Goal: Information Seeking & Learning: Learn about a topic

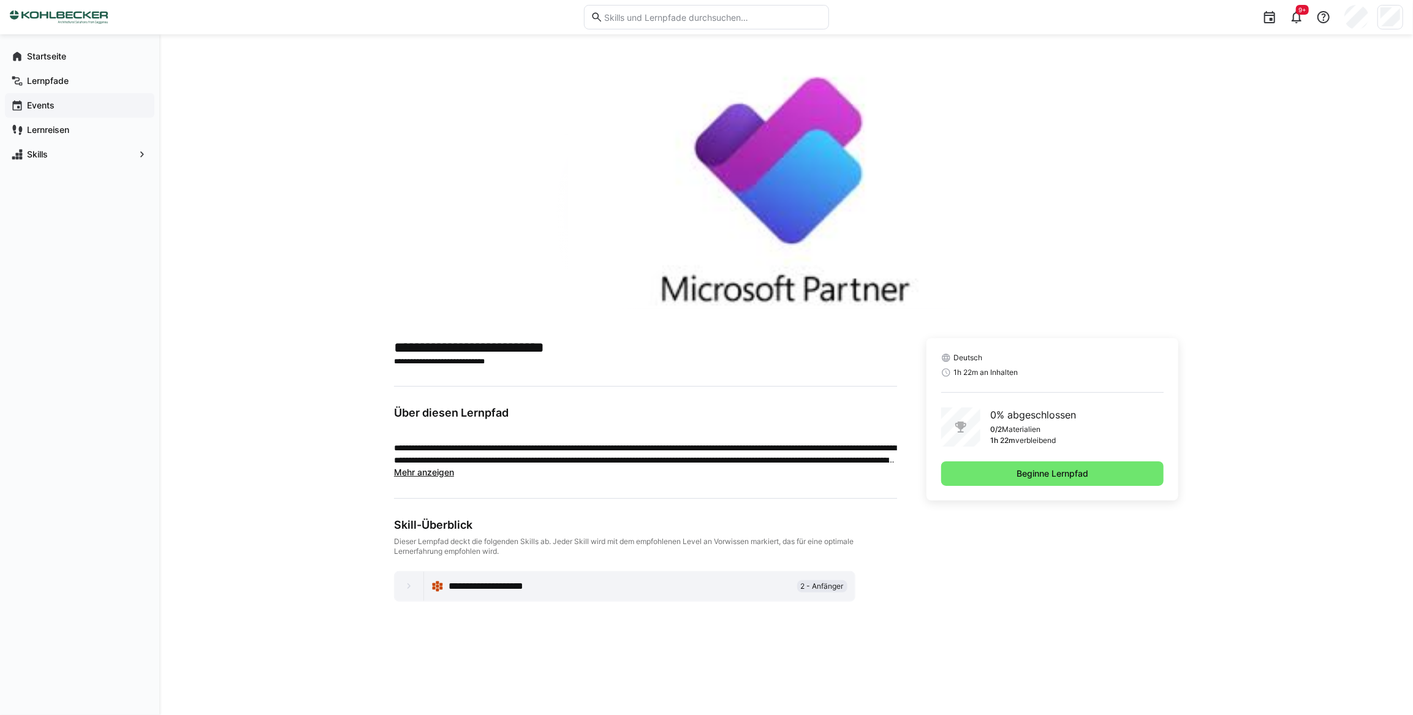
click at [0, 0] on app-navigation-label "Events" at bounding box center [0, 0] width 0 height 0
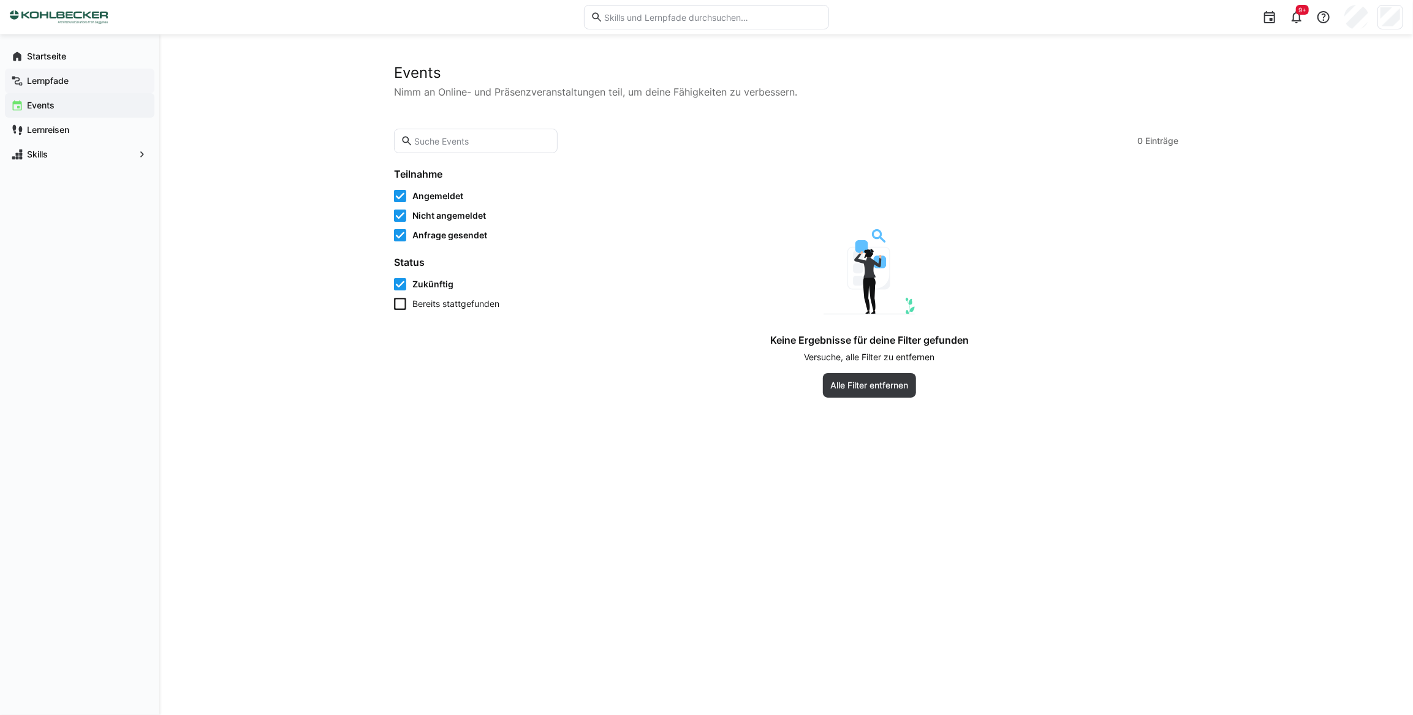
click at [0, 0] on app-navigation-label "Lernpfade" at bounding box center [0, 0] width 0 height 0
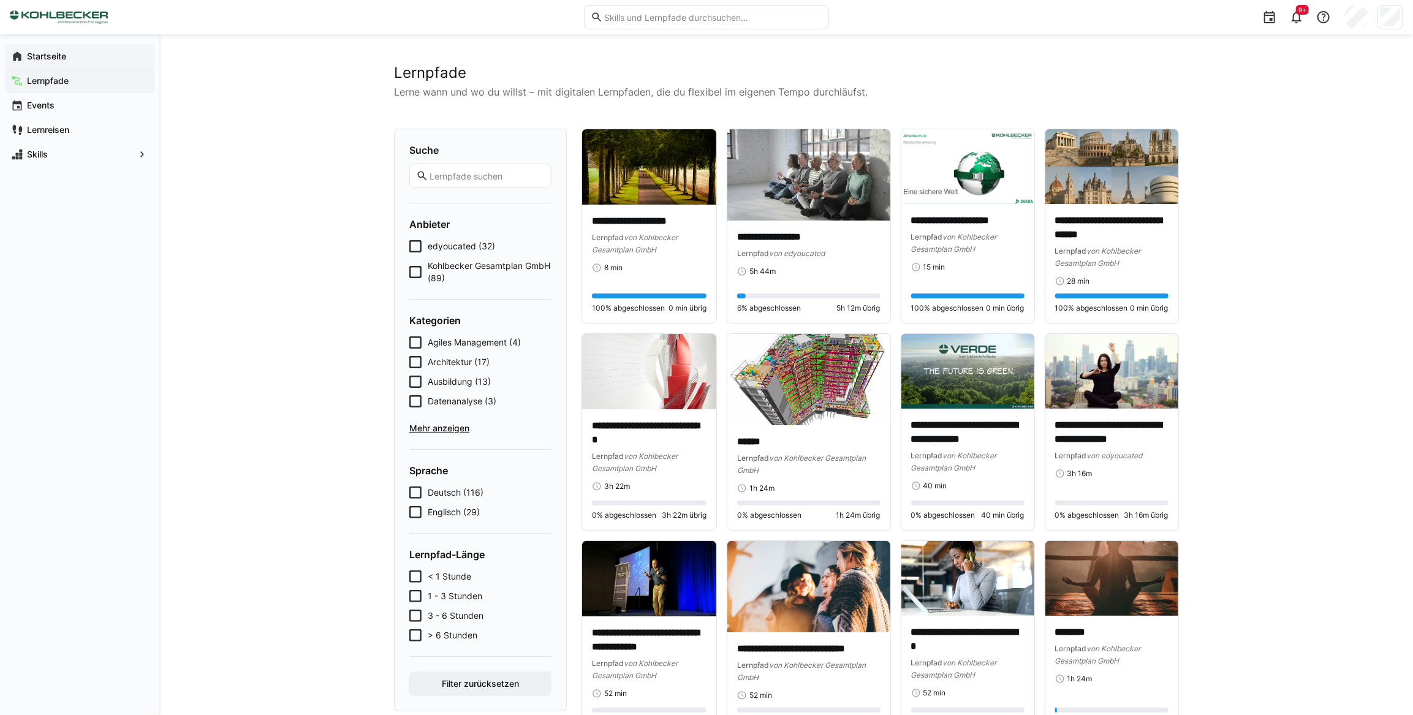
click at [0, 0] on app-navigation-label "Startseite" at bounding box center [0, 0] width 0 height 0
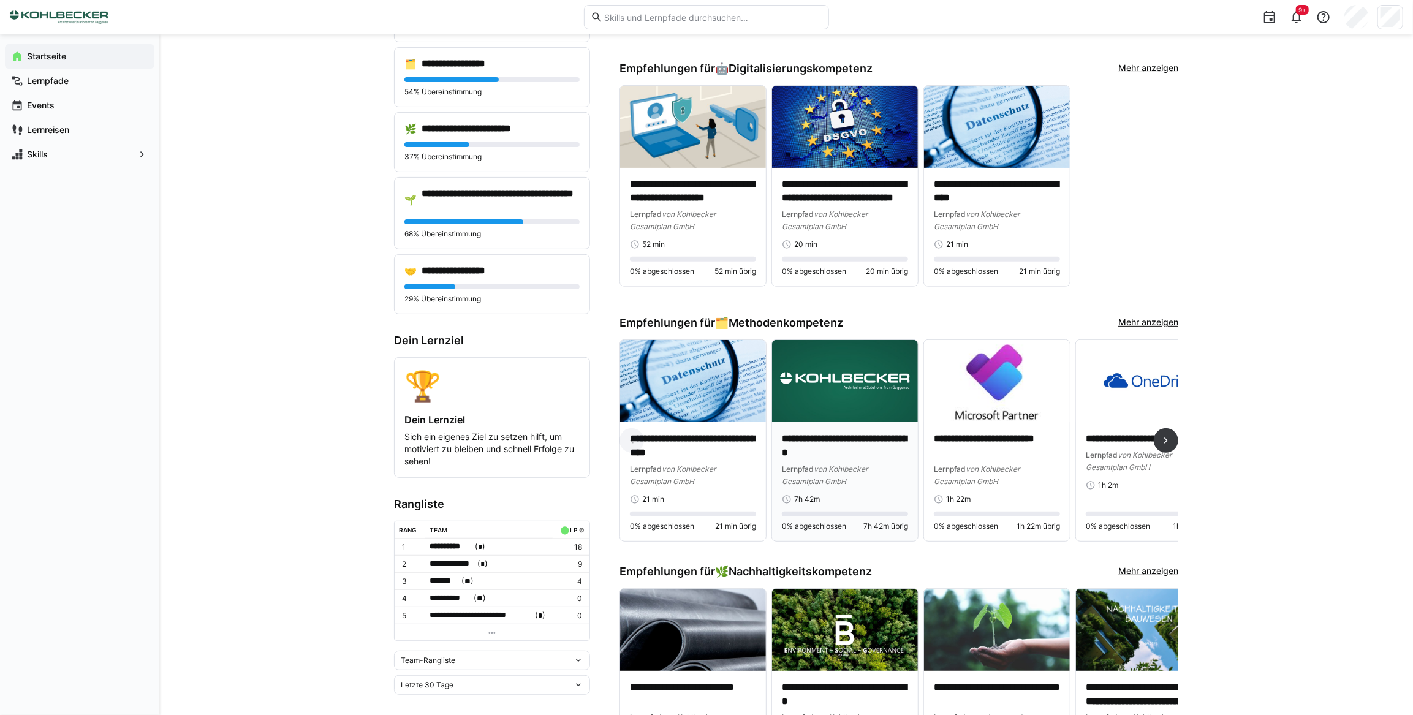
scroll to position [278, 0]
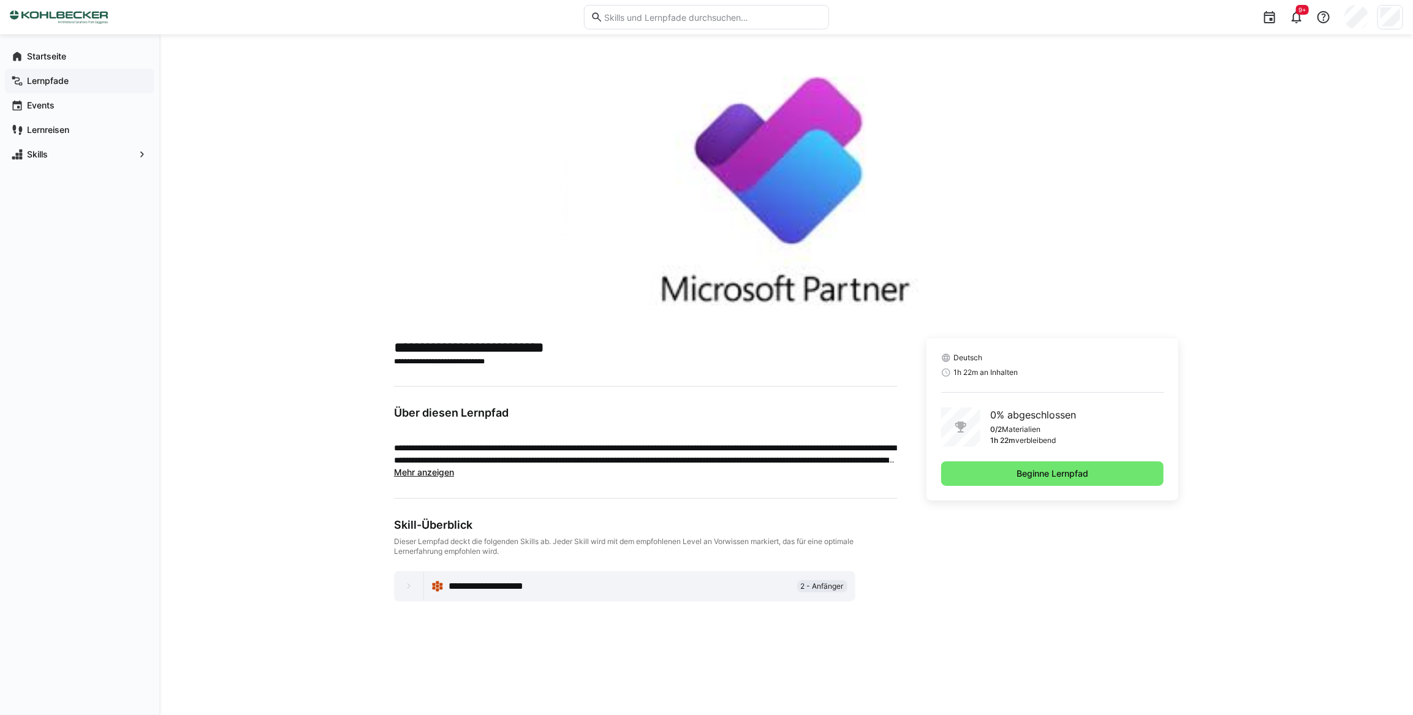
click at [0, 0] on app-navigation-label "Lernpfade" at bounding box center [0, 0] width 0 height 0
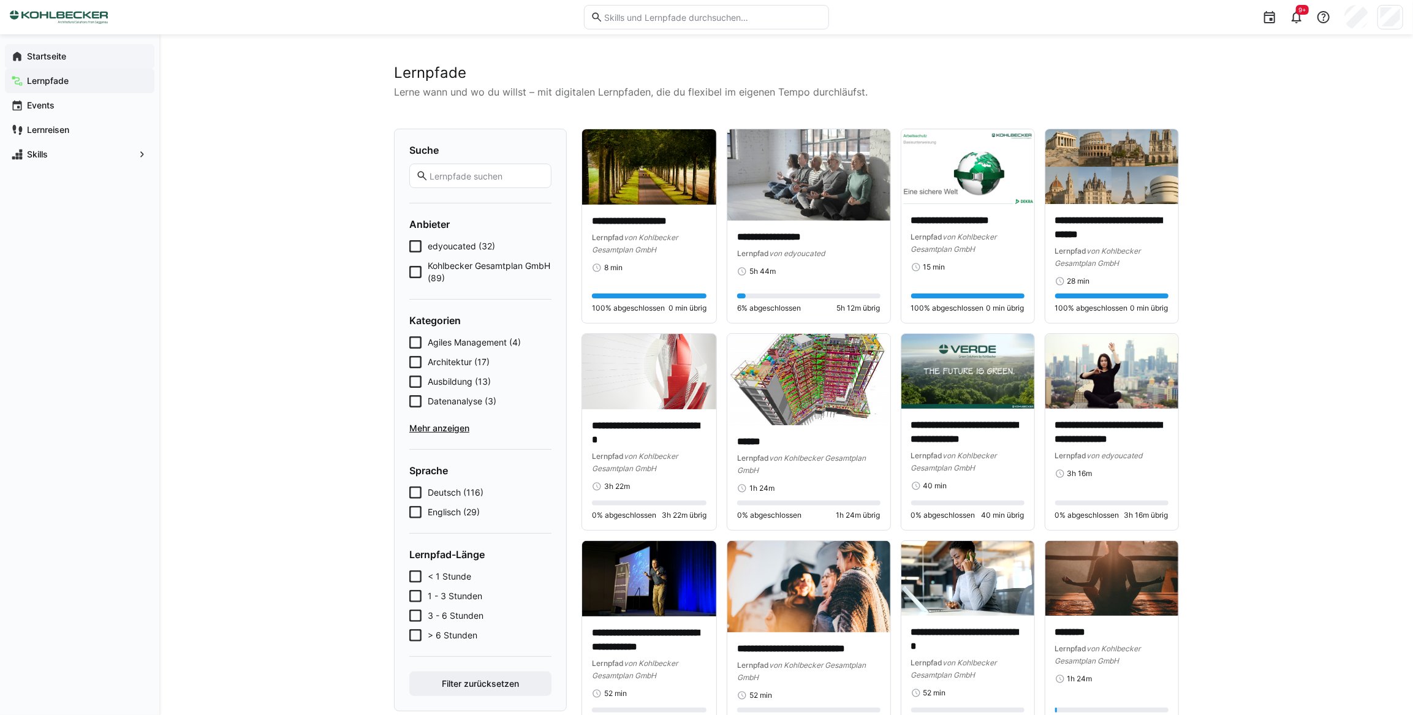
click at [0, 0] on app-navigation-label "Startseite" at bounding box center [0, 0] width 0 height 0
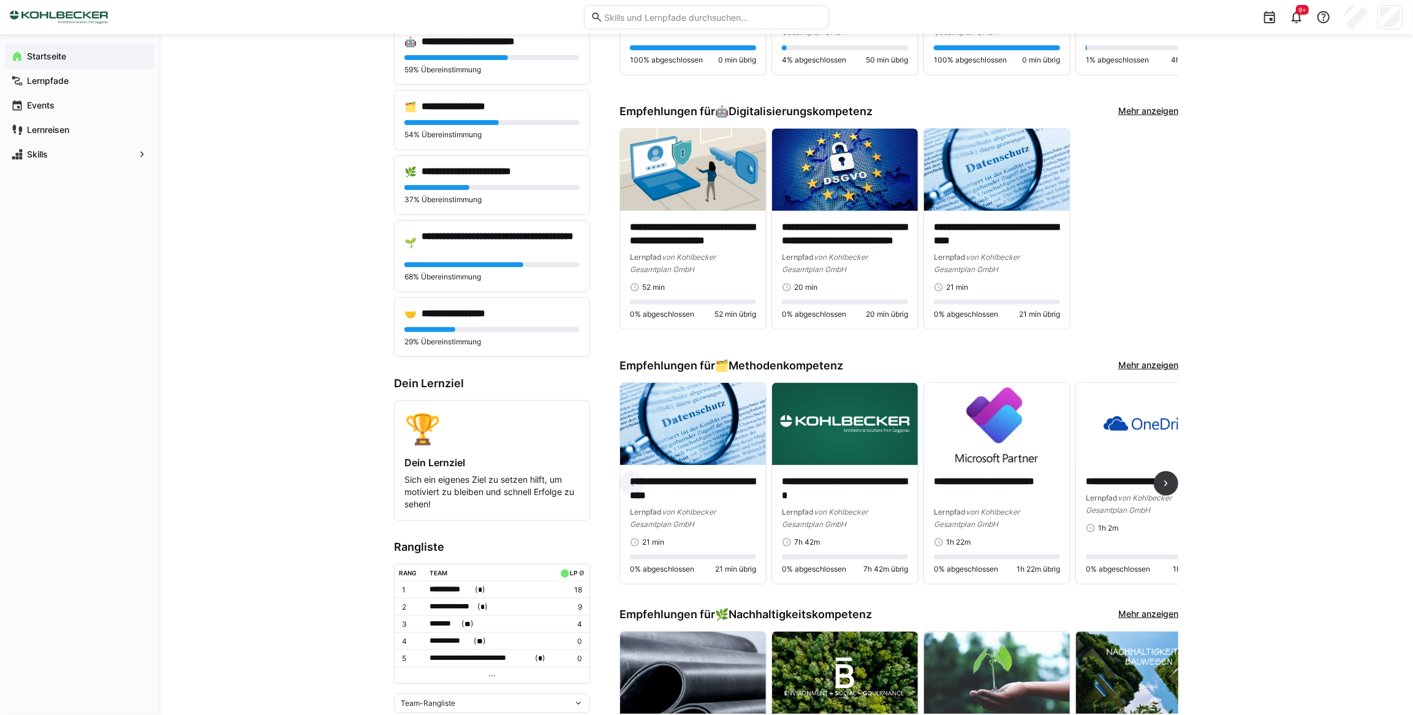
scroll to position [278, 0]
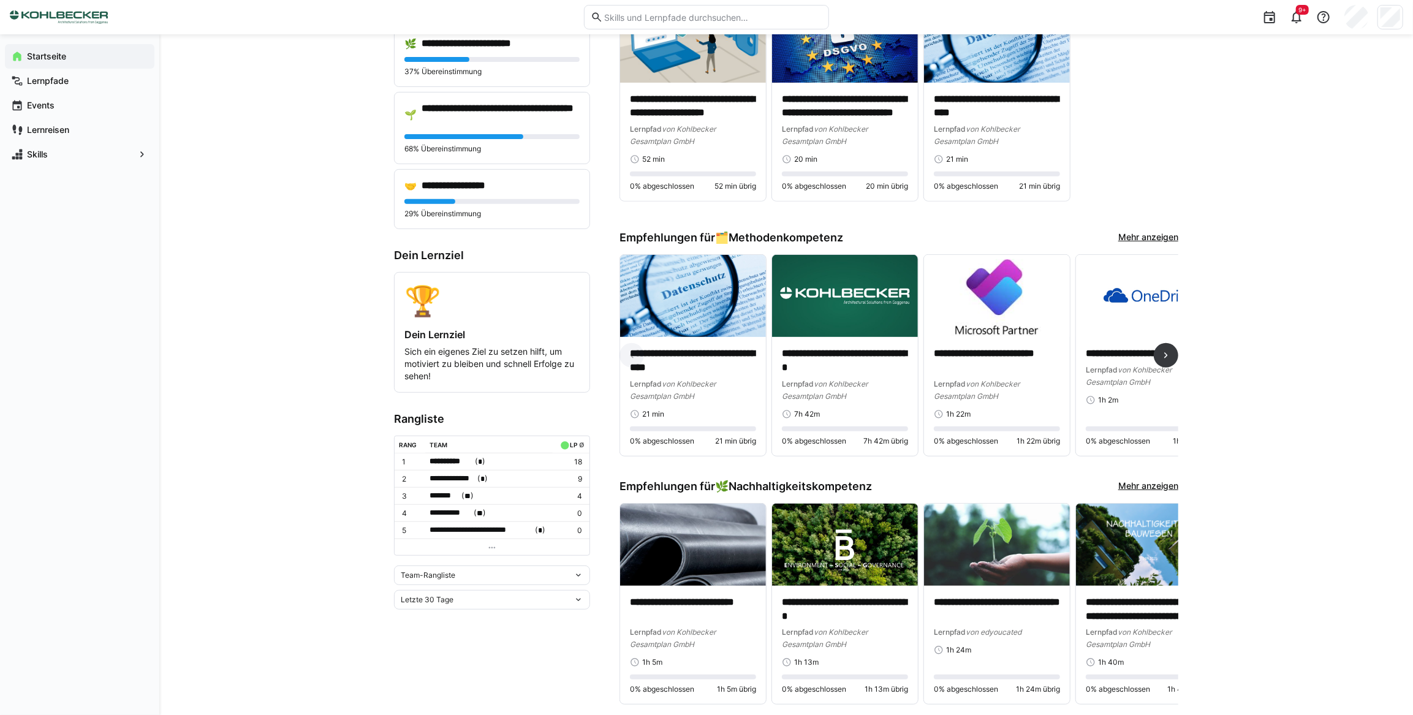
scroll to position [0, 0]
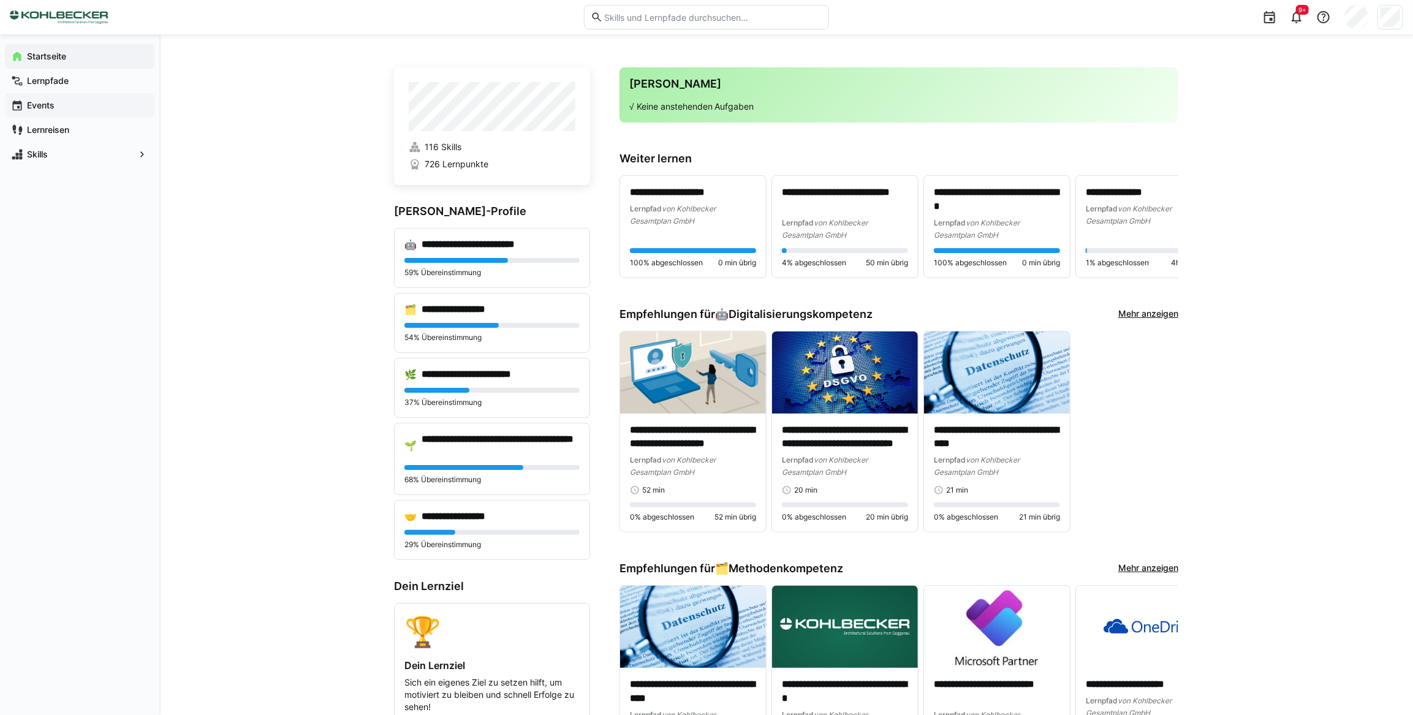
click at [0, 0] on app-navigation-label "Events" at bounding box center [0, 0] width 0 height 0
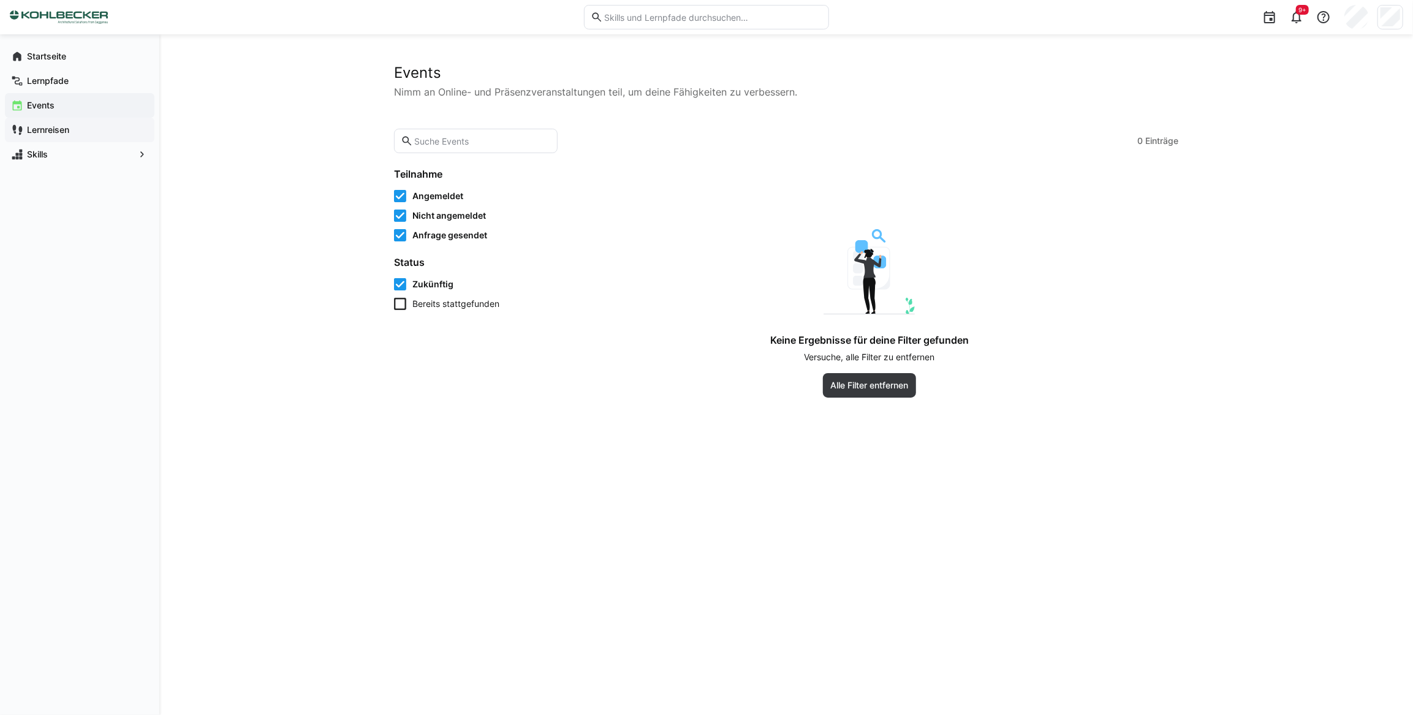
click at [0, 0] on app-navigation-label "Lernreisen" at bounding box center [0, 0] width 0 height 0
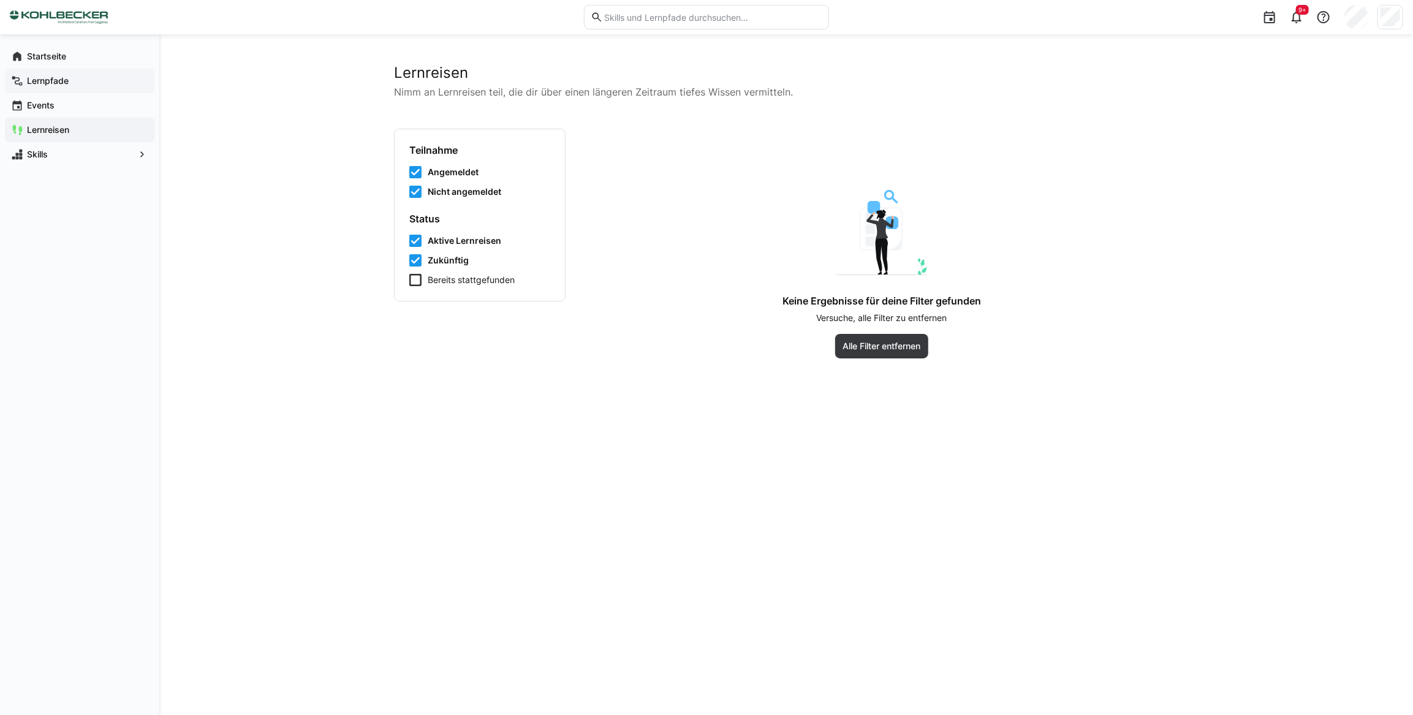
click at [0, 0] on app-navigation-label "Lernpfade" at bounding box center [0, 0] width 0 height 0
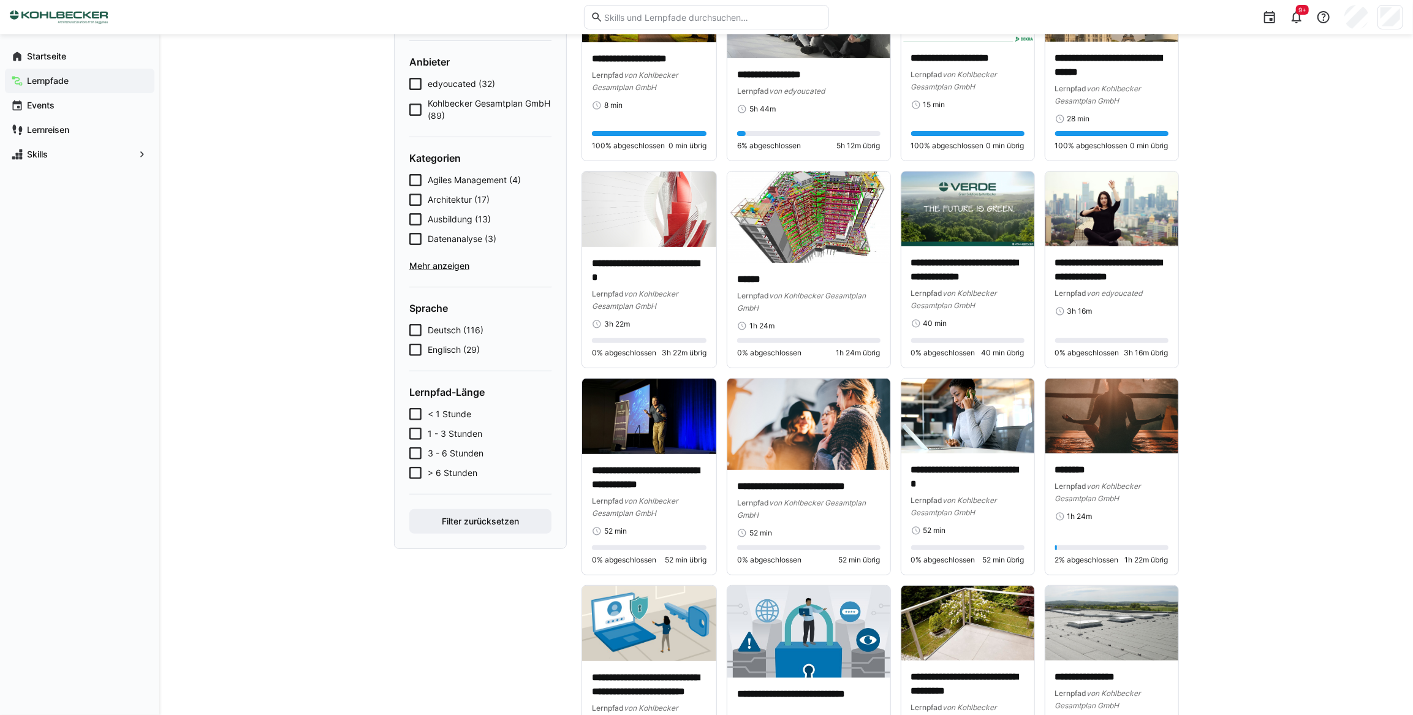
scroll to position [167, 0]
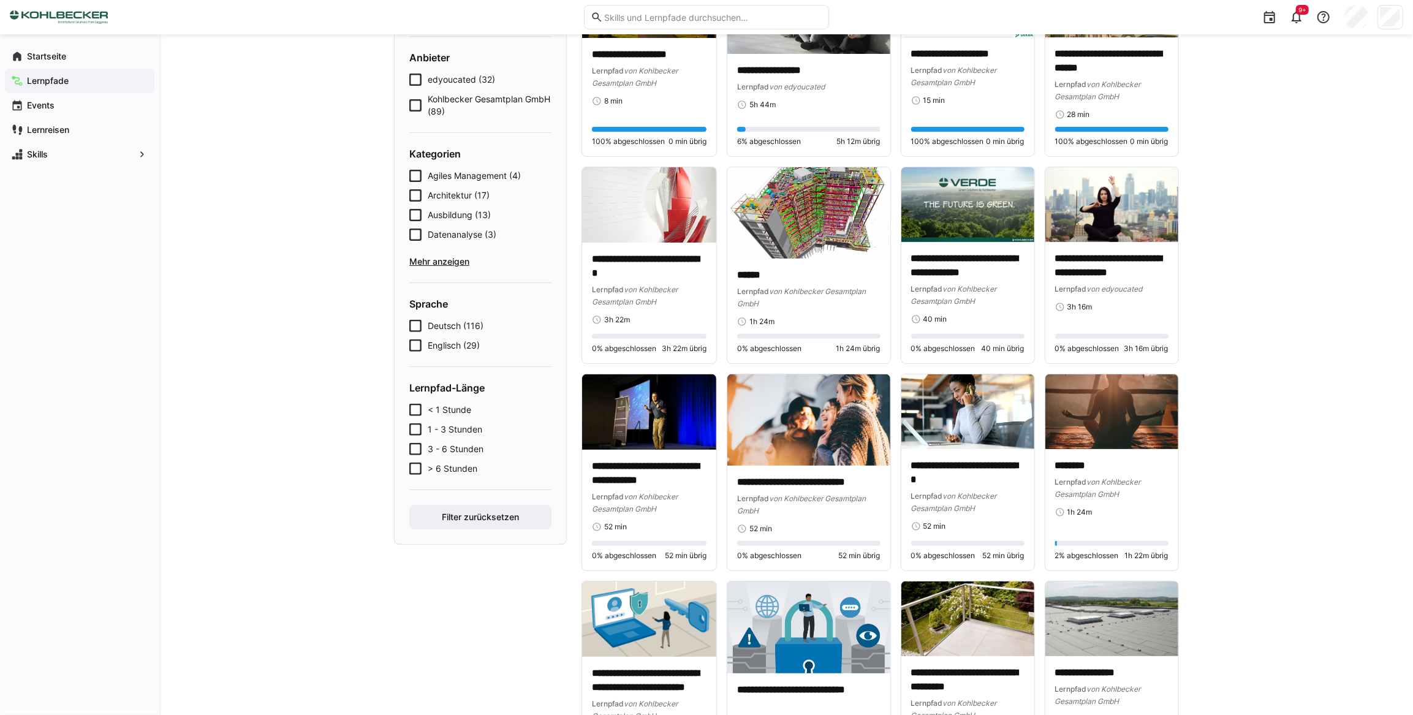
click at [447, 258] on span "Mehr anzeigen" at bounding box center [480, 261] width 142 height 12
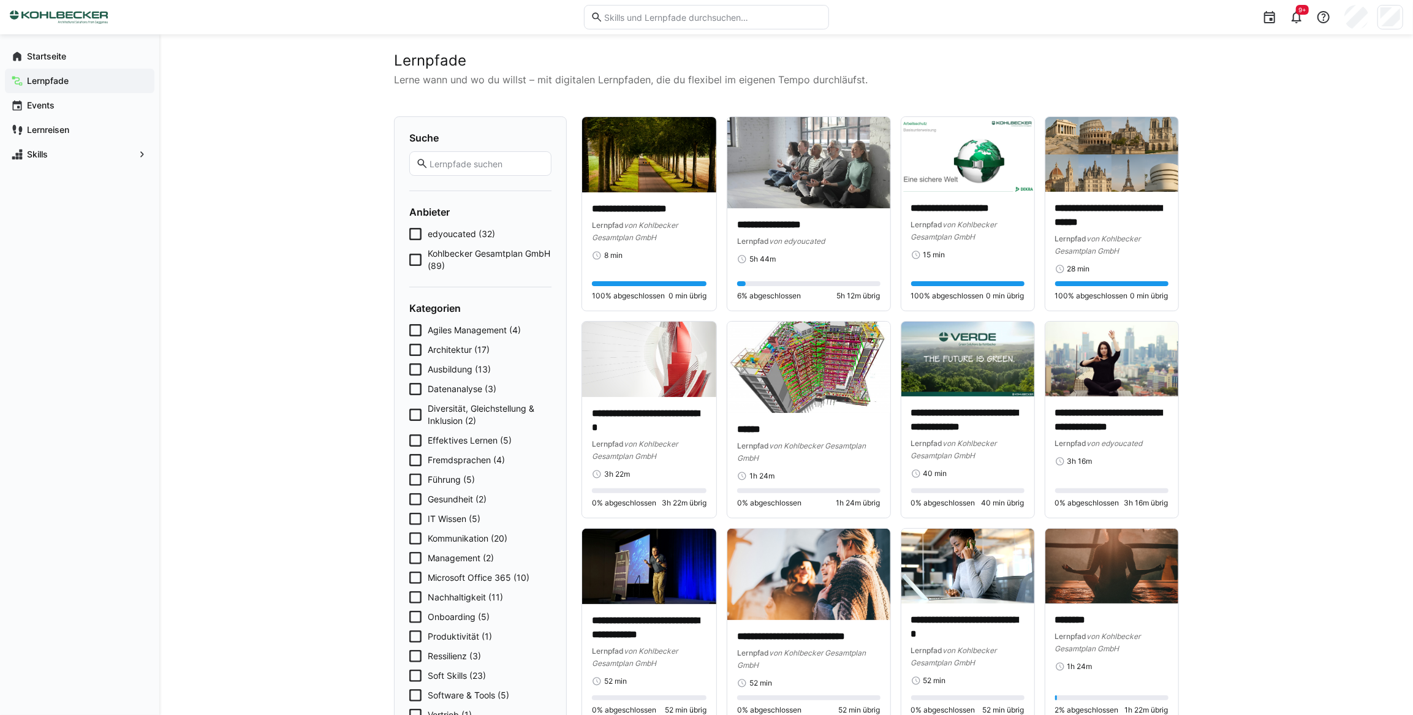
scroll to position [0, 0]
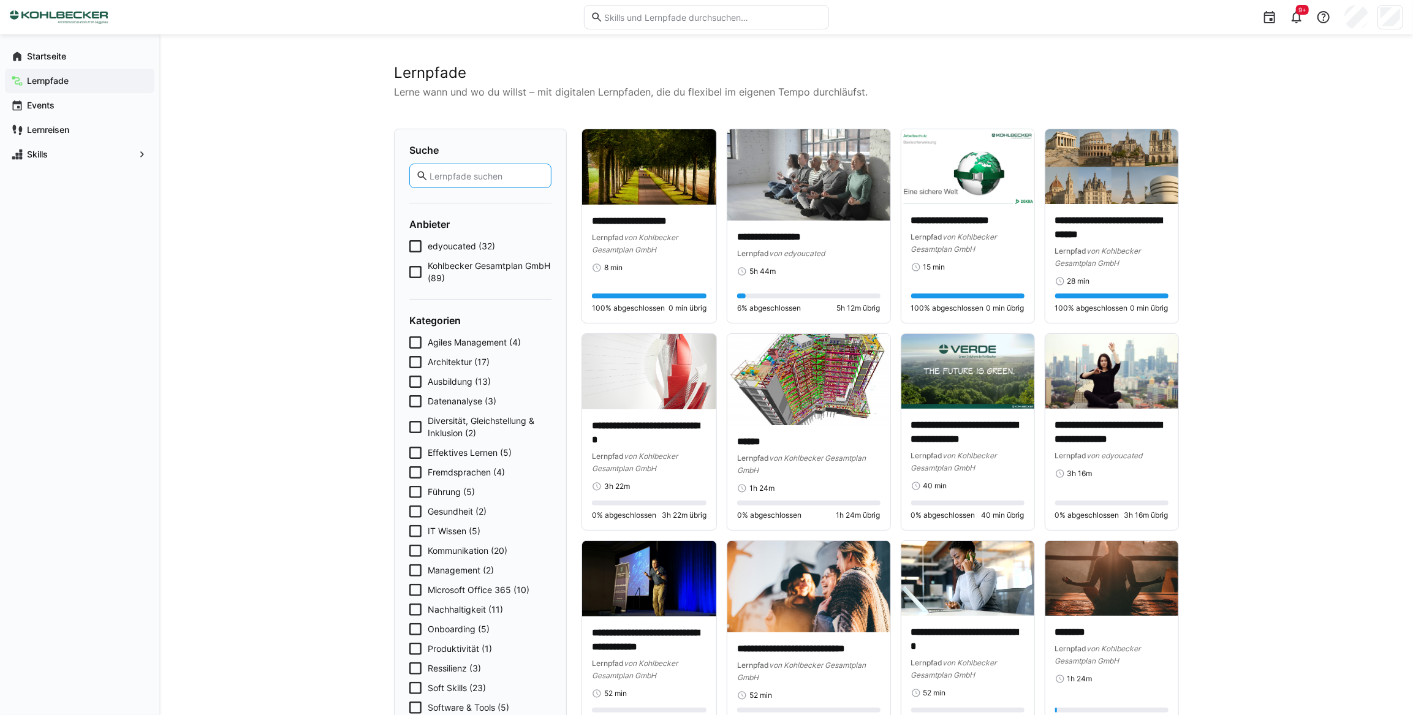
click at [439, 175] on input "text" at bounding box center [486, 175] width 116 height 11
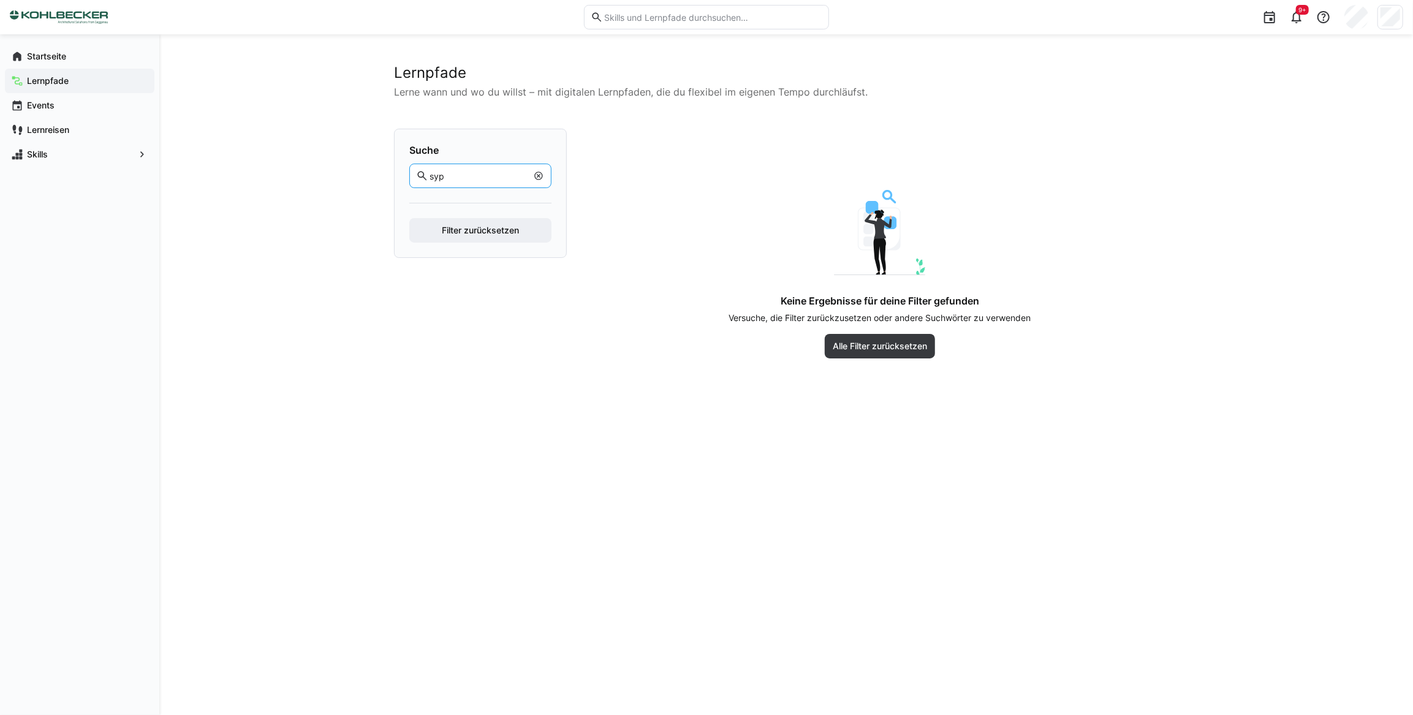
type input "syp"
click at [541, 172] on eds-icon at bounding box center [539, 176] width 10 height 10
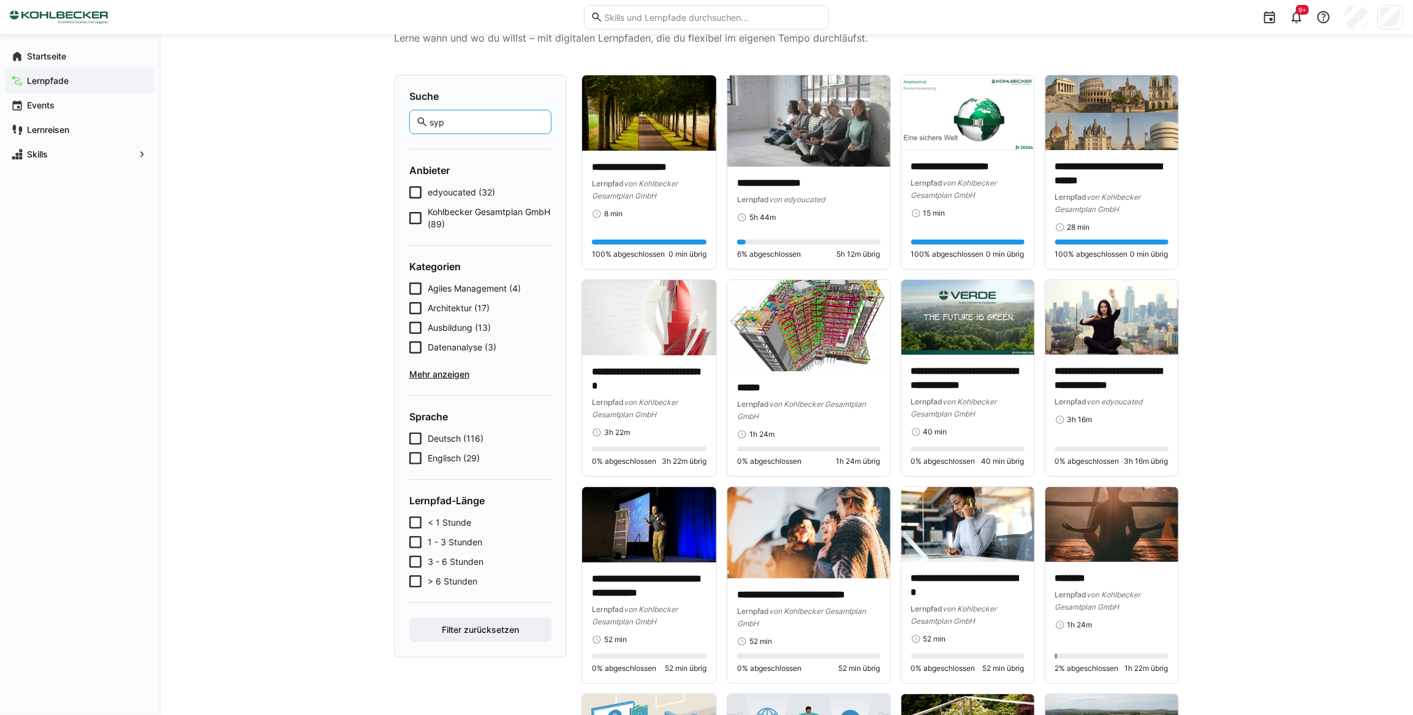
scroll to position [55, 0]
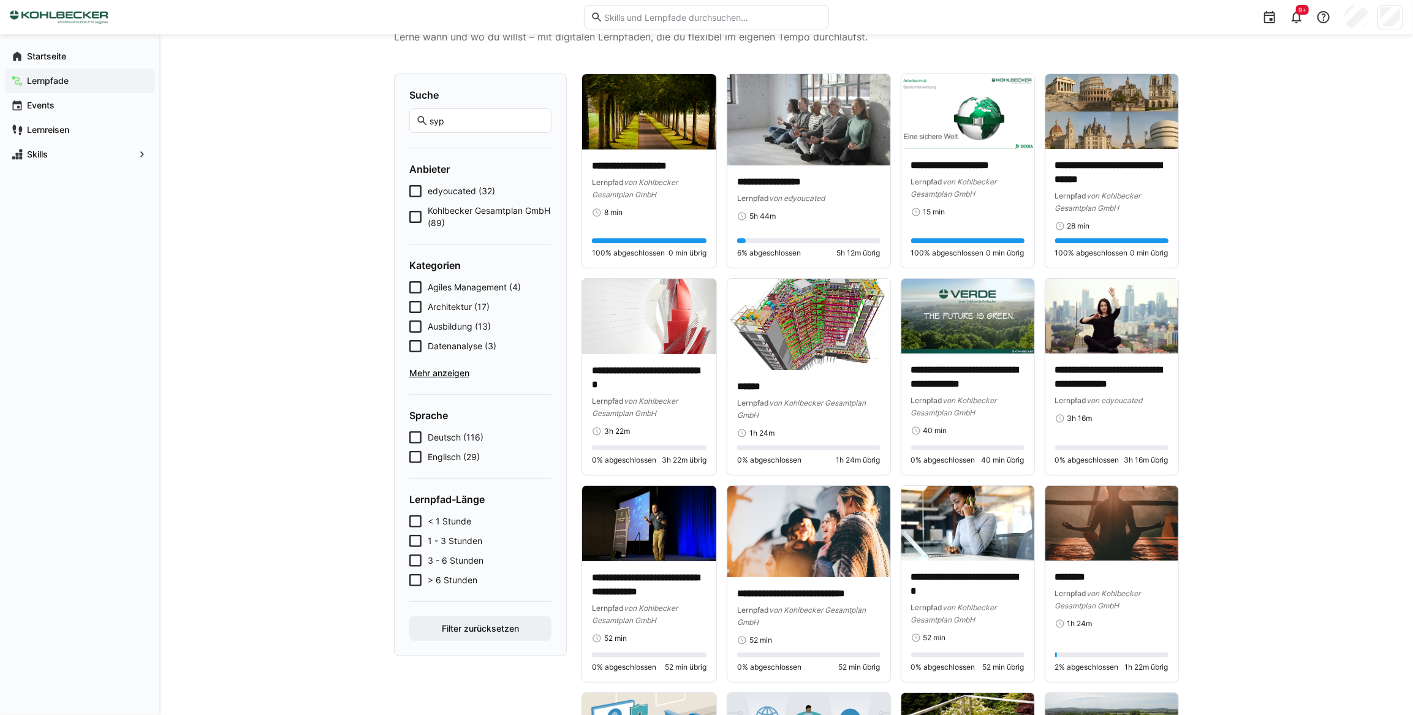
click at [451, 374] on span "Mehr anzeigen" at bounding box center [480, 373] width 142 height 12
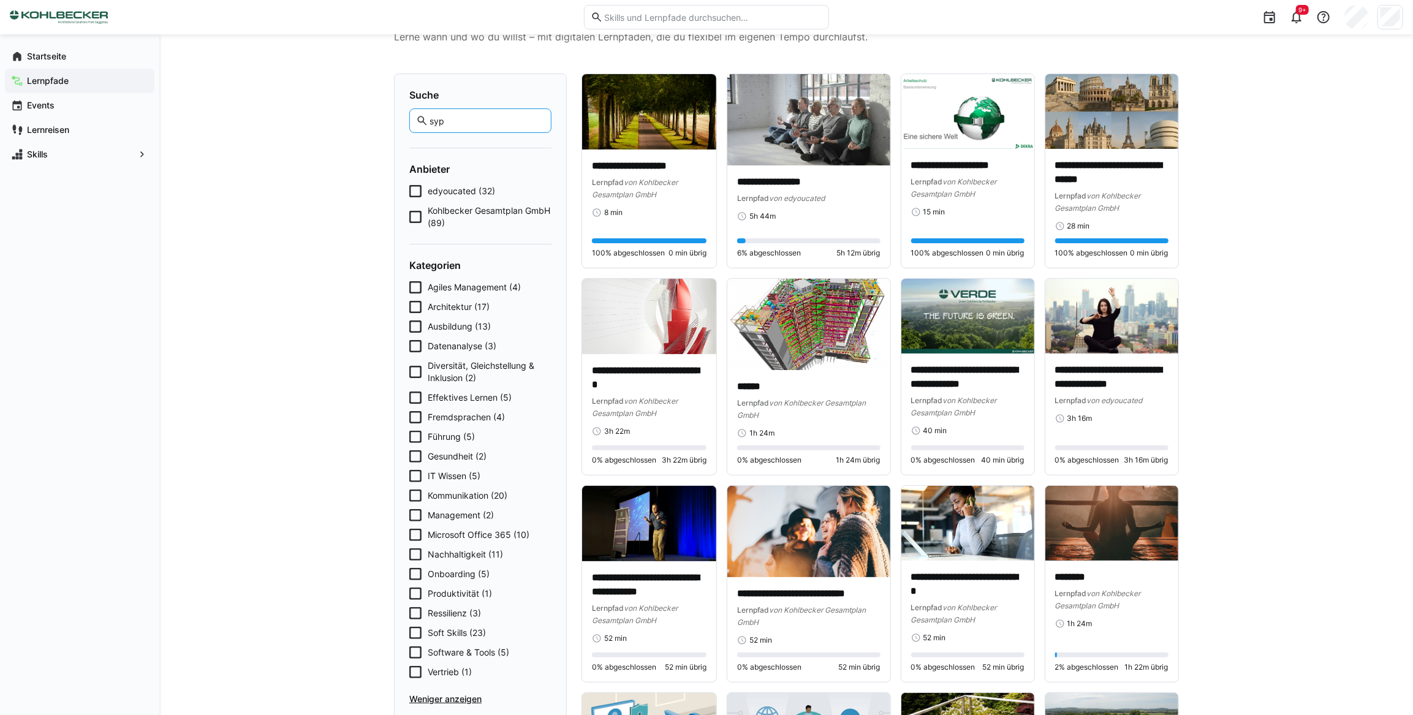
click at [455, 116] on input "syp" at bounding box center [486, 120] width 116 height 11
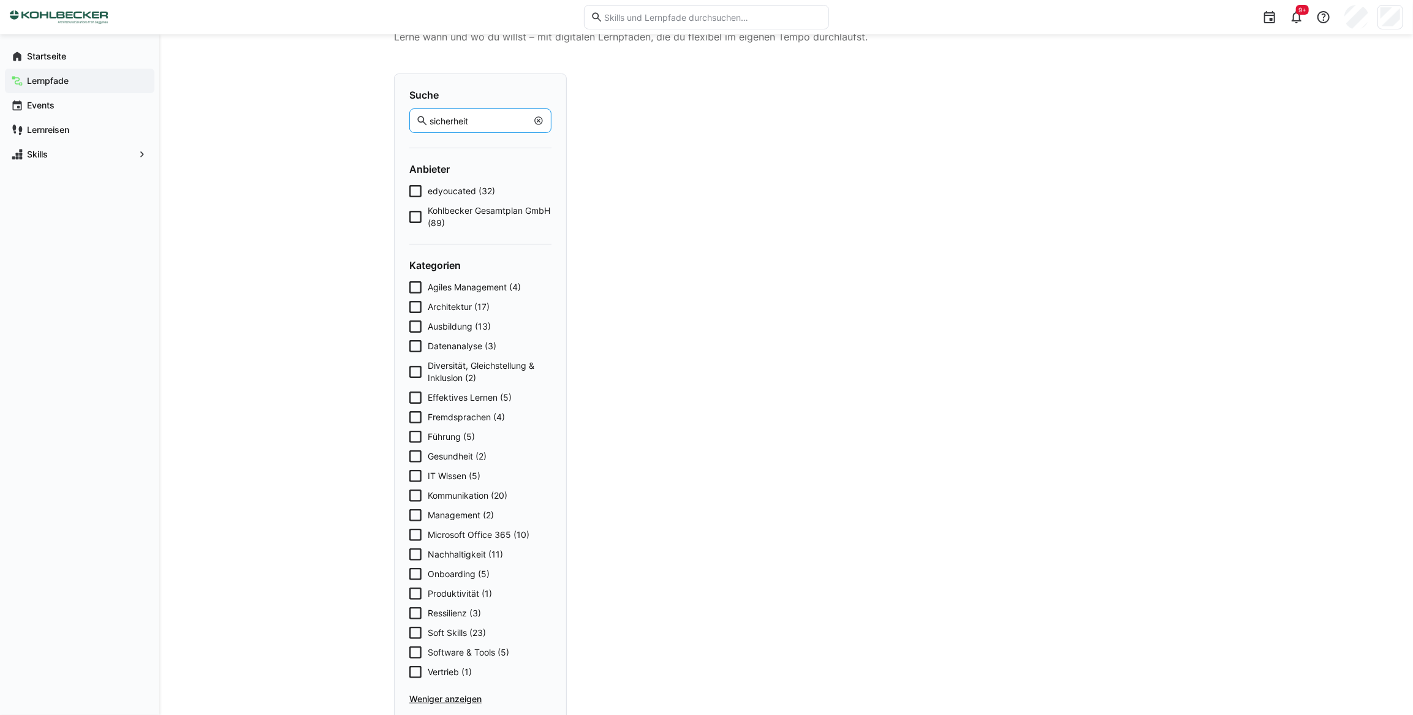
scroll to position [0, 0]
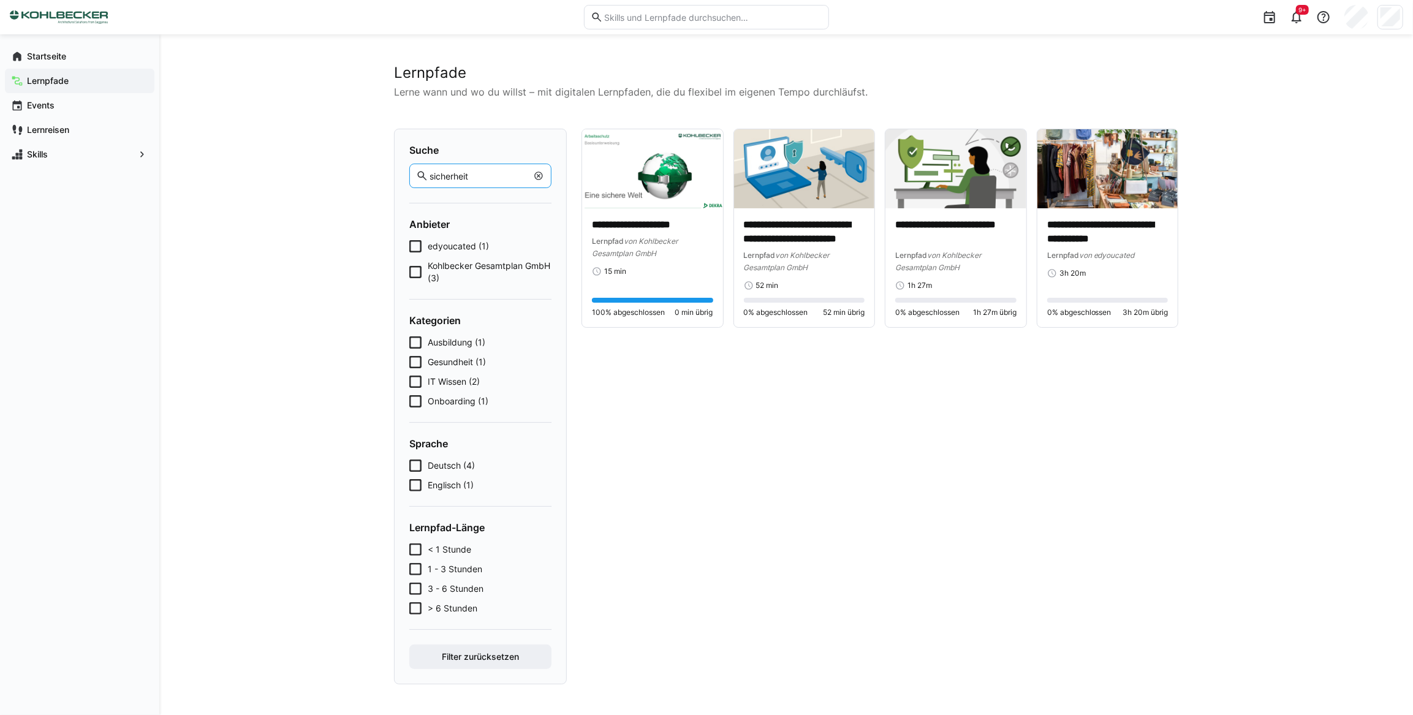
drag, startPoint x: 474, startPoint y: 177, endPoint x: 431, endPoint y: 178, distance: 42.3
click at [431, 178] on input "sicherheit" at bounding box center [477, 175] width 99 height 11
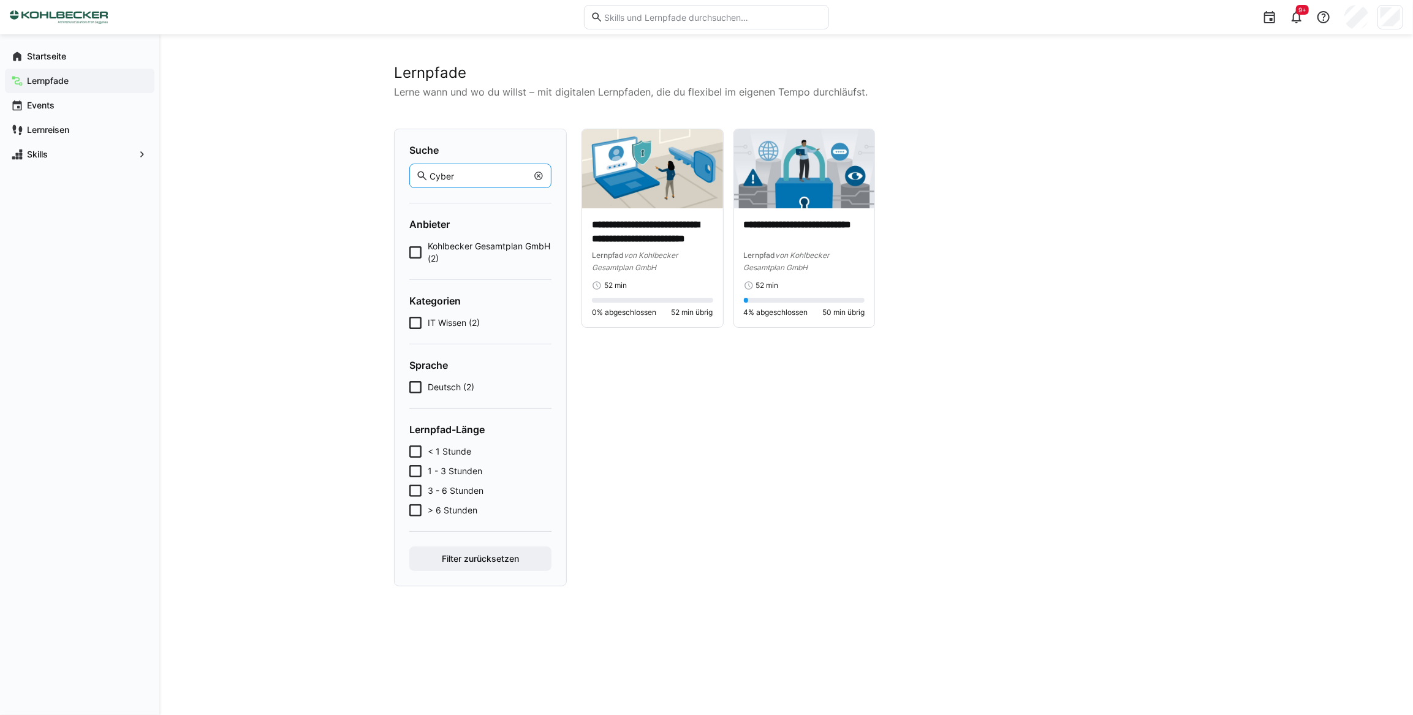
type input "Cyber"
click at [540, 173] on eds-icon at bounding box center [539, 176] width 10 height 10
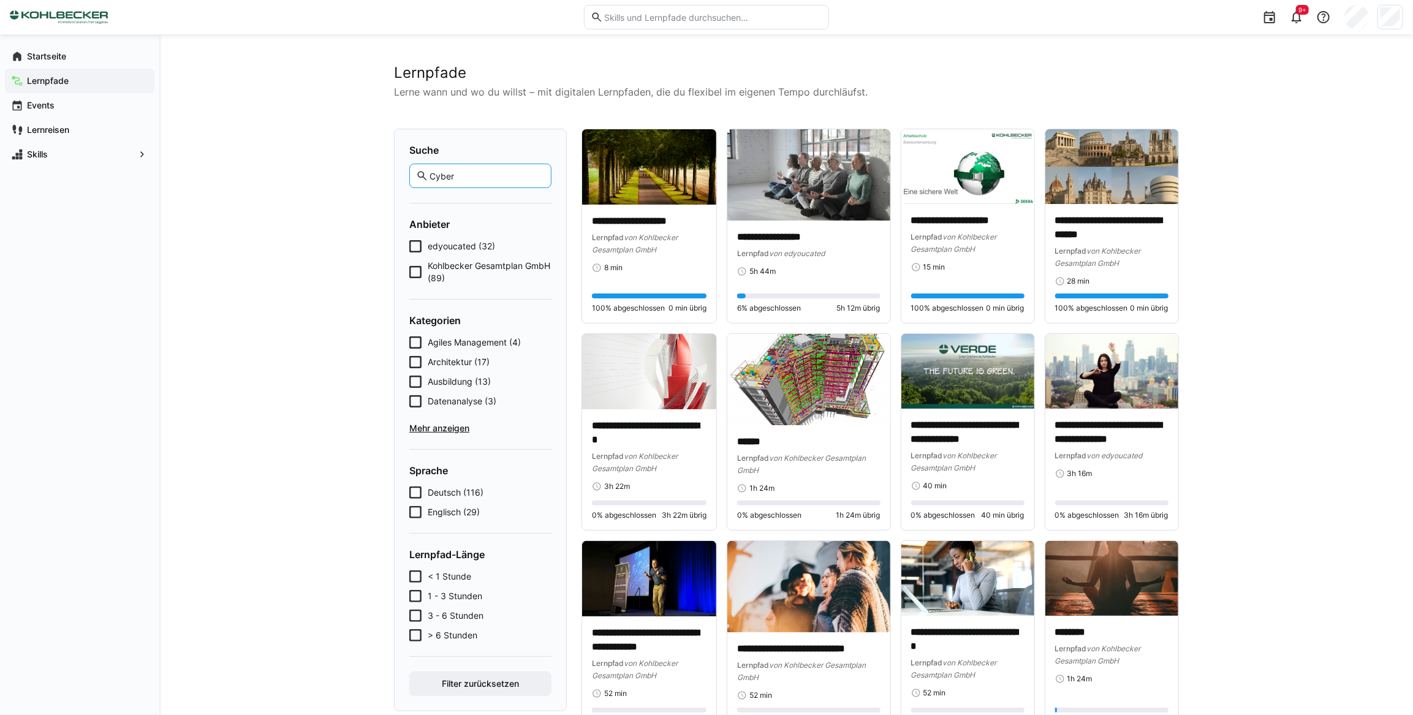
click at [418, 381] on icon at bounding box center [415, 382] width 12 height 12
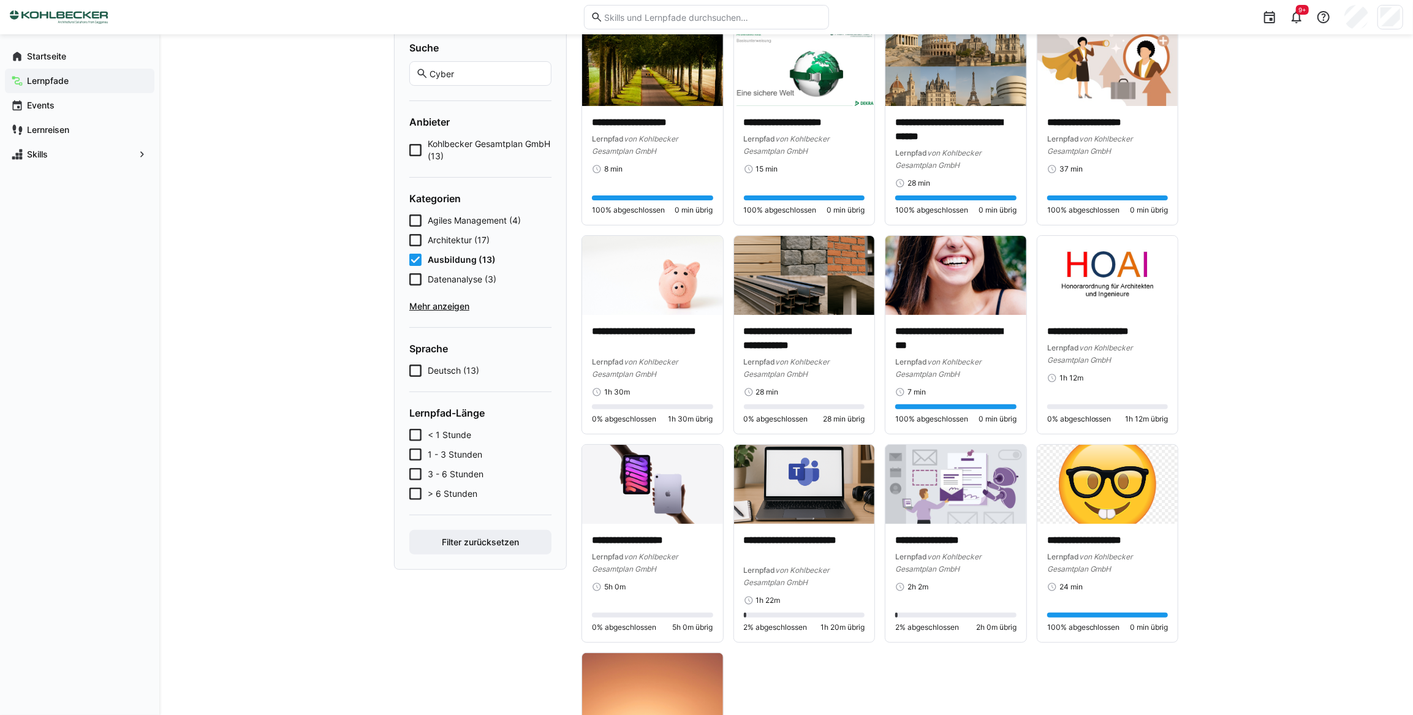
scroll to position [101, 0]
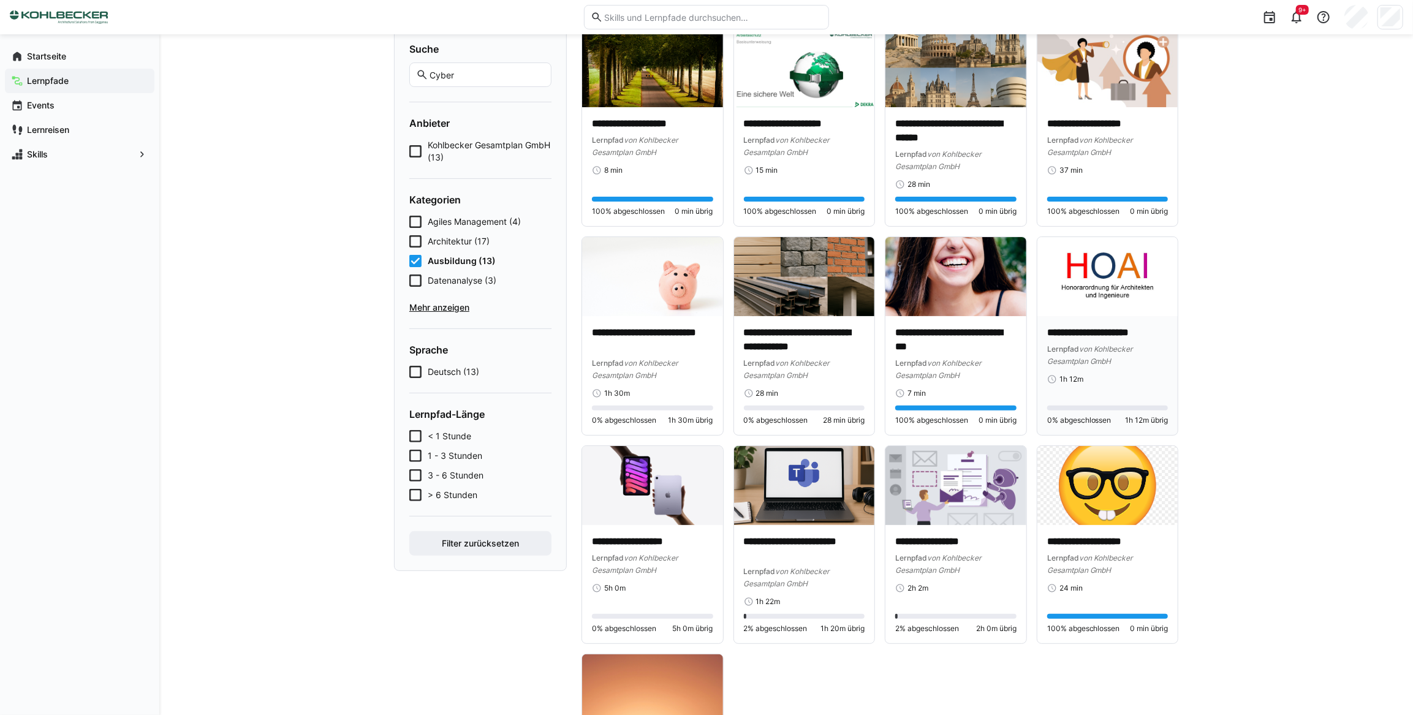
click at [1102, 375] on div "1h 12m" at bounding box center [1107, 379] width 121 height 10
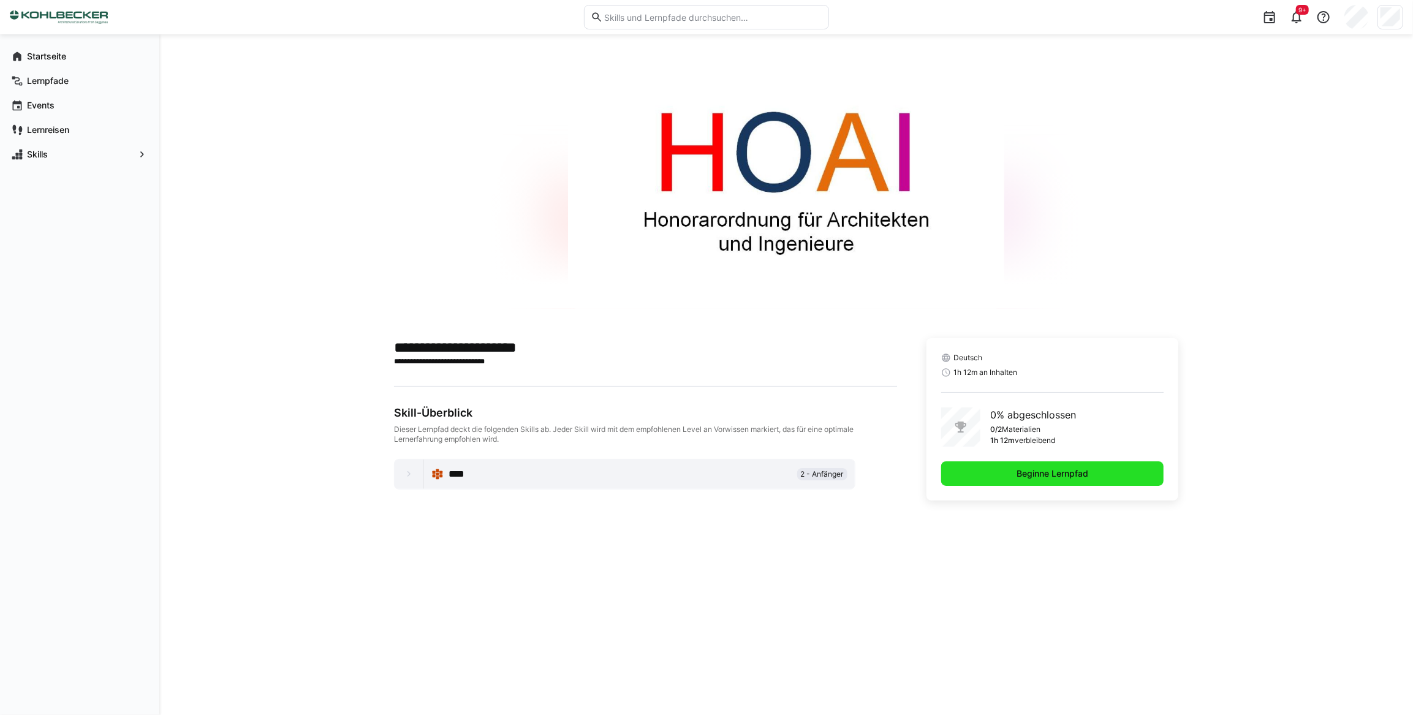
click at [1046, 474] on span "Beginne Lernpfad" at bounding box center [1051, 473] width 75 height 12
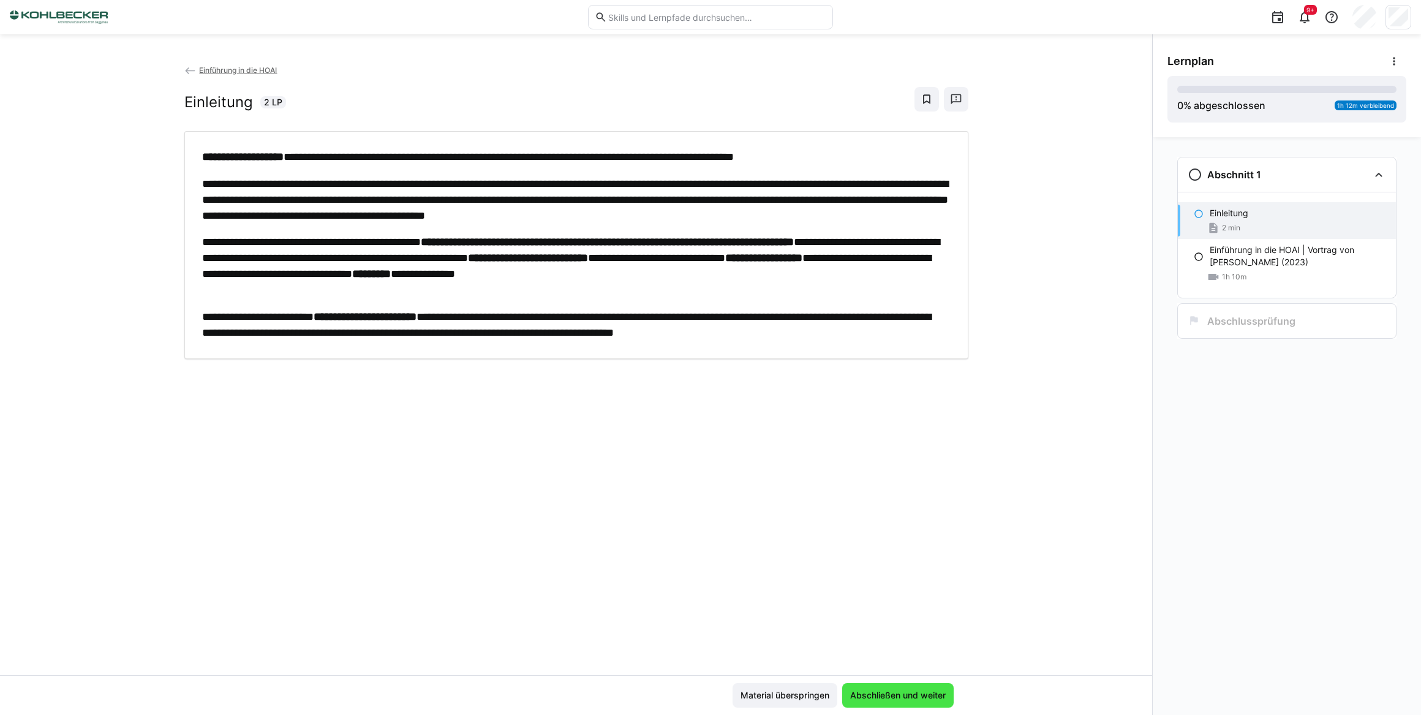
click at [917, 695] on span "Abschließen und weiter" at bounding box center [897, 695] width 99 height 12
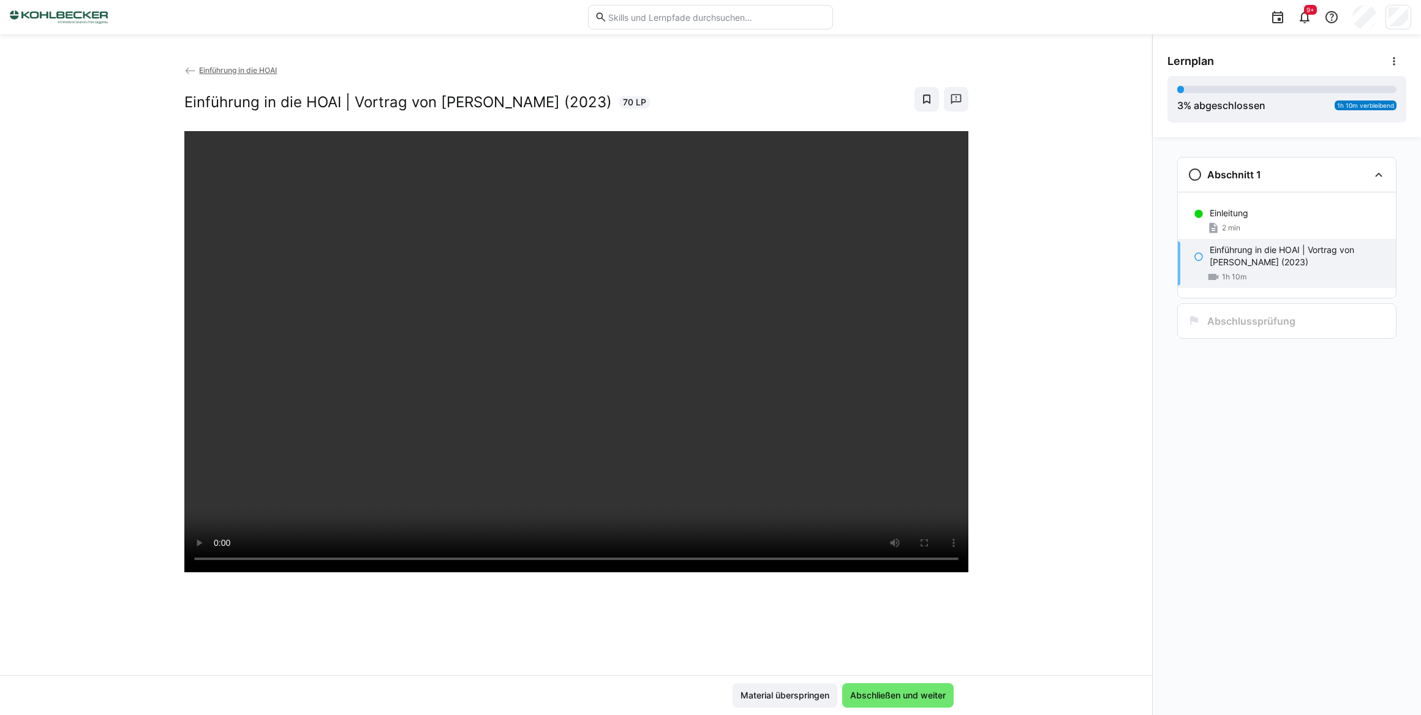
drag, startPoint x: 296, startPoint y: 577, endPoint x: 1078, endPoint y: 264, distance: 842.0
click at [1078, 264] on div "Einführung in die HOAI Einführung in die HOAI | Vortrag von [PERSON_NAME] (2023…" at bounding box center [576, 369] width 1152 height 611
drag, startPoint x: 836, startPoint y: 572, endPoint x: 624, endPoint y: 614, distance: 215.5
click at [624, 614] on div at bounding box center [576, 488] width 784 height 715
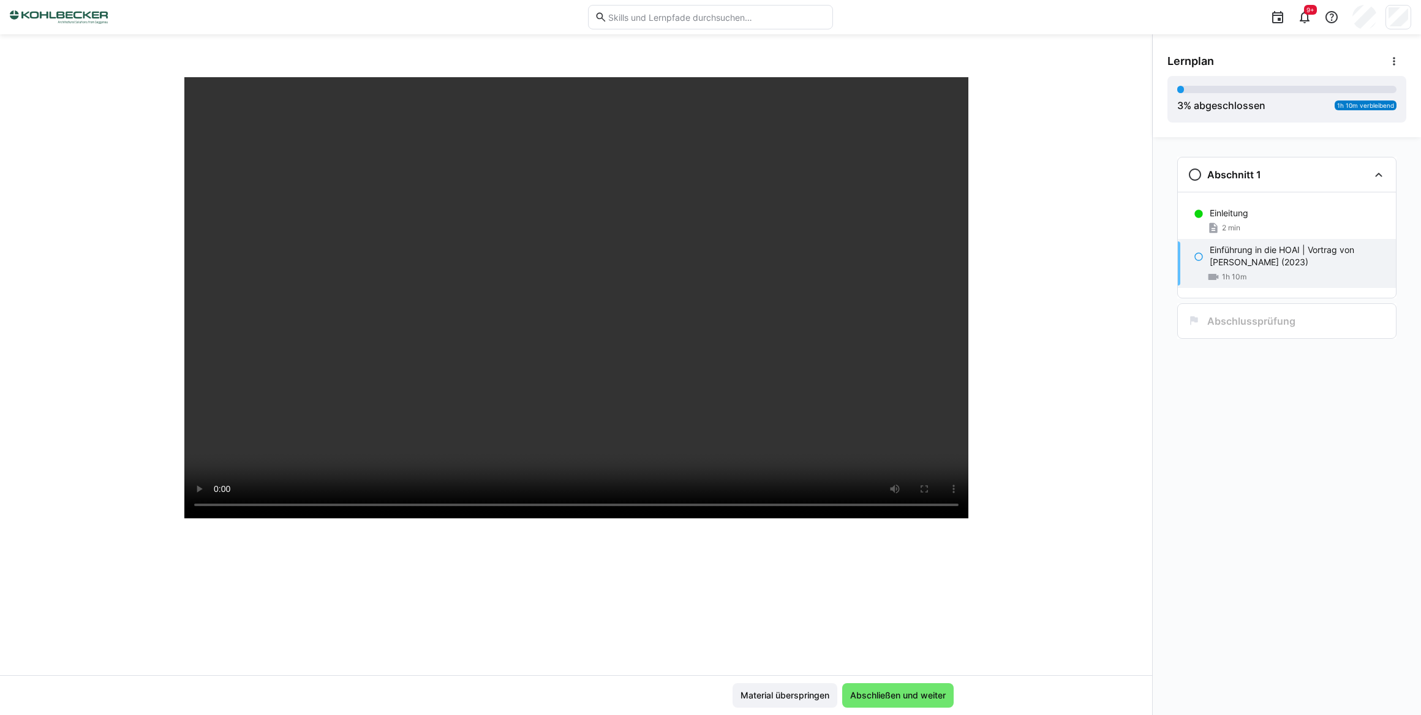
scroll to position [55, 0]
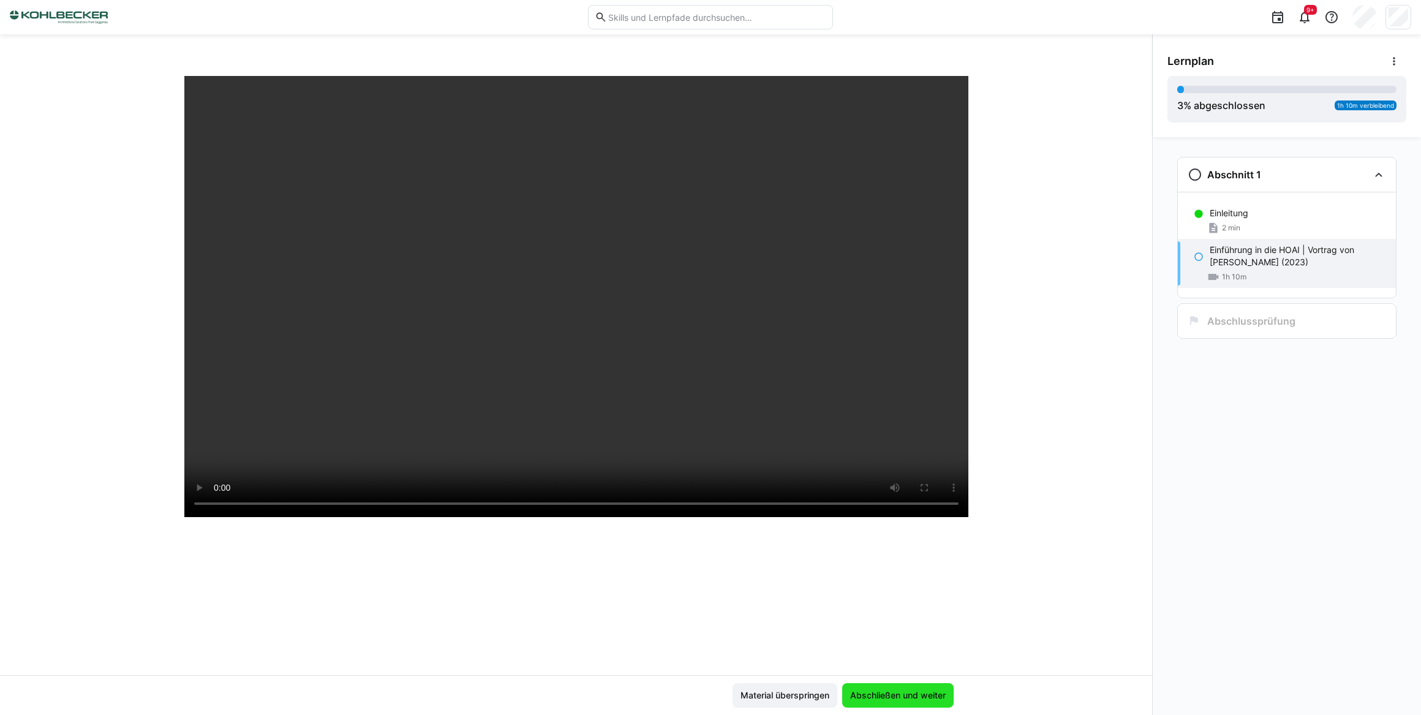
click at [908, 695] on span "Abschließen und weiter" at bounding box center [897, 695] width 99 height 12
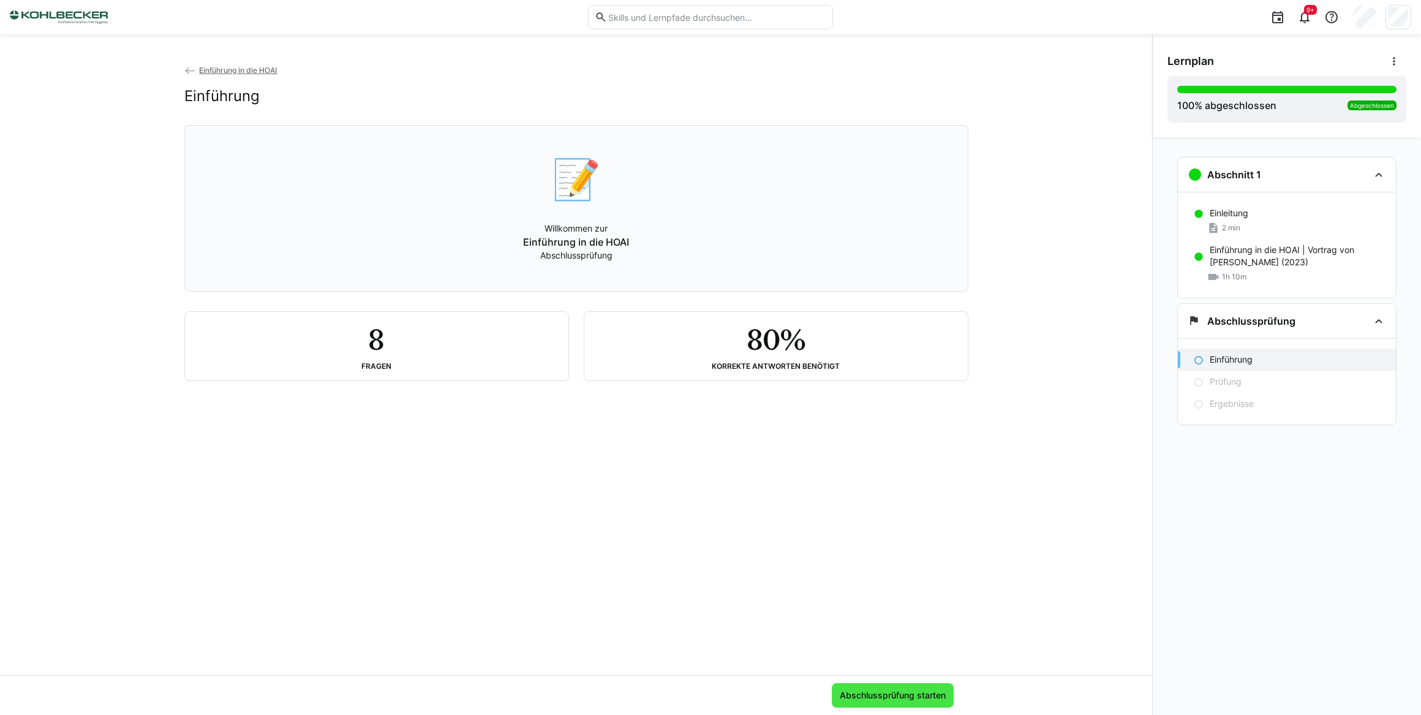
click at [875, 698] on span "Abschlussprüfung starten" at bounding box center [893, 695] width 110 height 12
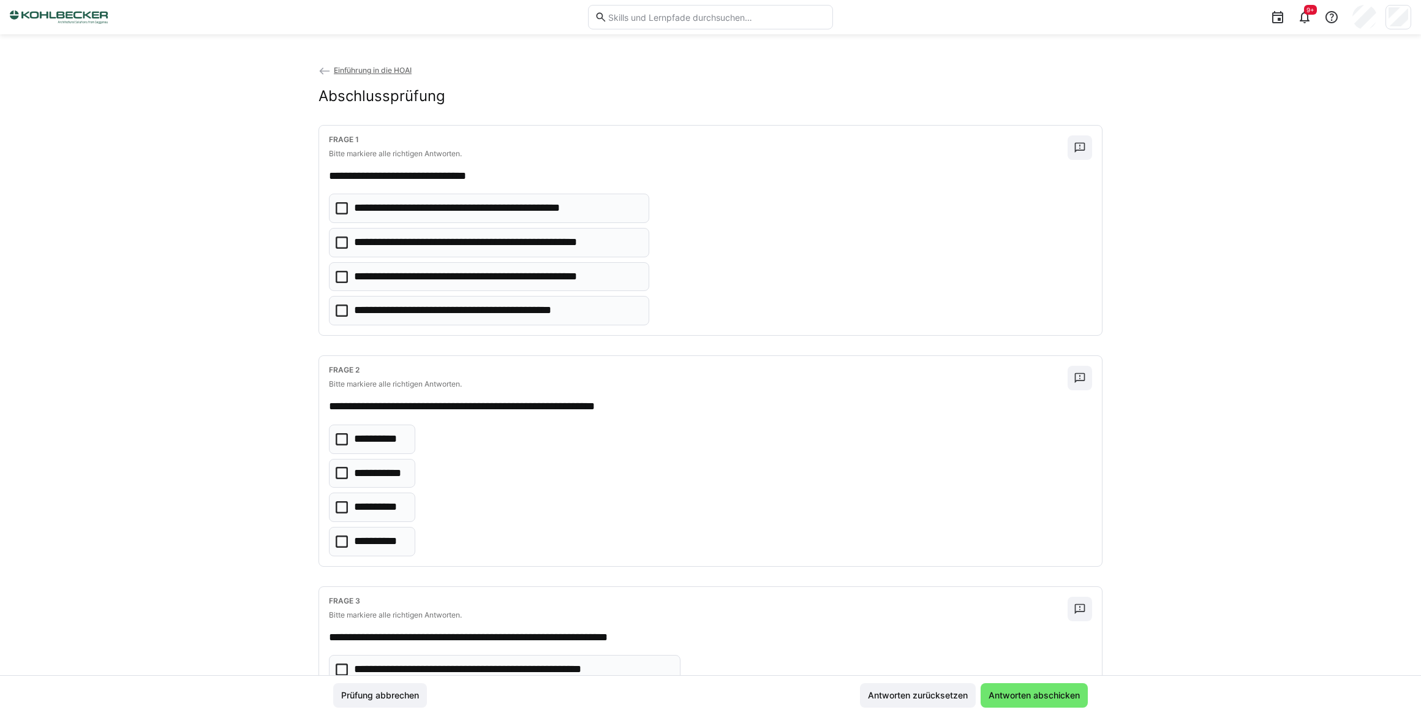
click at [340, 209] on icon at bounding box center [342, 208] width 12 height 12
click at [336, 543] on icon at bounding box center [342, 541] width 12 height 12
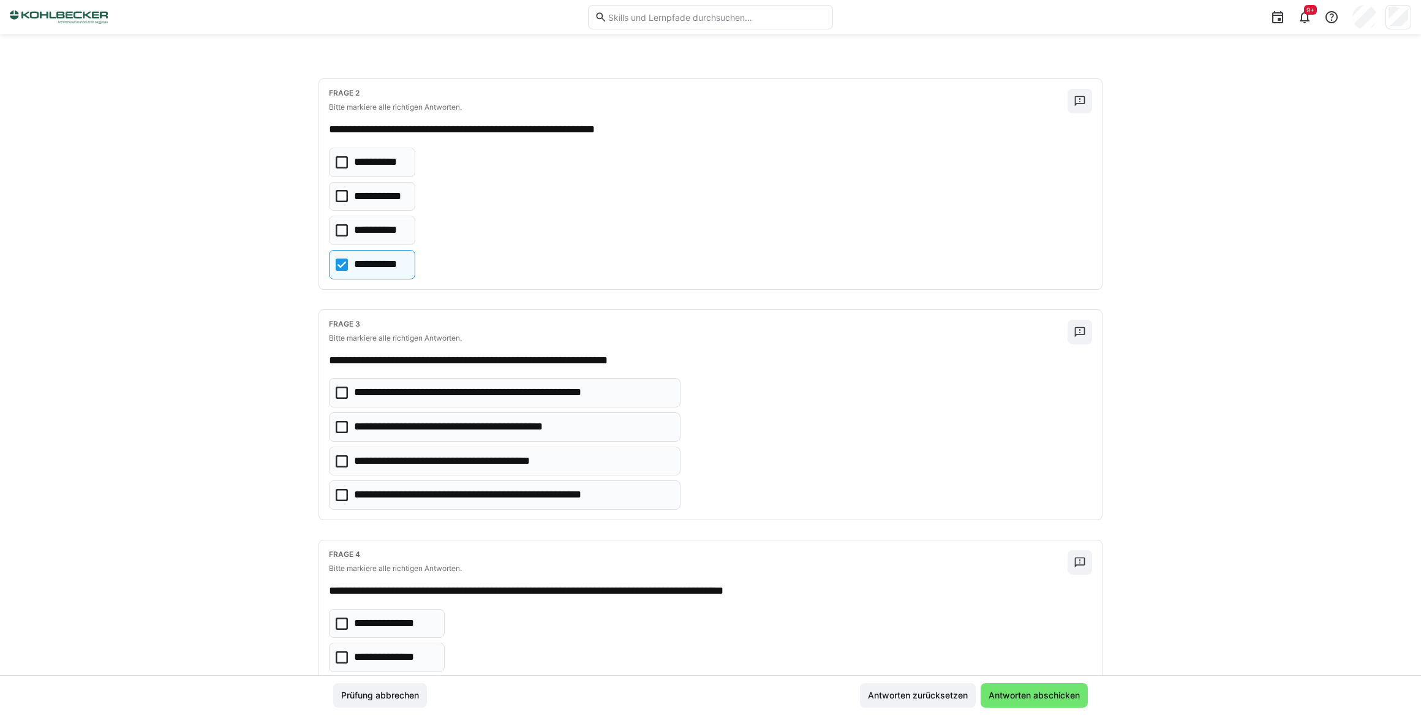
scroll to position [278, 0]
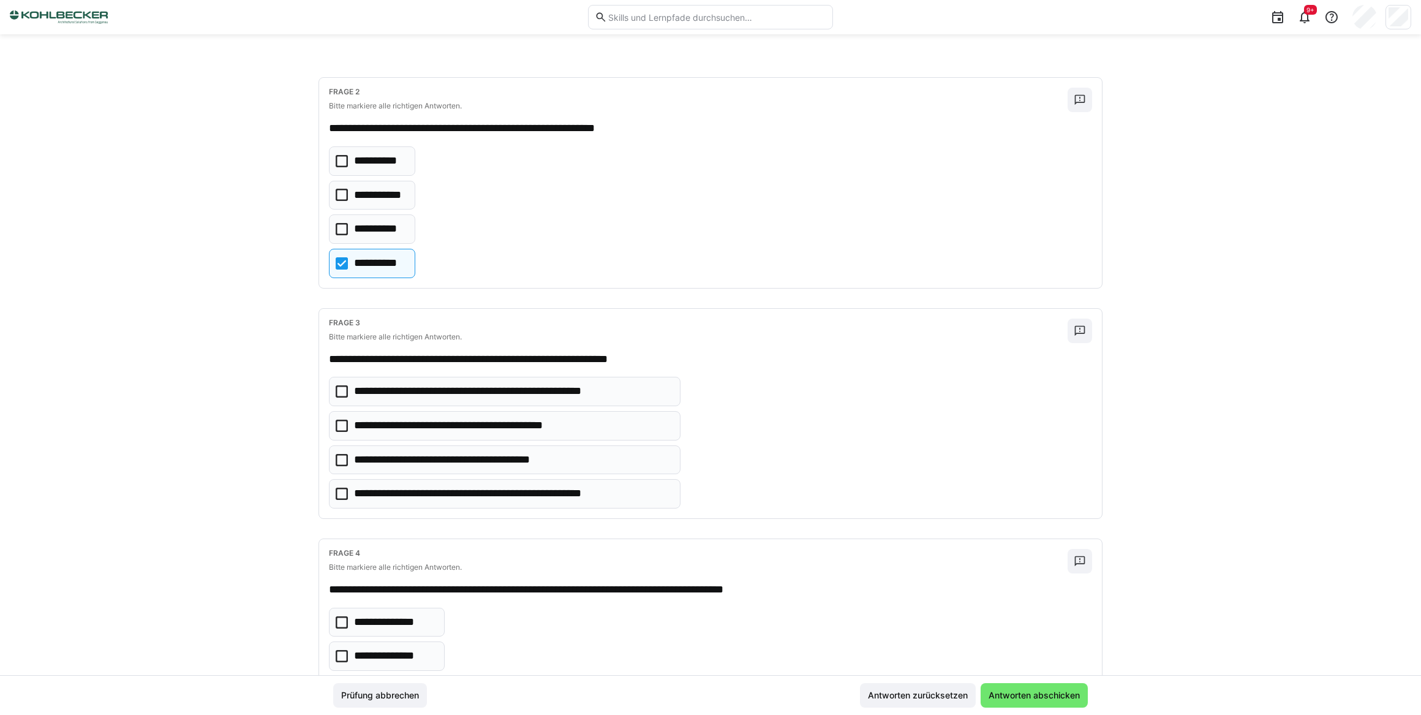
click at [344, 491] on icon at bounding box center [342, 494] width 12 height 12
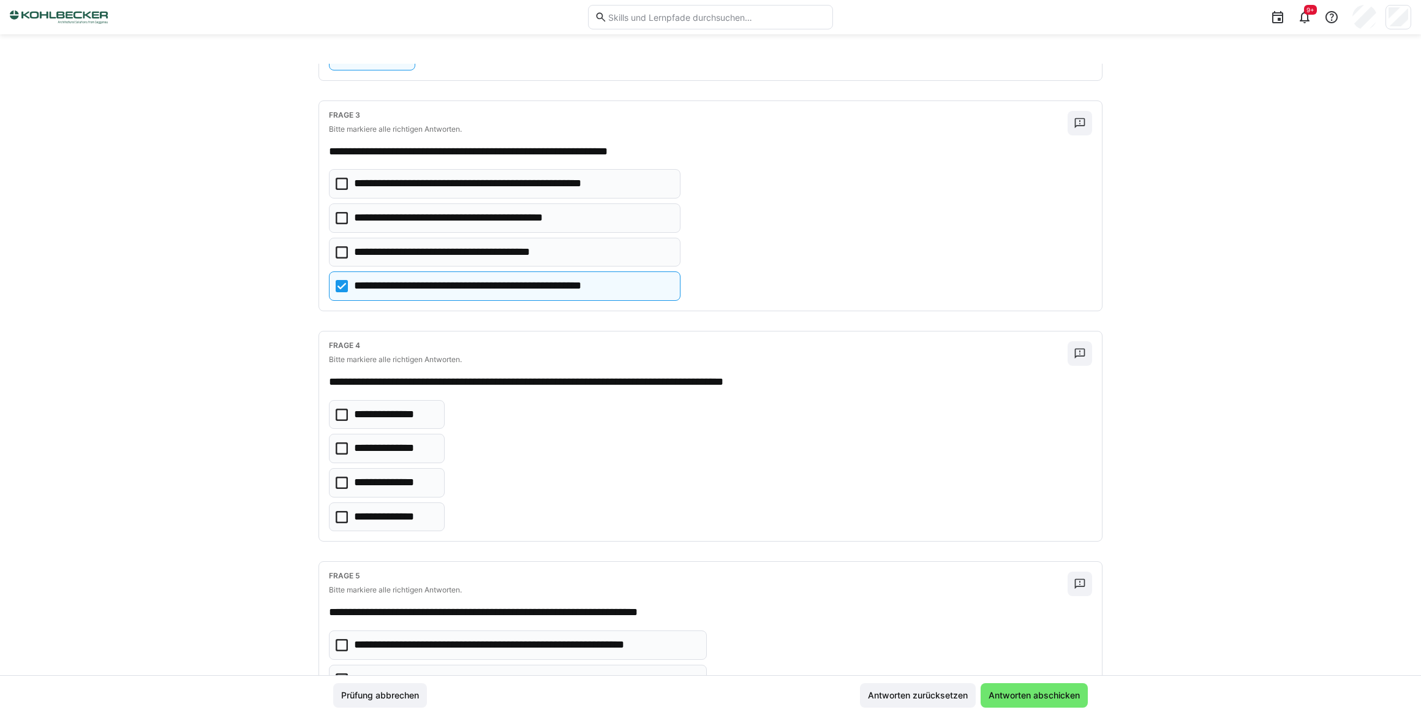
scroll to position [501, 0]
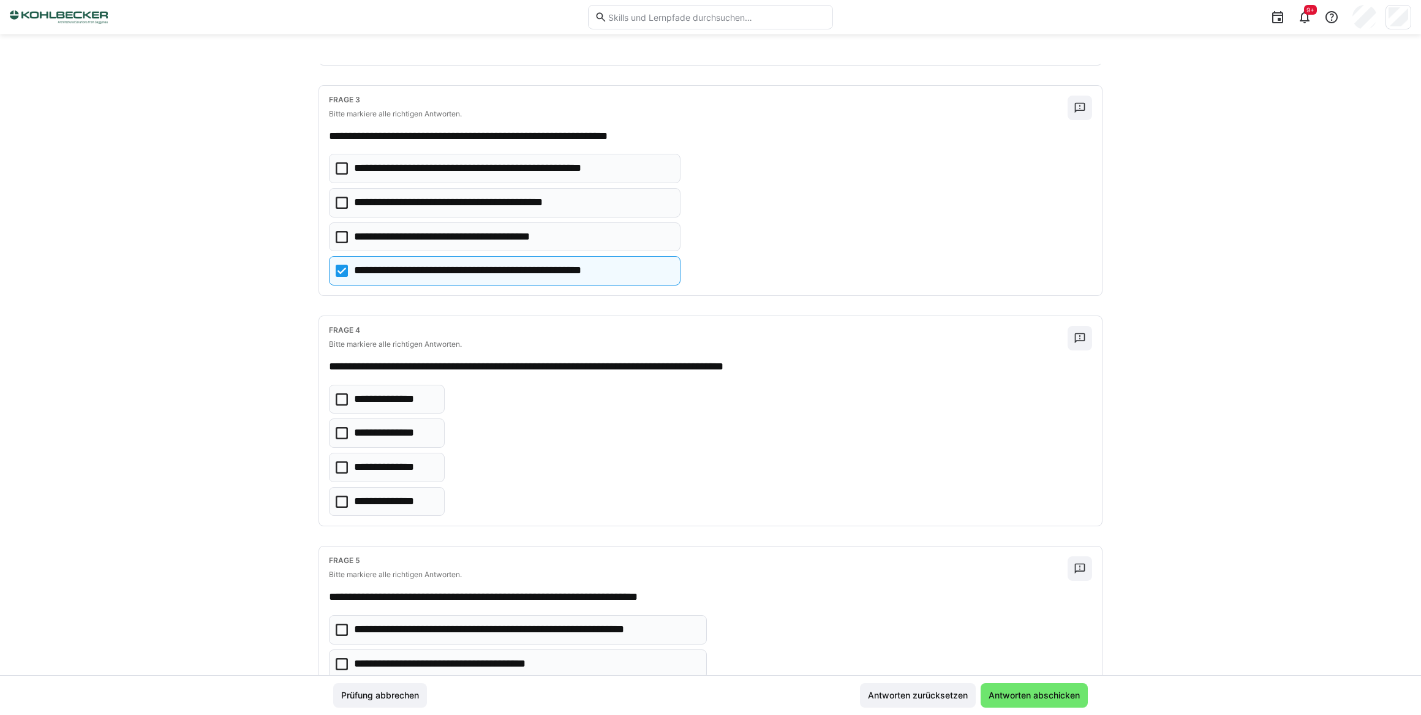
click at [342, 430] on icon at bounding box center [342, 433] width 12 height 12
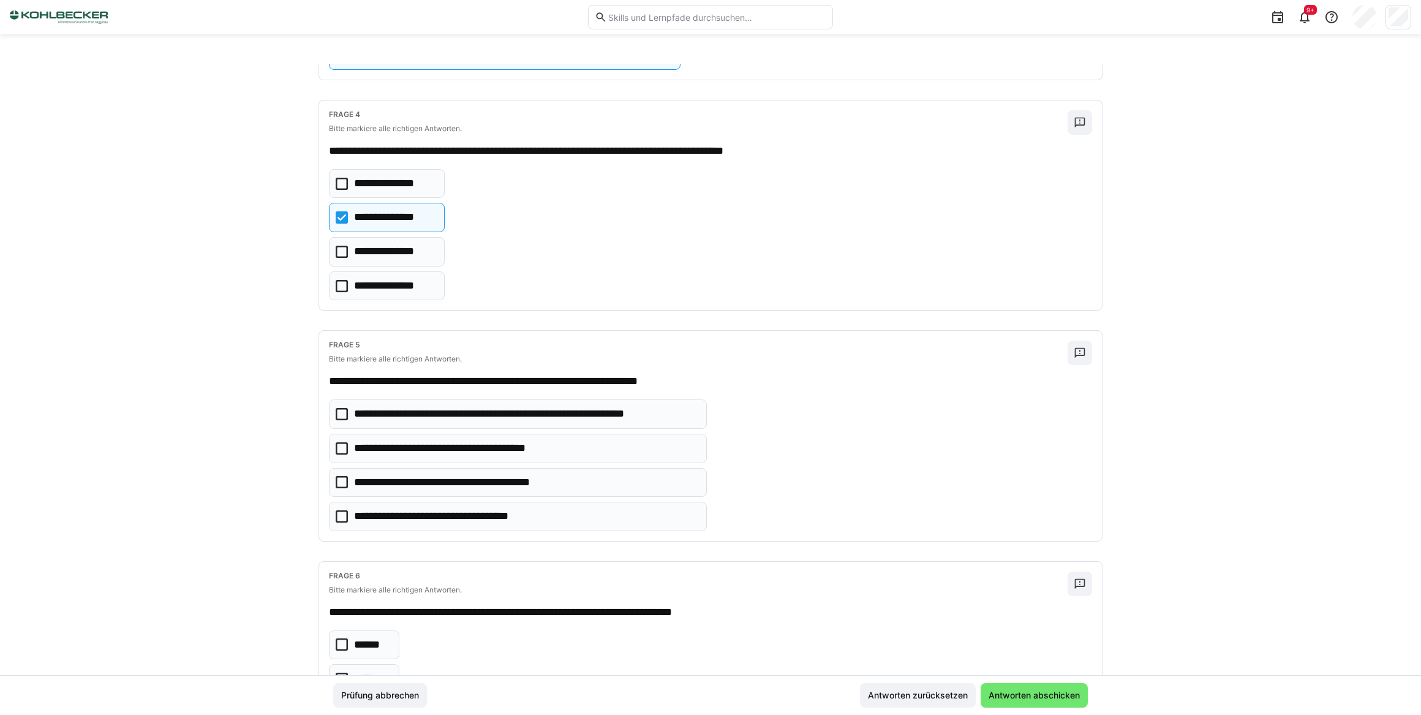
scroll to position [723, 0]
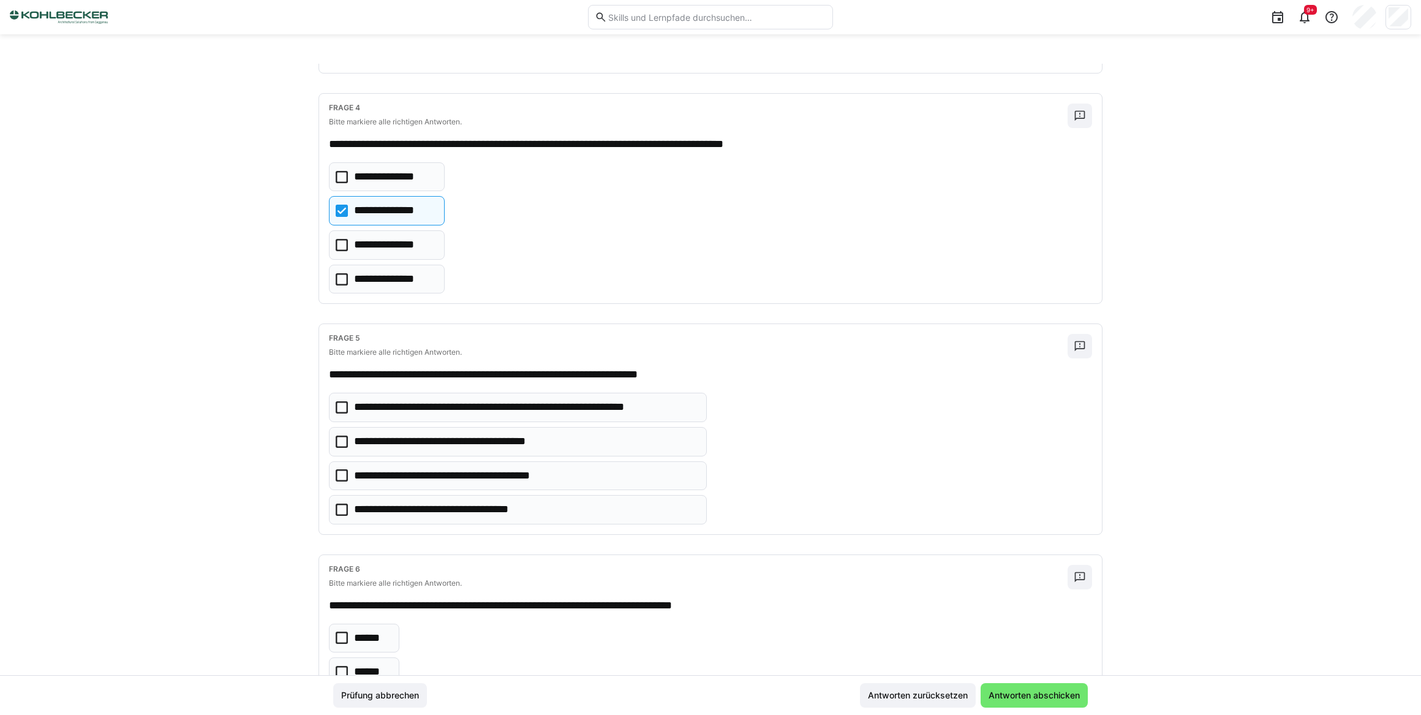
click at [340, 404] on icon at bounding box center [342, 407] width 12 height 12
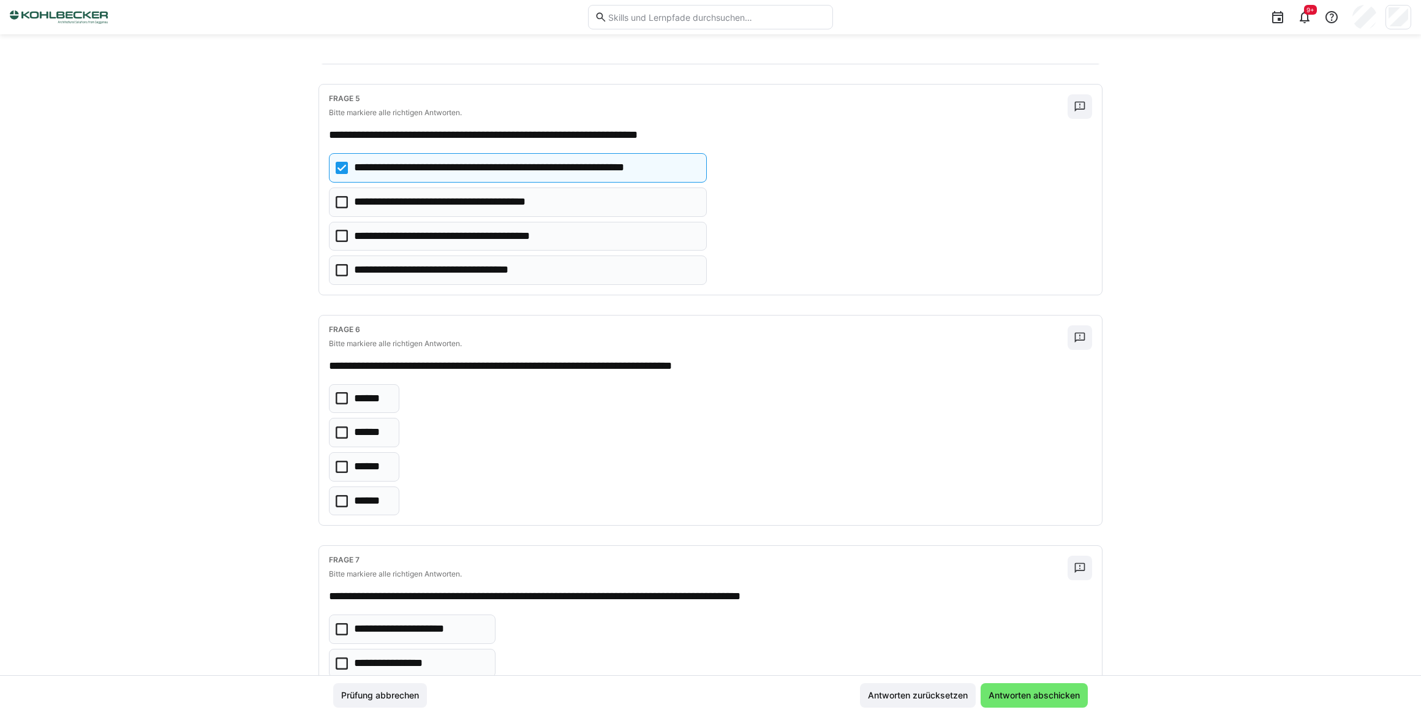
scroll to position [1002, 0]
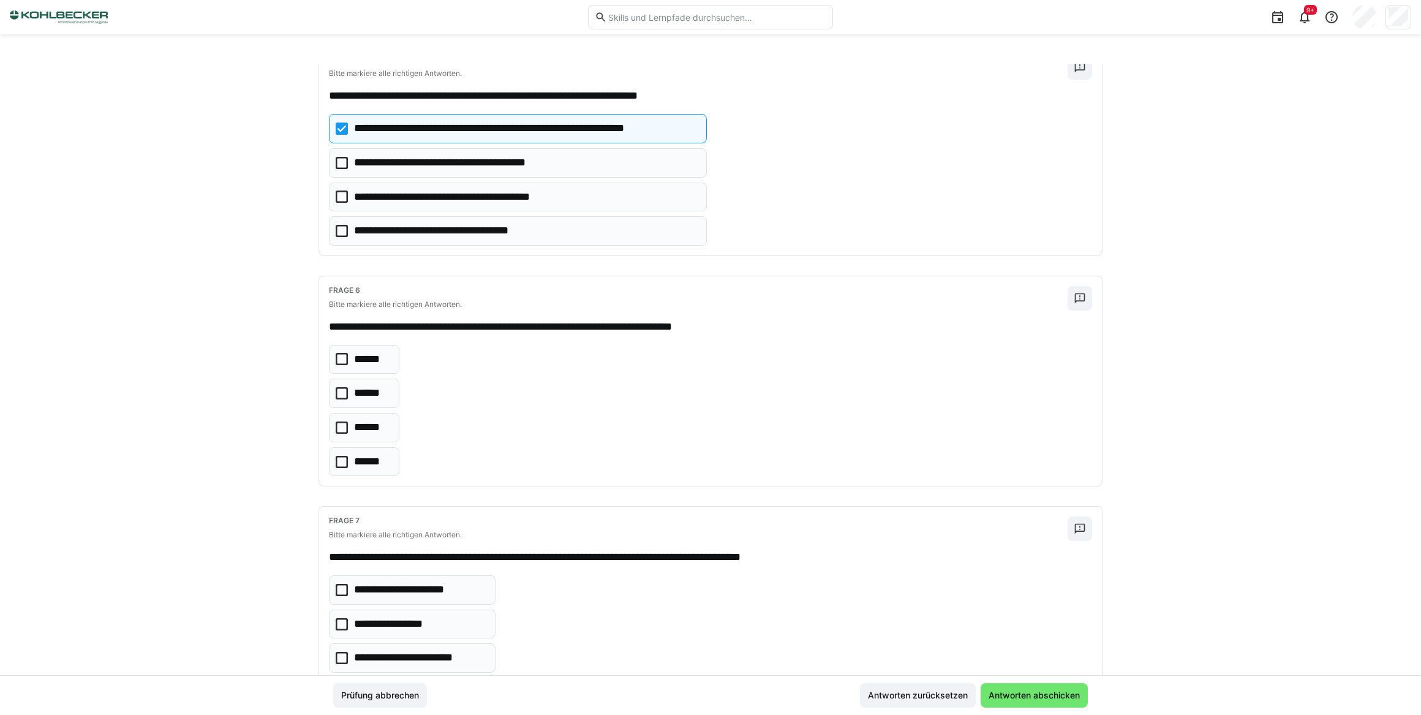
click at [344, 389] on icon at bounding box center [342, 393] width 12 height 12
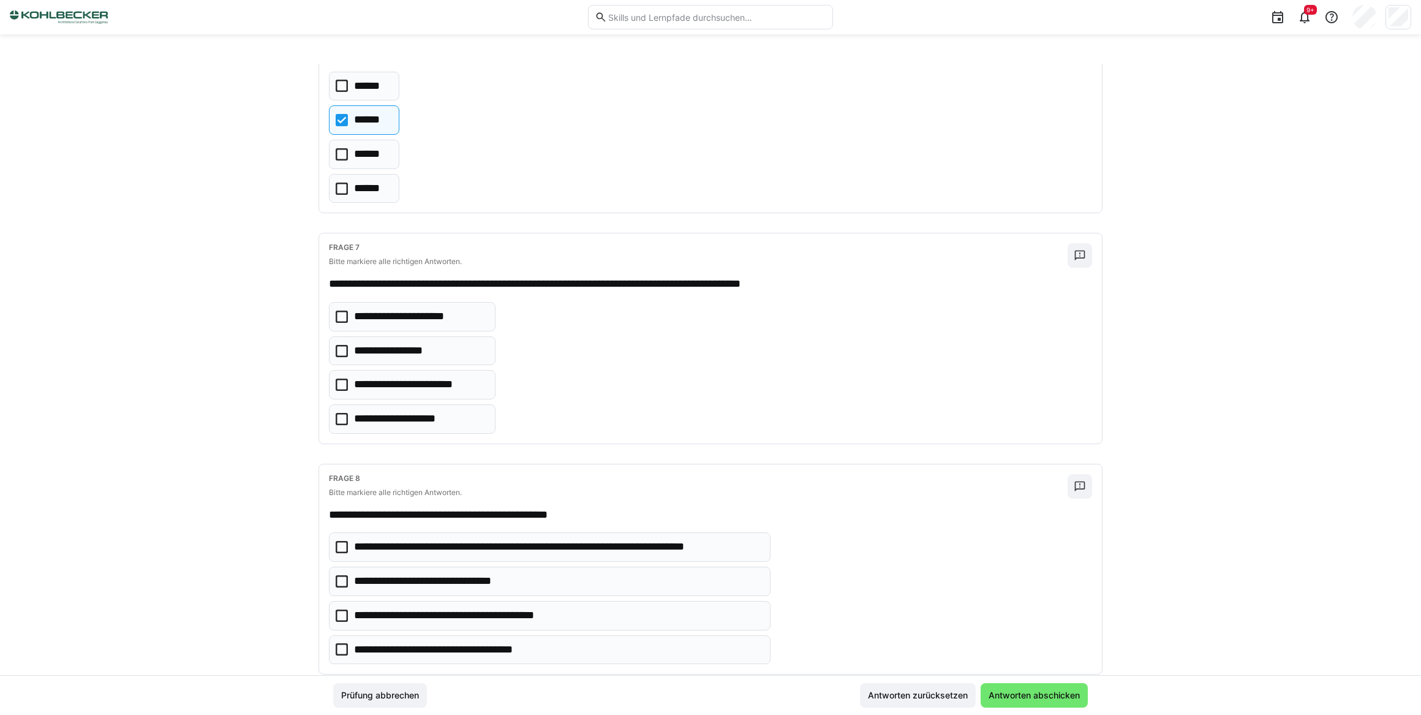
scroll to position [1280, 0]
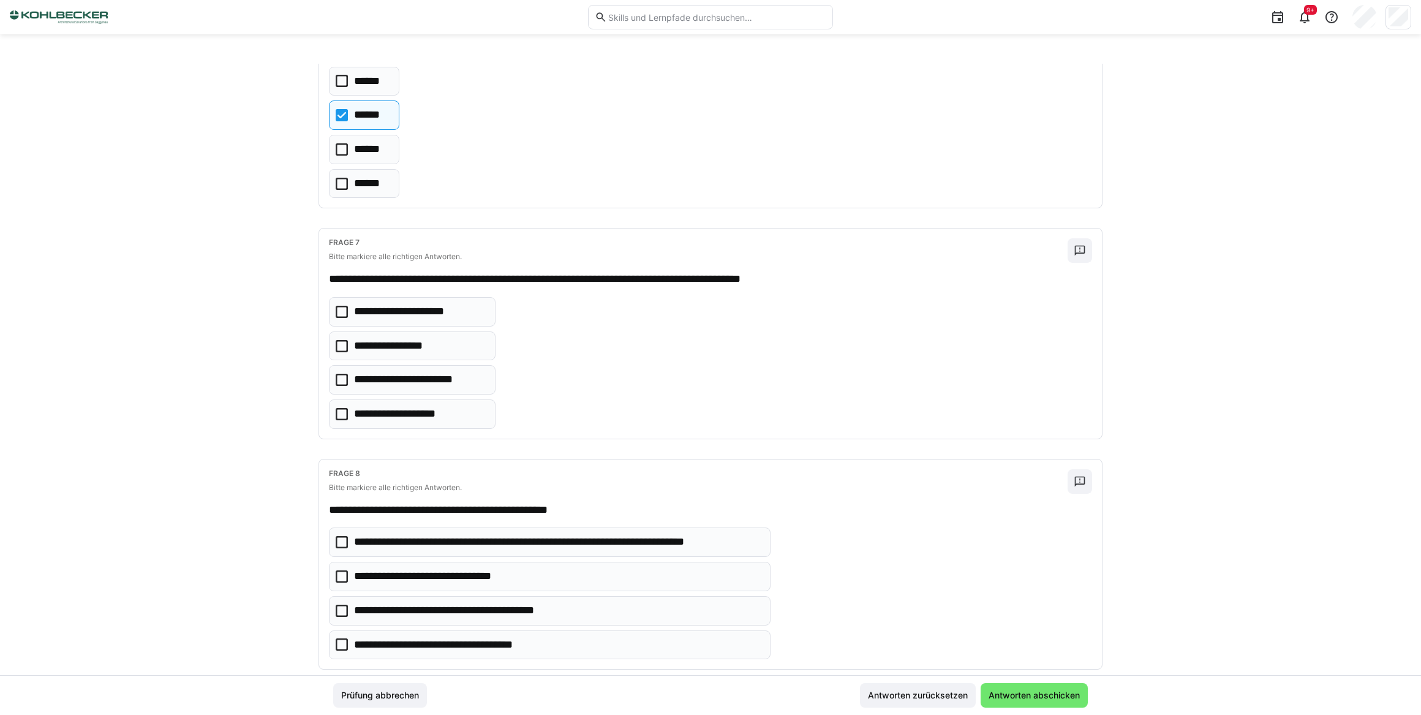
click at [346, 373] on eds-checkbox "**********" at bounding box center [412, 379] width 167 height 29
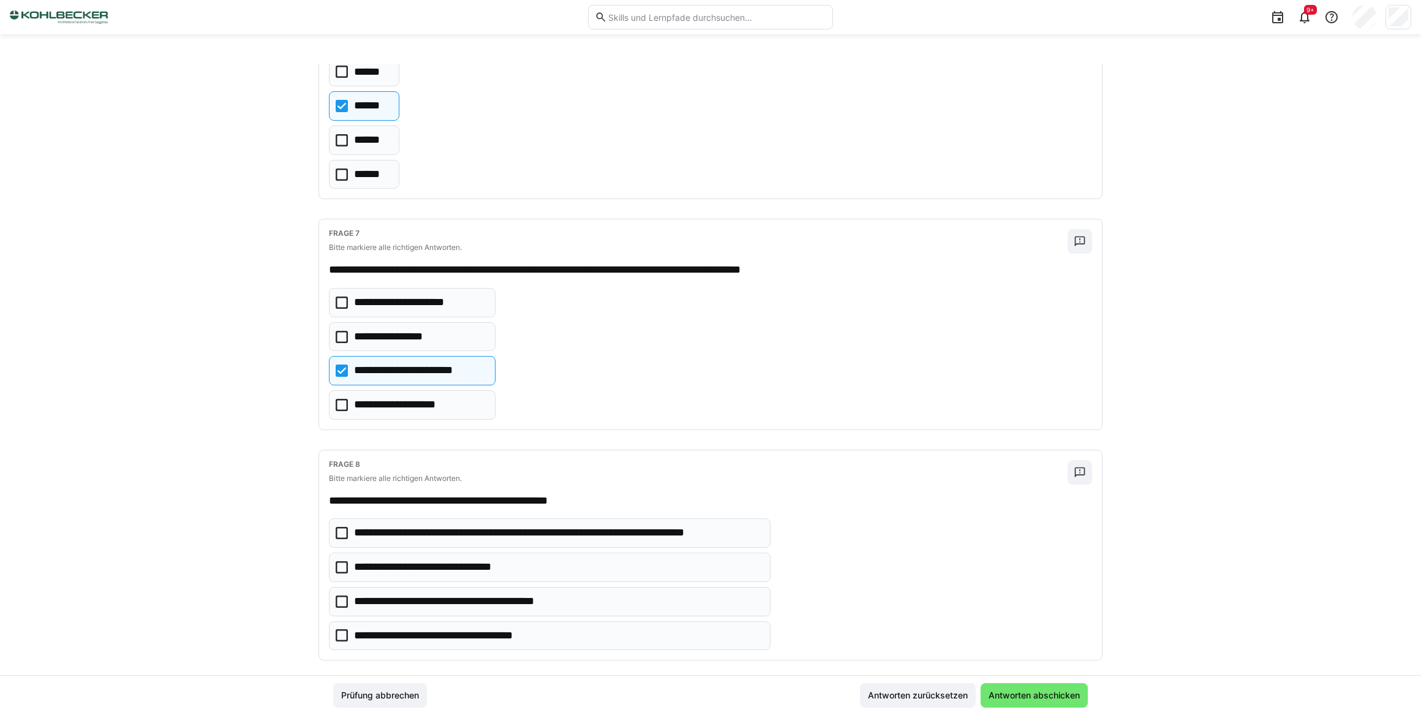
scroll to position [1299, 0]
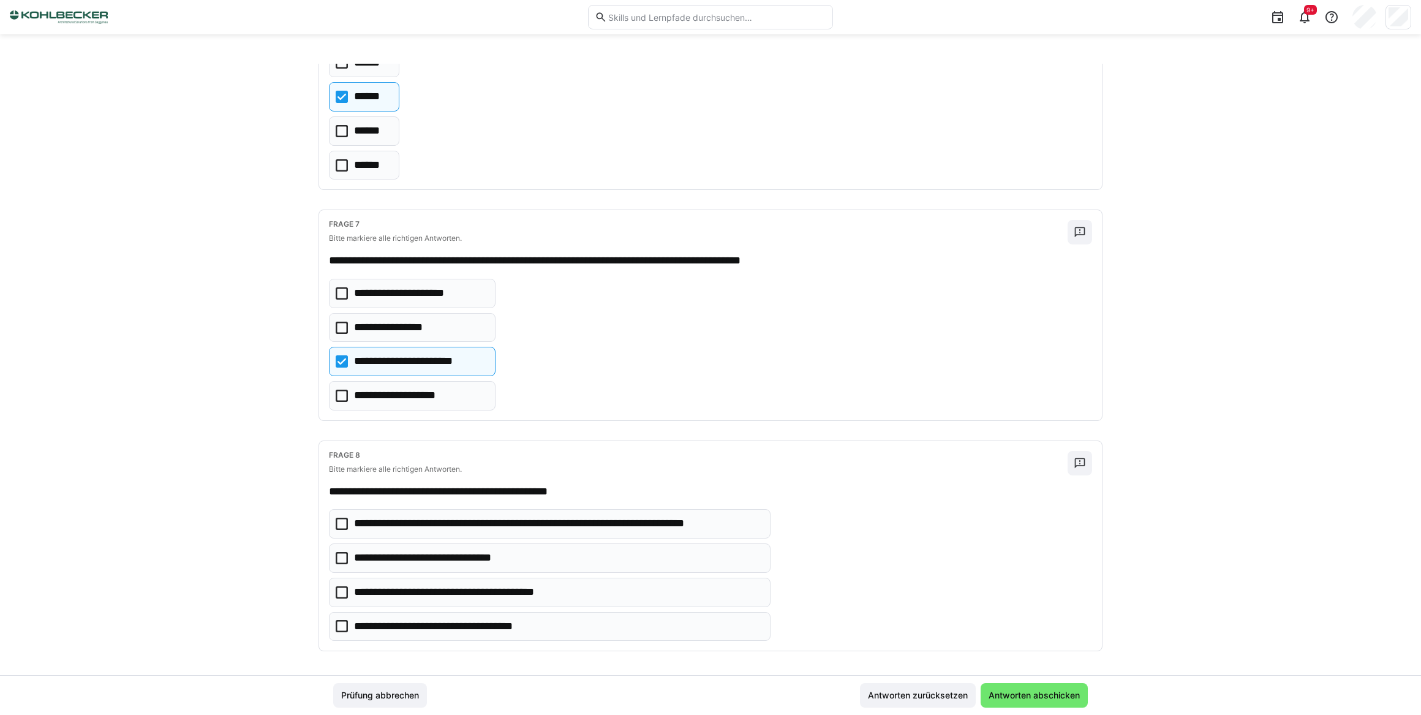
click at [341, 519] on icon at bounding box center [342, 524] width 12 height 12
click at [1030, 695] on span "Antworten abschicken" at bounding box center [1034, 695] width 95 height 12
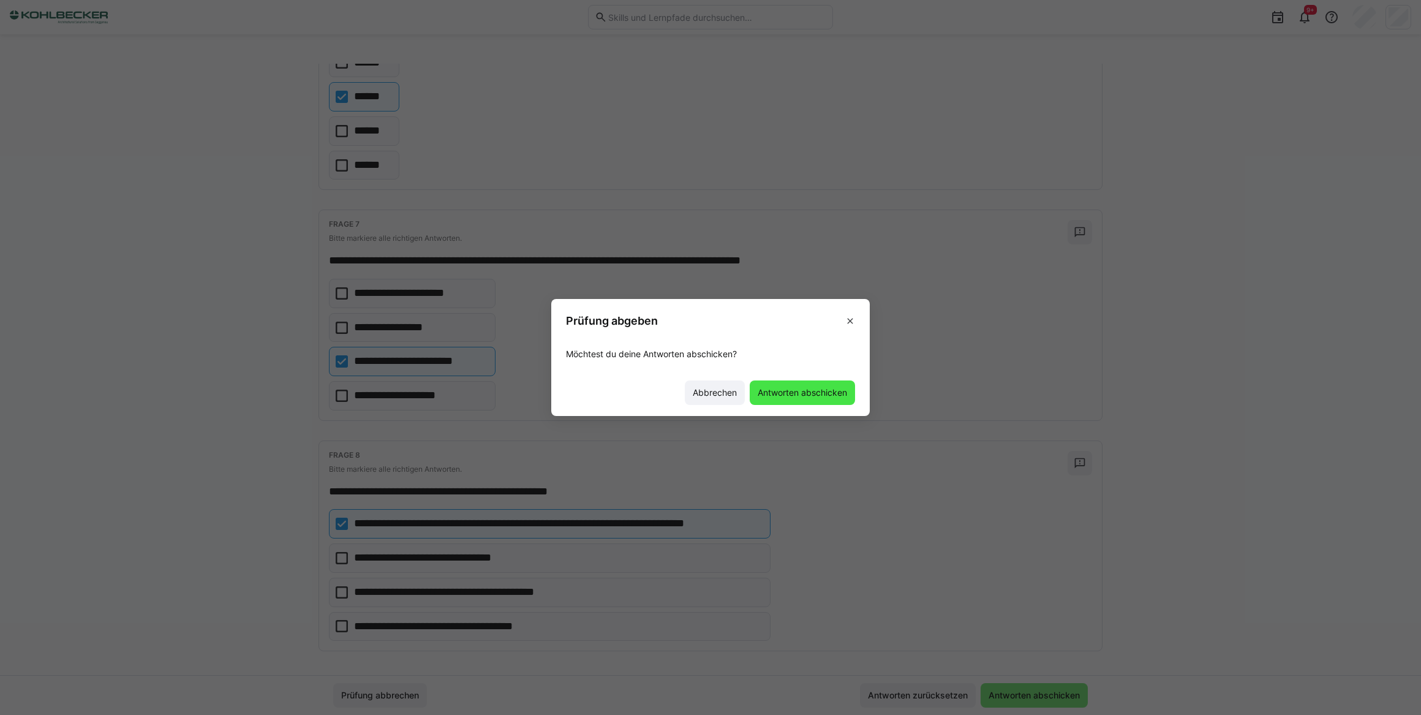
click at [802, 392] on span "Antworten abschicken" at bounding box center [802, 393] width 93 height 12
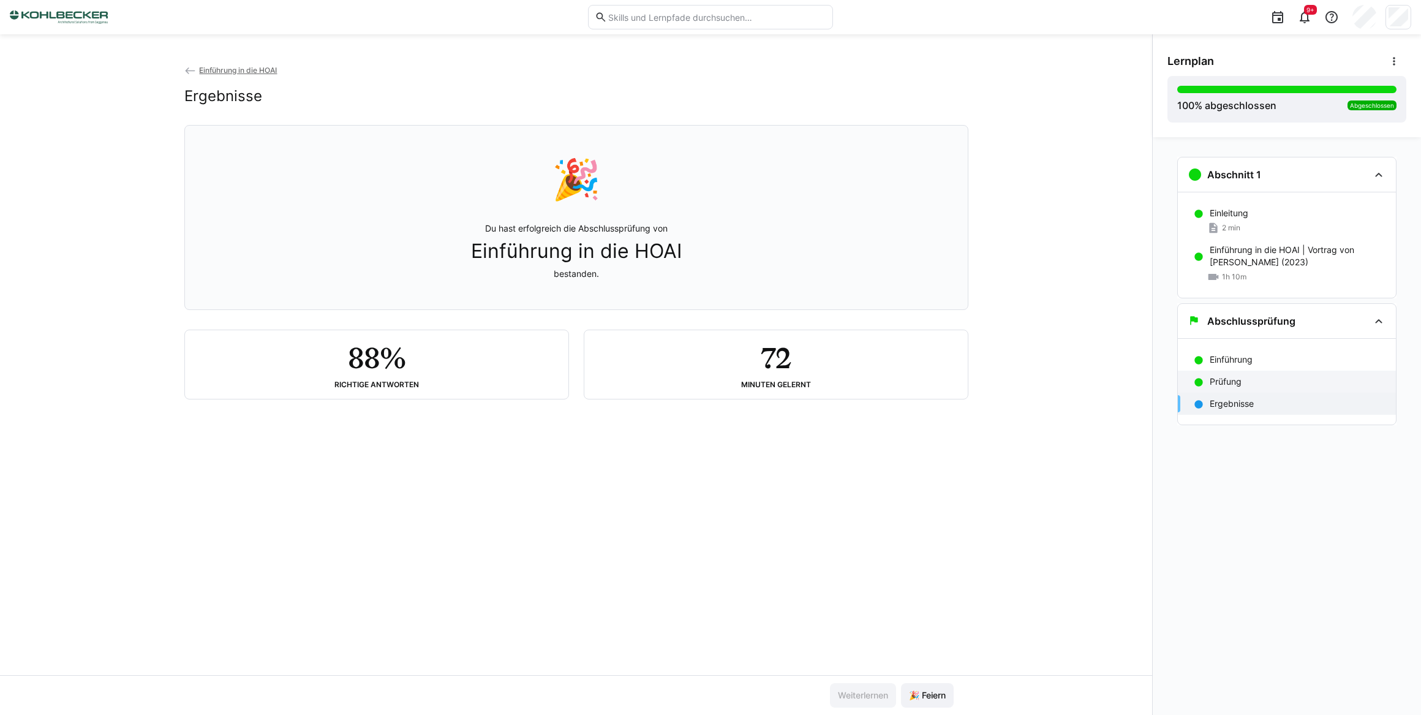
click at [1235, 382] on p "Prüfung" at bounding box center [1226, 382] width 32 height 12
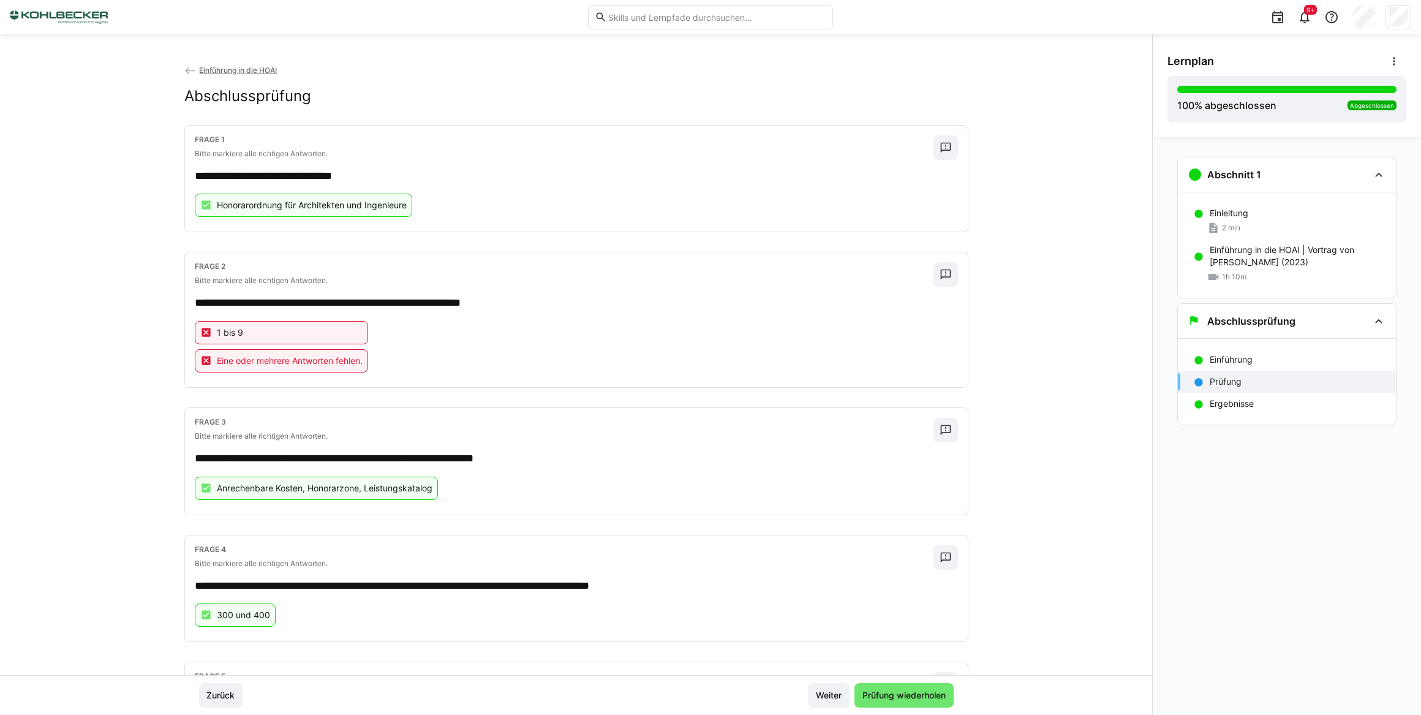
click at [202, 332] on eds-icon at bounding box center [206, 332] width 12 height 12
click at [203, 361] on eds-icon at bounding box center [206, 361] width 12 height 12
click at [331, 363] on span "Eine oder mehrere Antworten fehlen." at bounding box center [290, 361] width 146 height 12
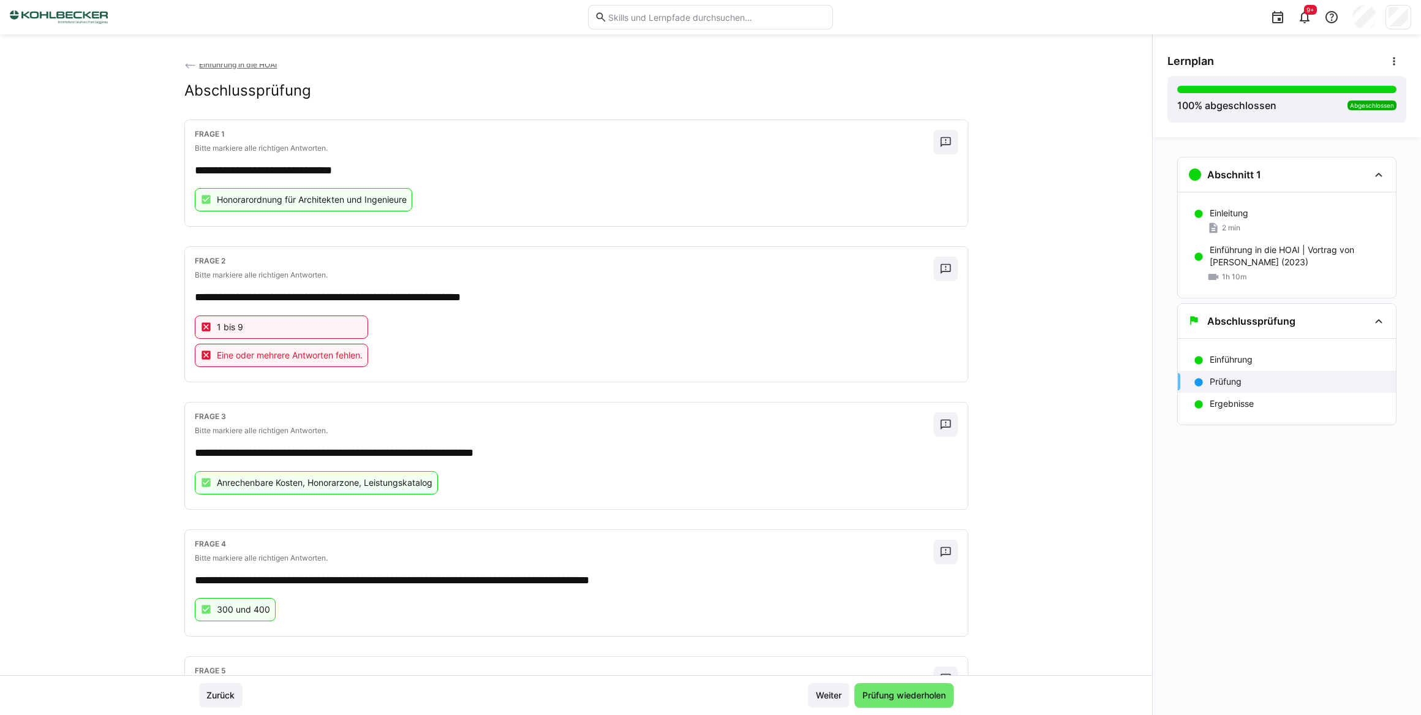
scroll to position [0, 0]
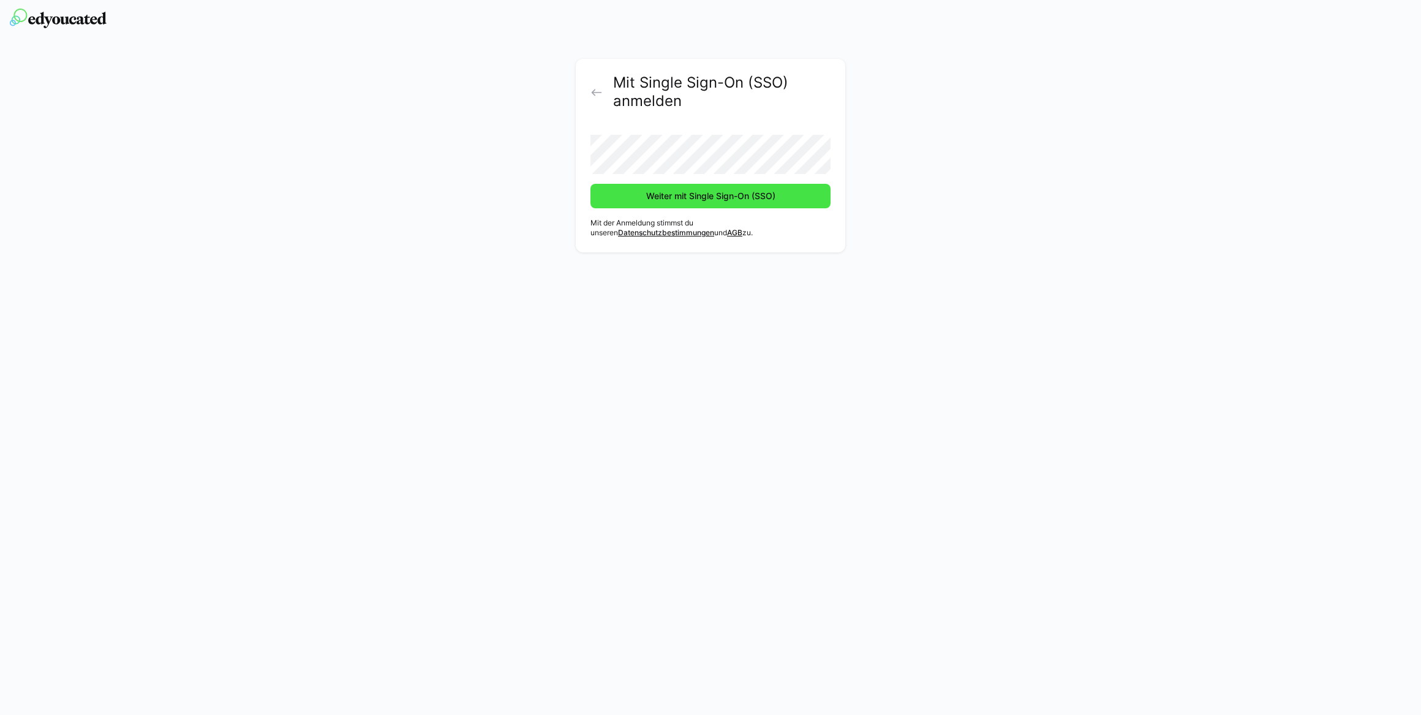
click at [676, 195] on span "Weiter mit Single Sign-On (SSO)" at bounding box center [710, 196] width 133 height 12
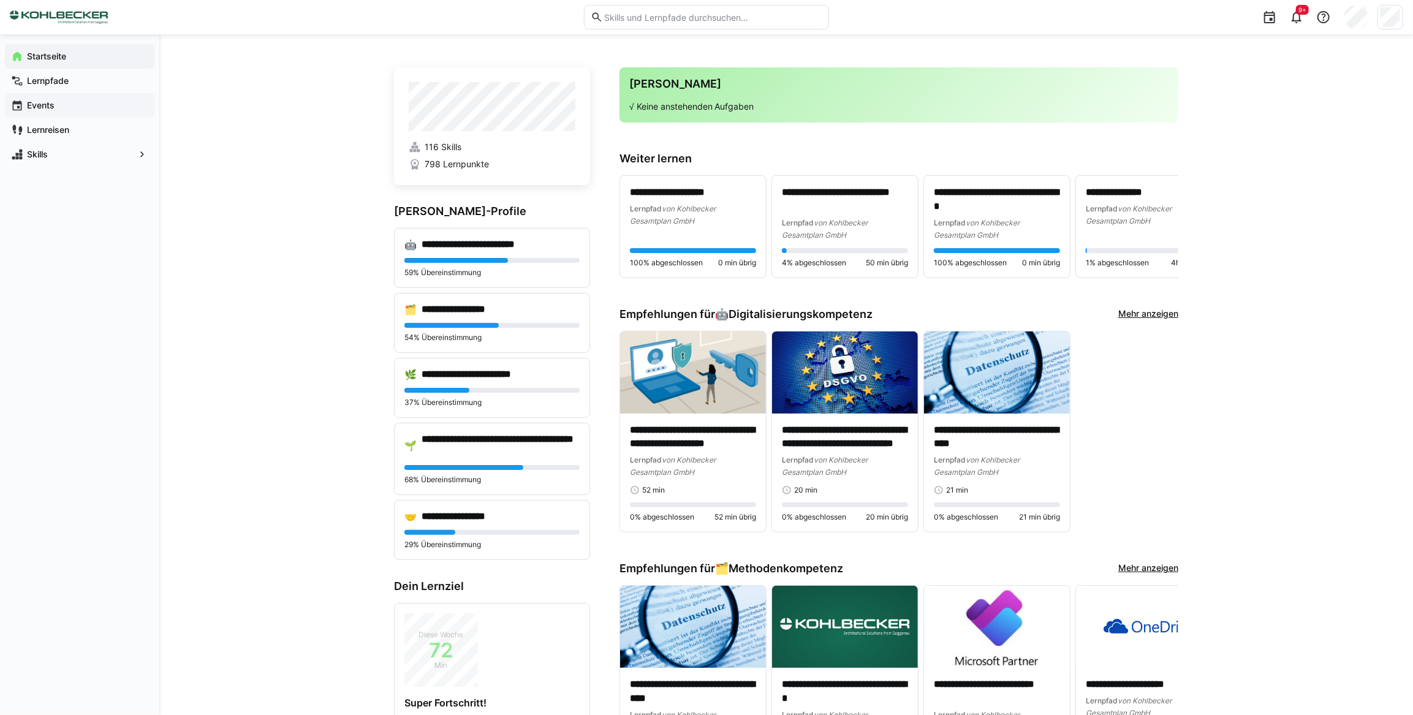
click at [0, 0] on app-navigation-label "Events" at bounding box center [0, 0] width 0 height 0
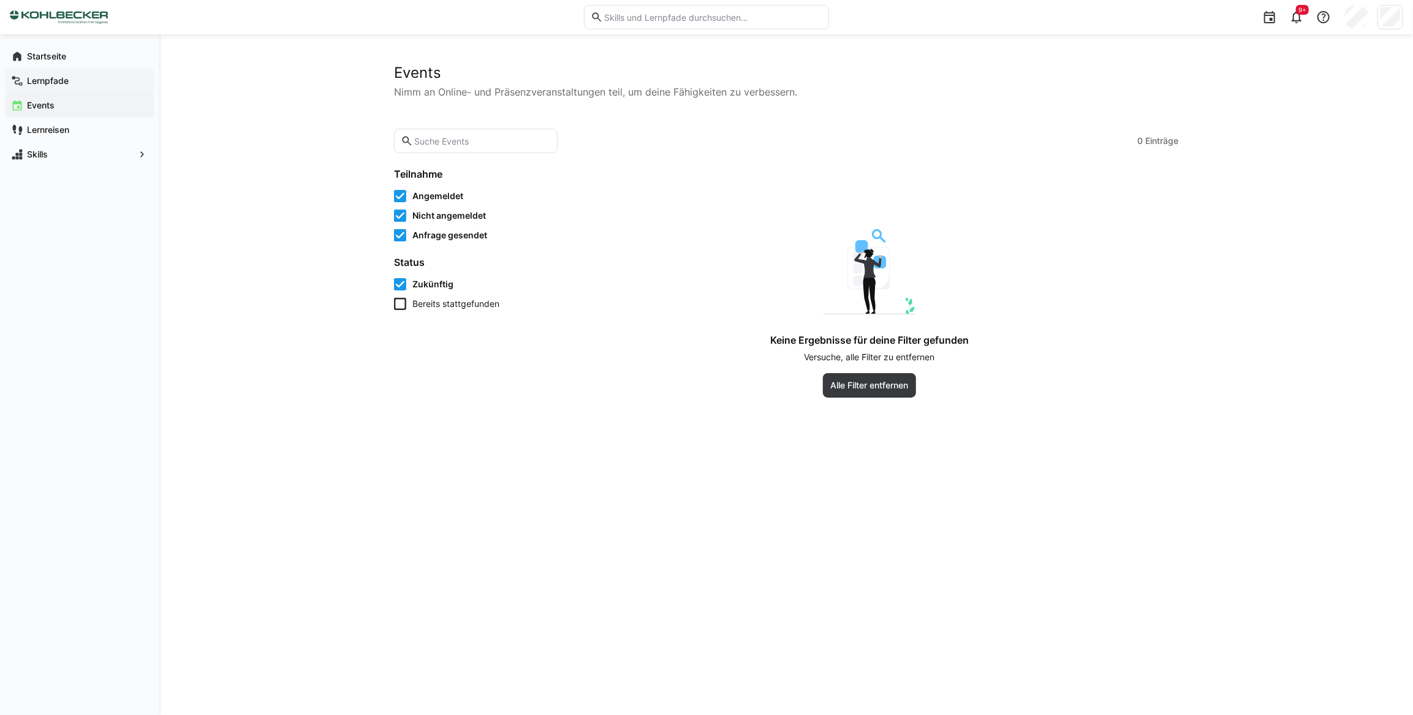
click at [0, 0] on app-navigation-label "Lernpfade" at bounding box center [0, 0] width 0 height 0
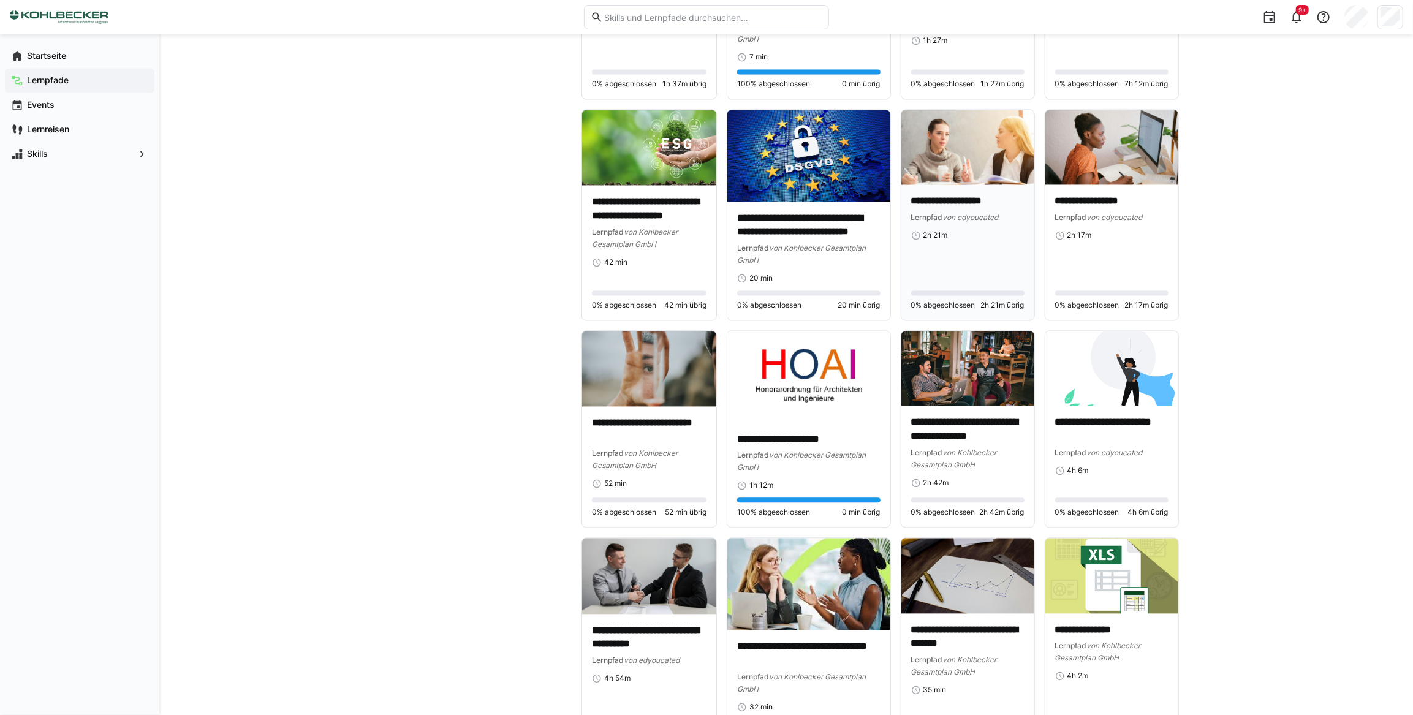
scroll to position [2060, 0]
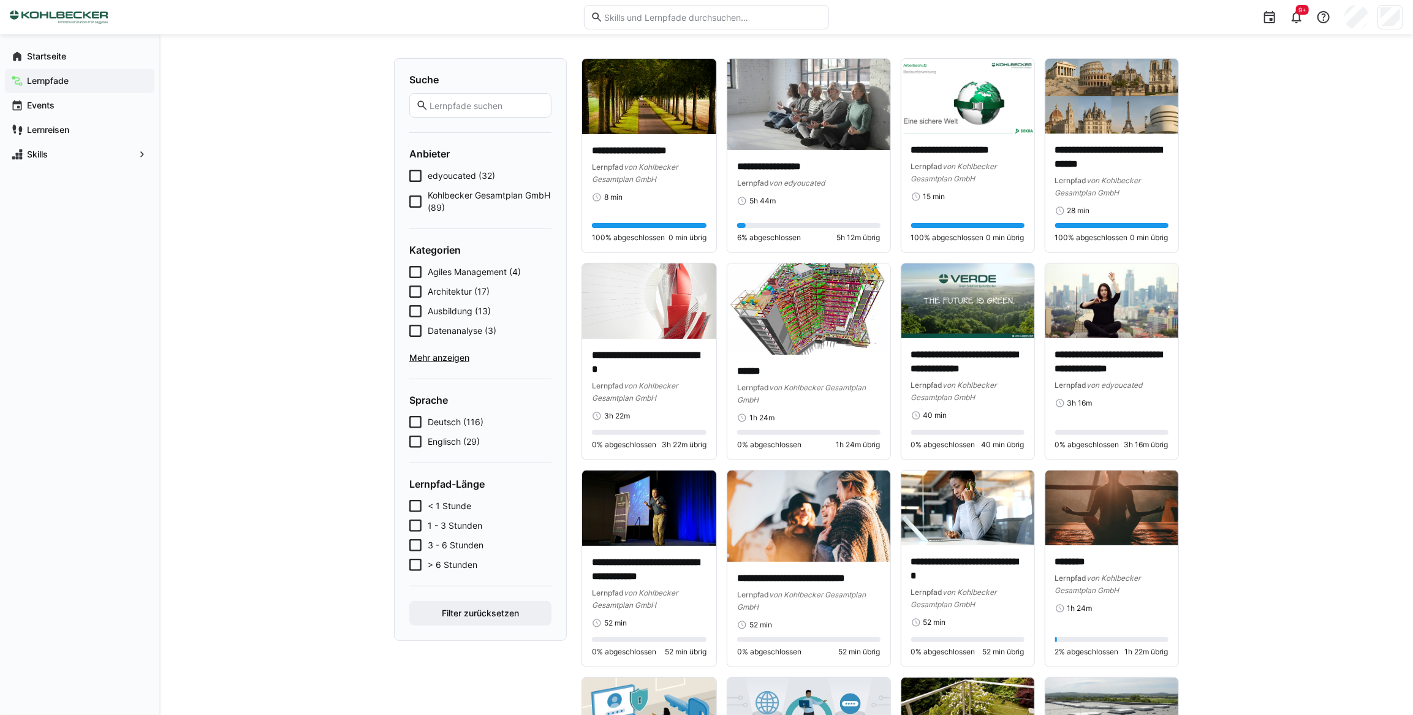
scroll to position [55, 0]
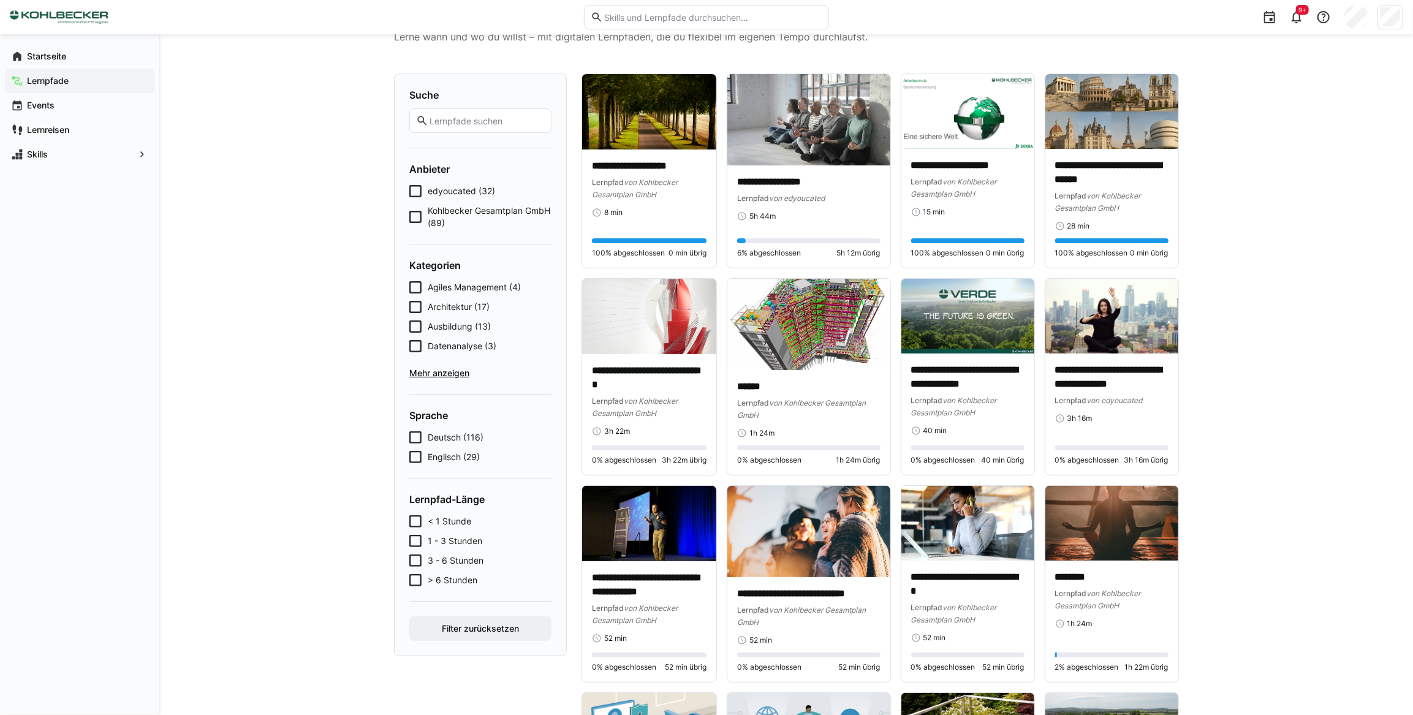
click at [418, 216] on icon at bounding box center [415, 217] width 12 height 12
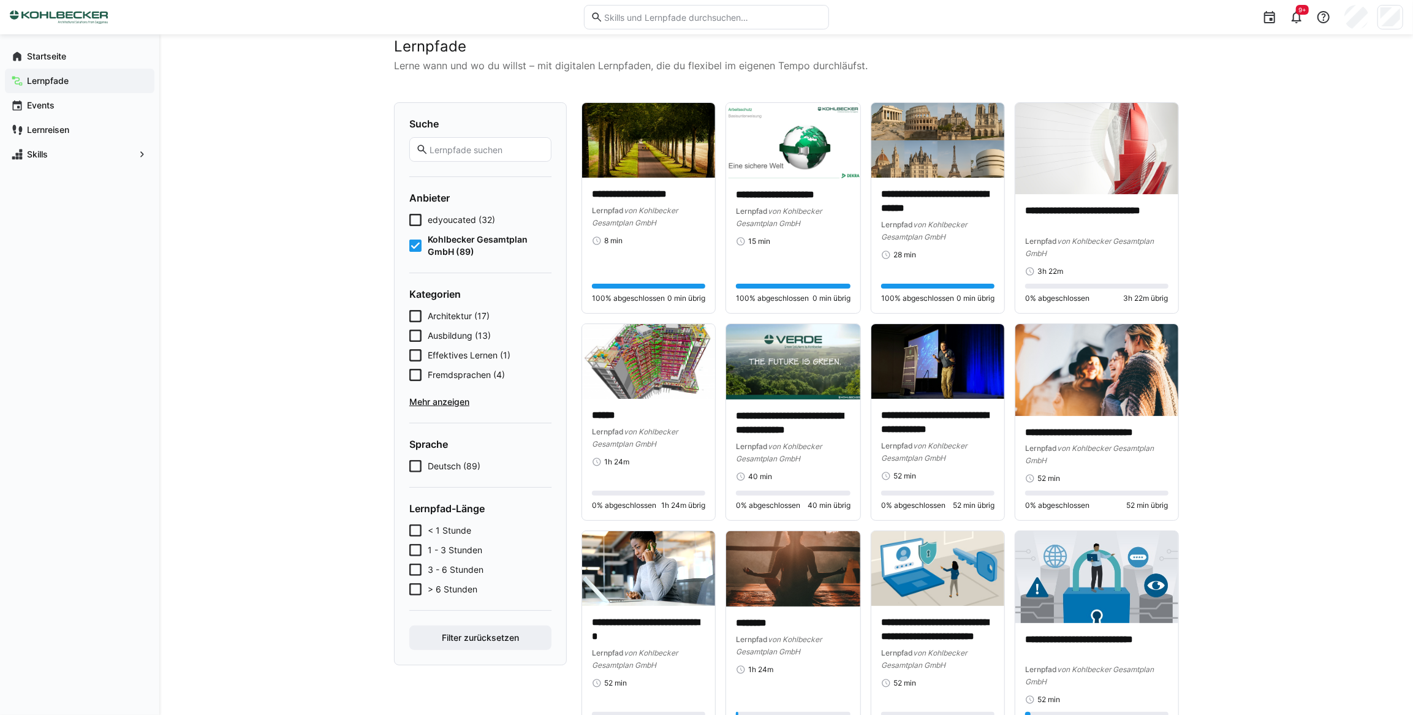
scroll to position [0, 0]
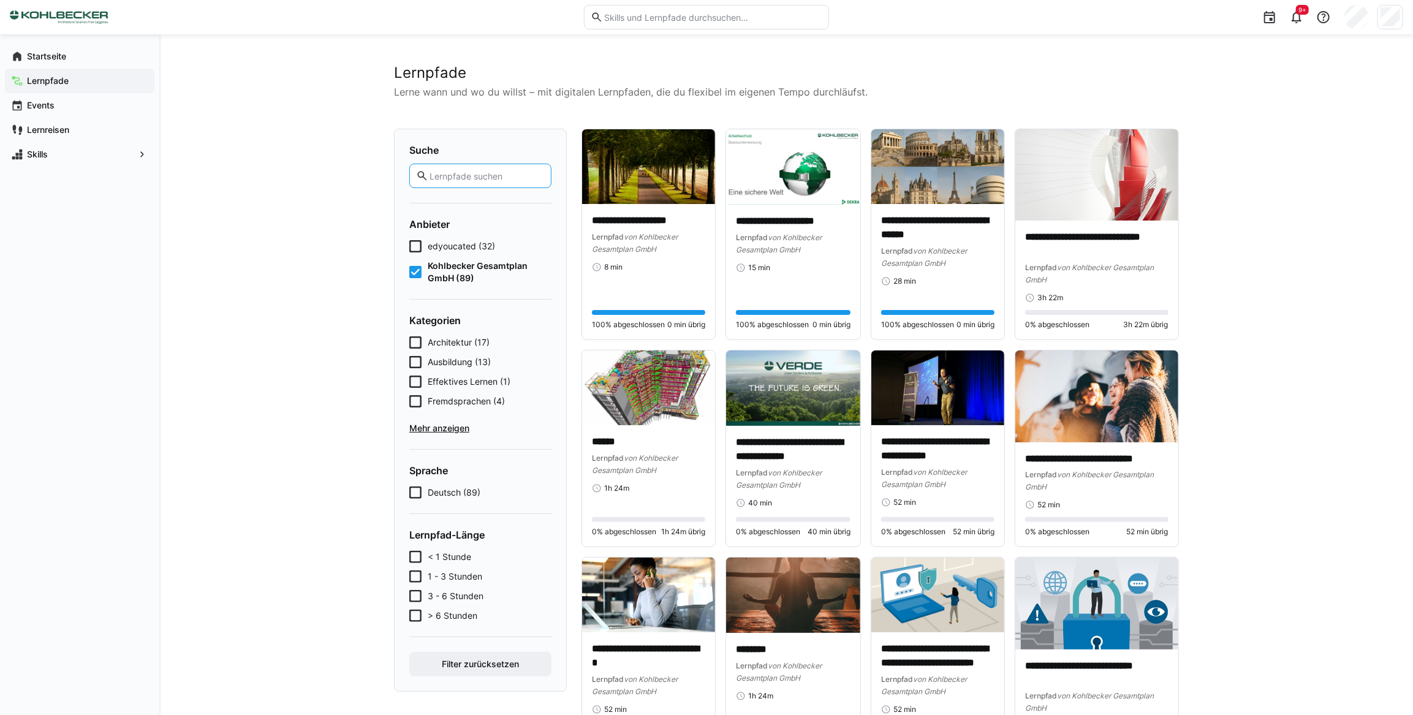
click at [441, 172] on input "text" at bounding box center [486, 175] width 116 height 11
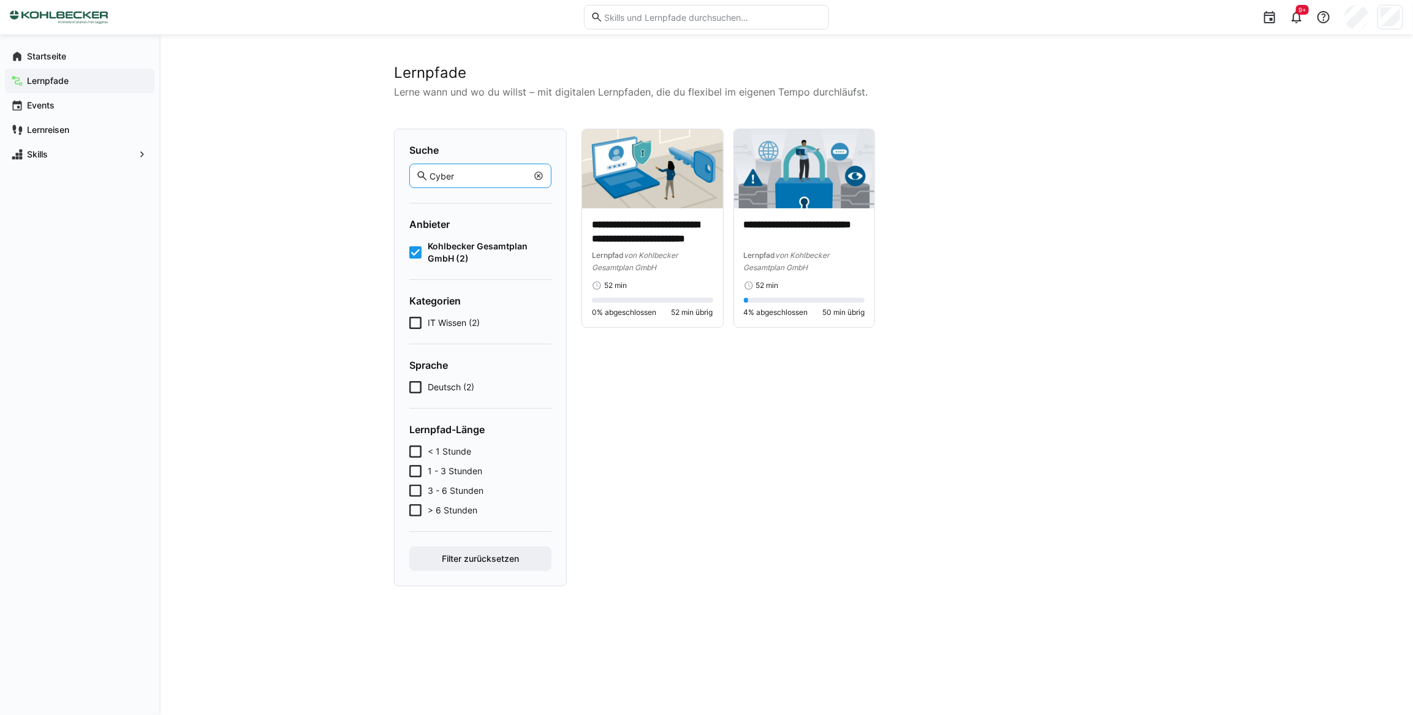
type input "Cyber"
drag, startPoint x: 489, startPoint y: 175, endPoint x: 398, endPoint y: 176, distance: 91.3
click at [398, 176] on div "Suche Cyber Anbieter Kohlbecker Gesamtplan GmbH (2) Kategorien IT Wissen (2) Sp…" at bounding box center [480, 358] width 173 height 458
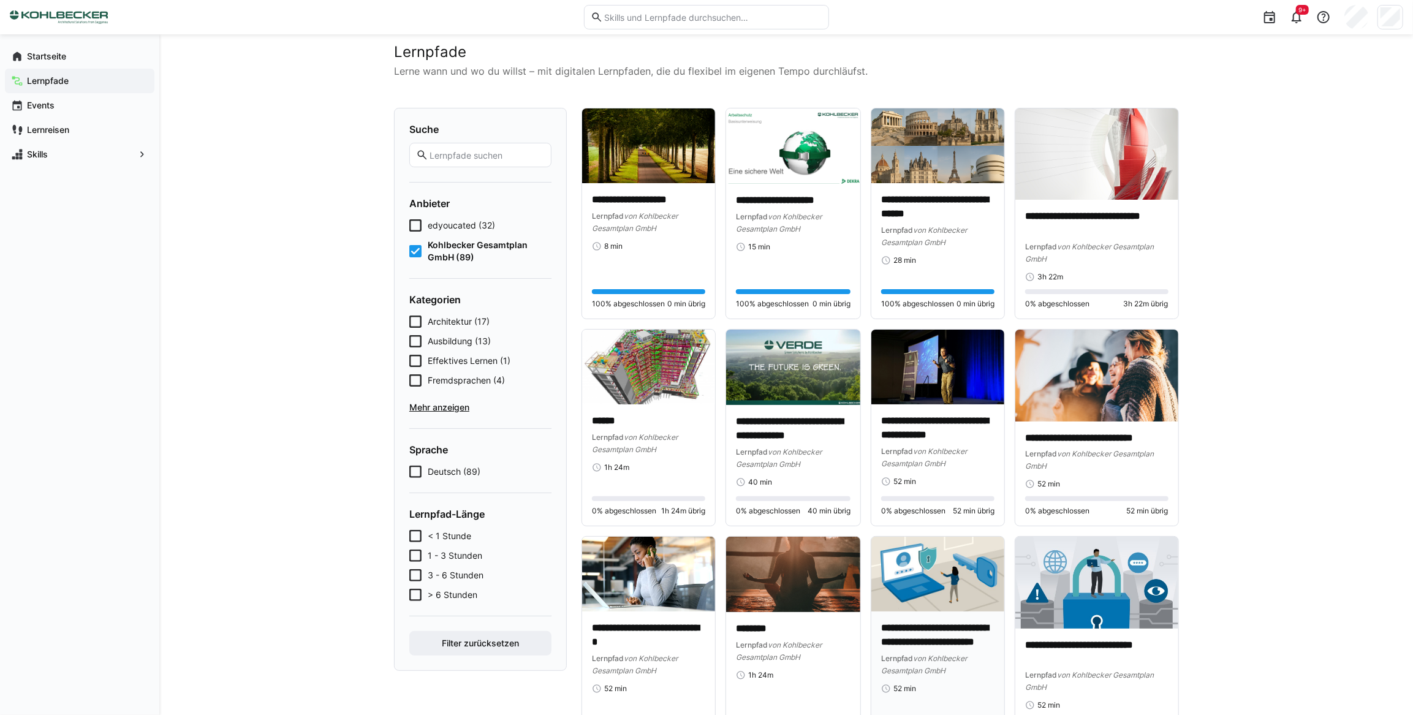
scroll to position [55, 0]
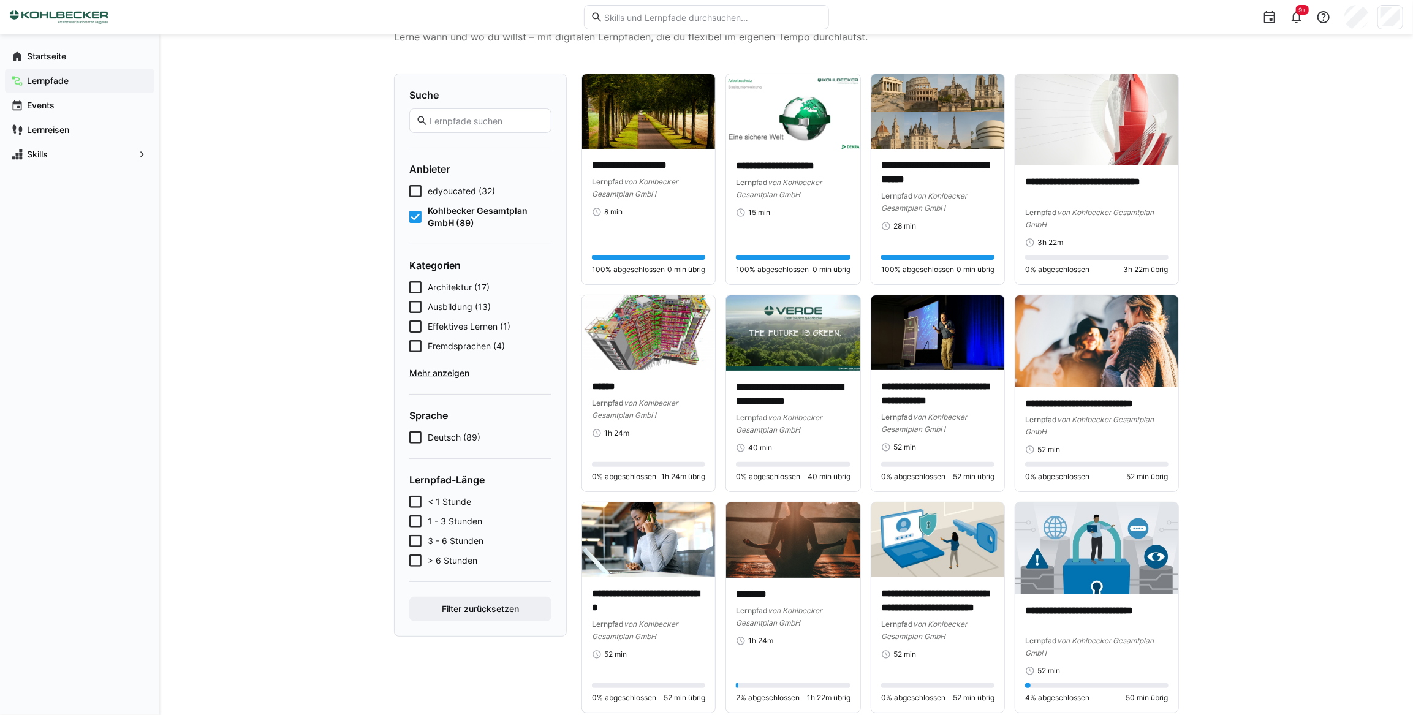
click at [418, 190] on icon at bounding box center [415, 191] width 12 height 12
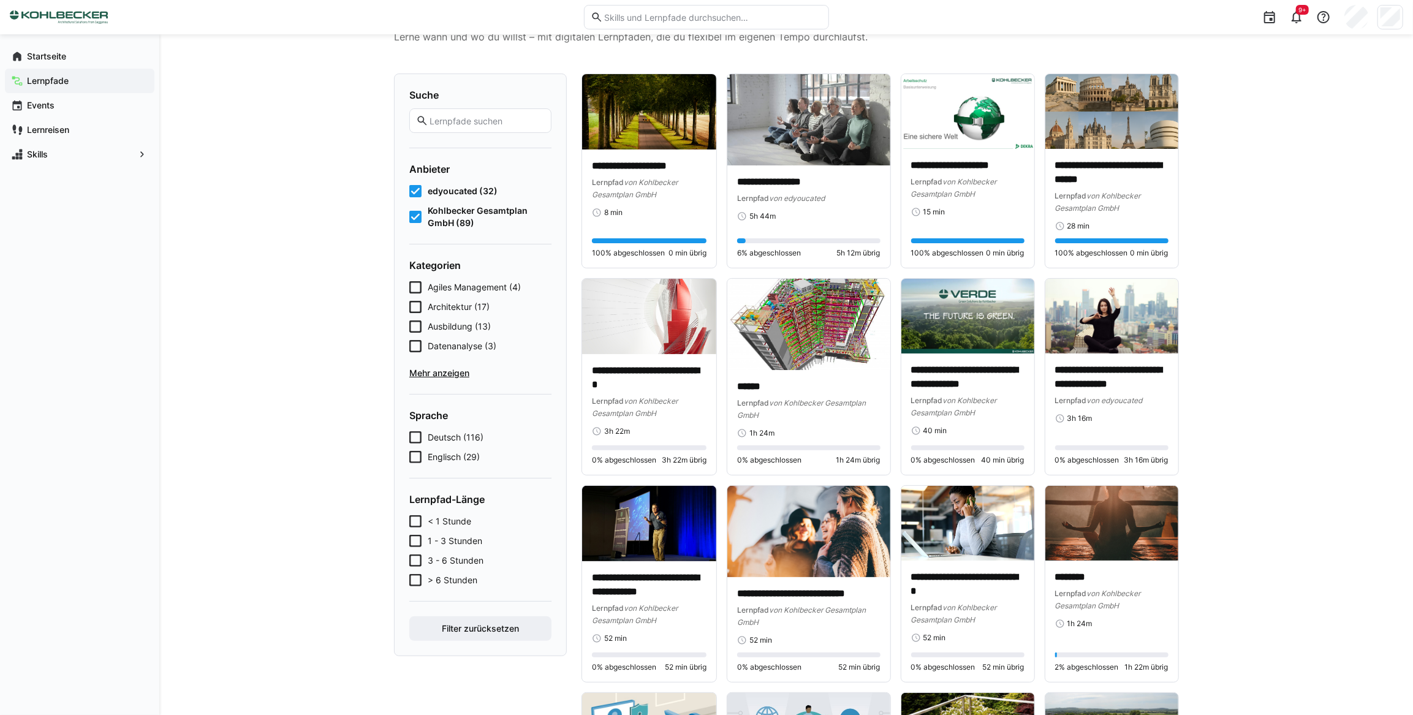
click at [420, 246] on form "Suche Anbieter edyoucated (32) Kohlbecker Gesamtplan GmbH (89) Kategorien Agile…" at bounding box center [480, 365] width 142 height 552
click at [418, 215] on icon at bounding box center [415, 217] width 12 height 12
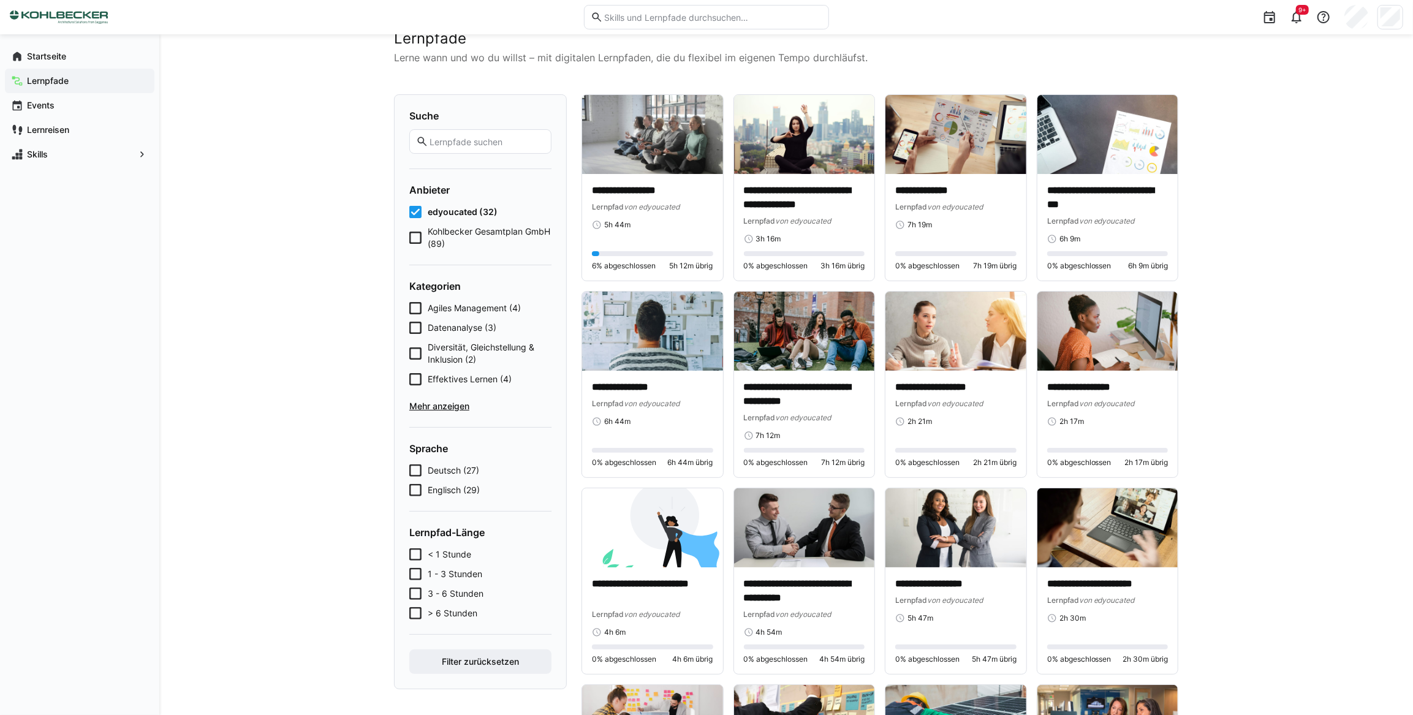
scroll to position [2, 0]
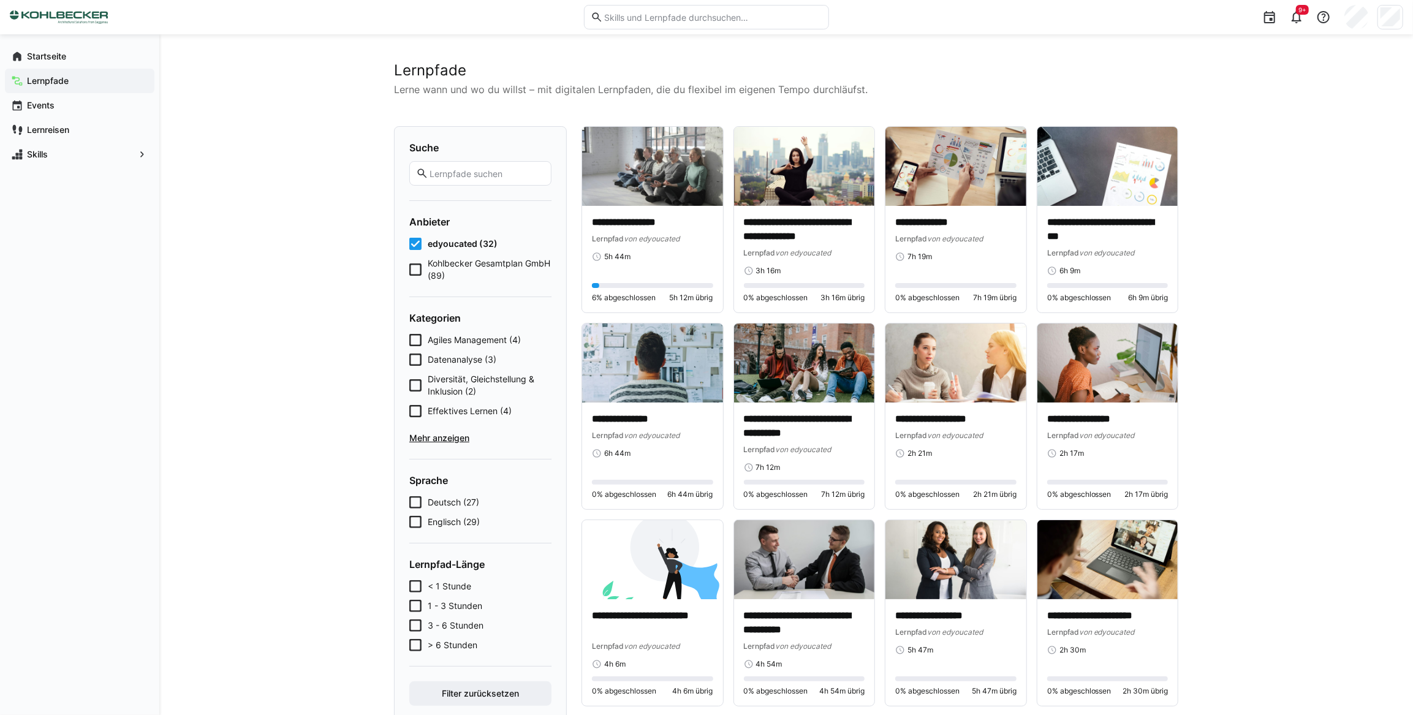
click at [412, 265] on icon at bounding box center [415, 269] width 12 height 12
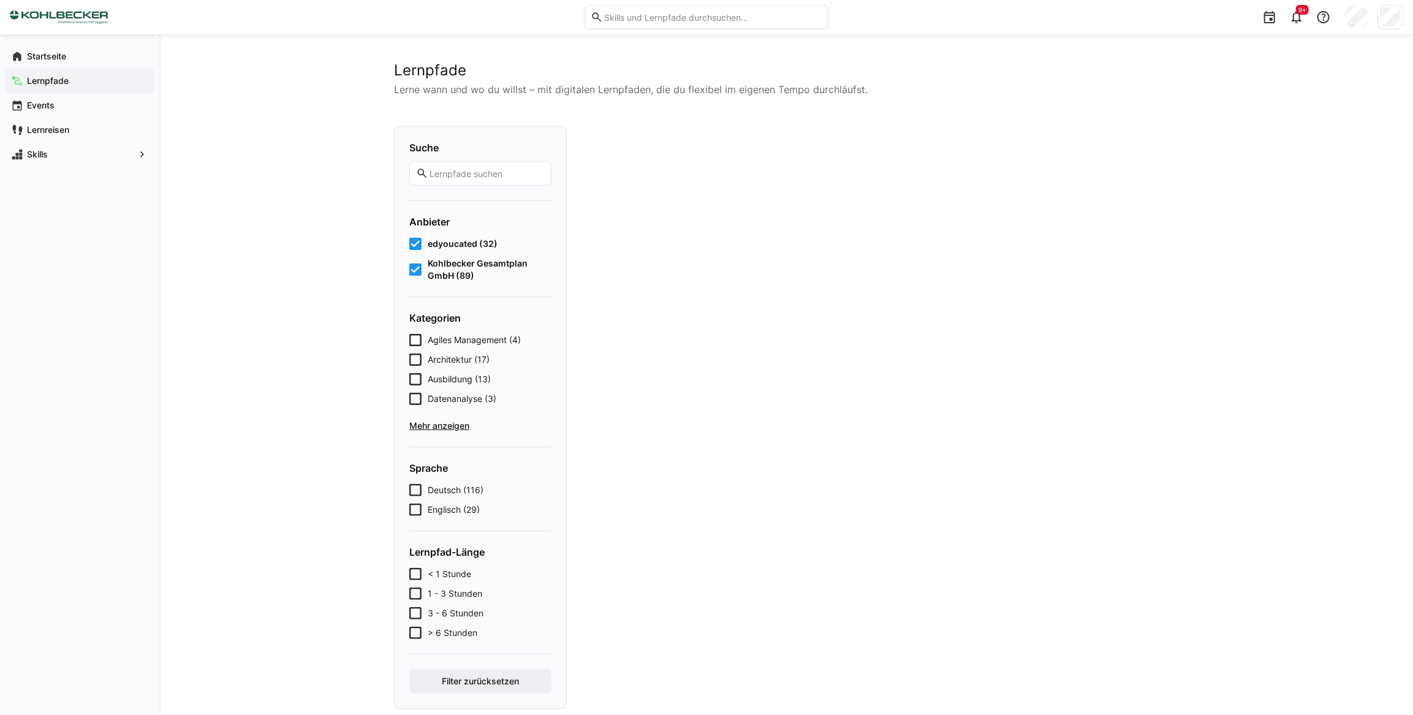
click at [417, 240] on icon at bounding box center [415, 244] width 12 height 12
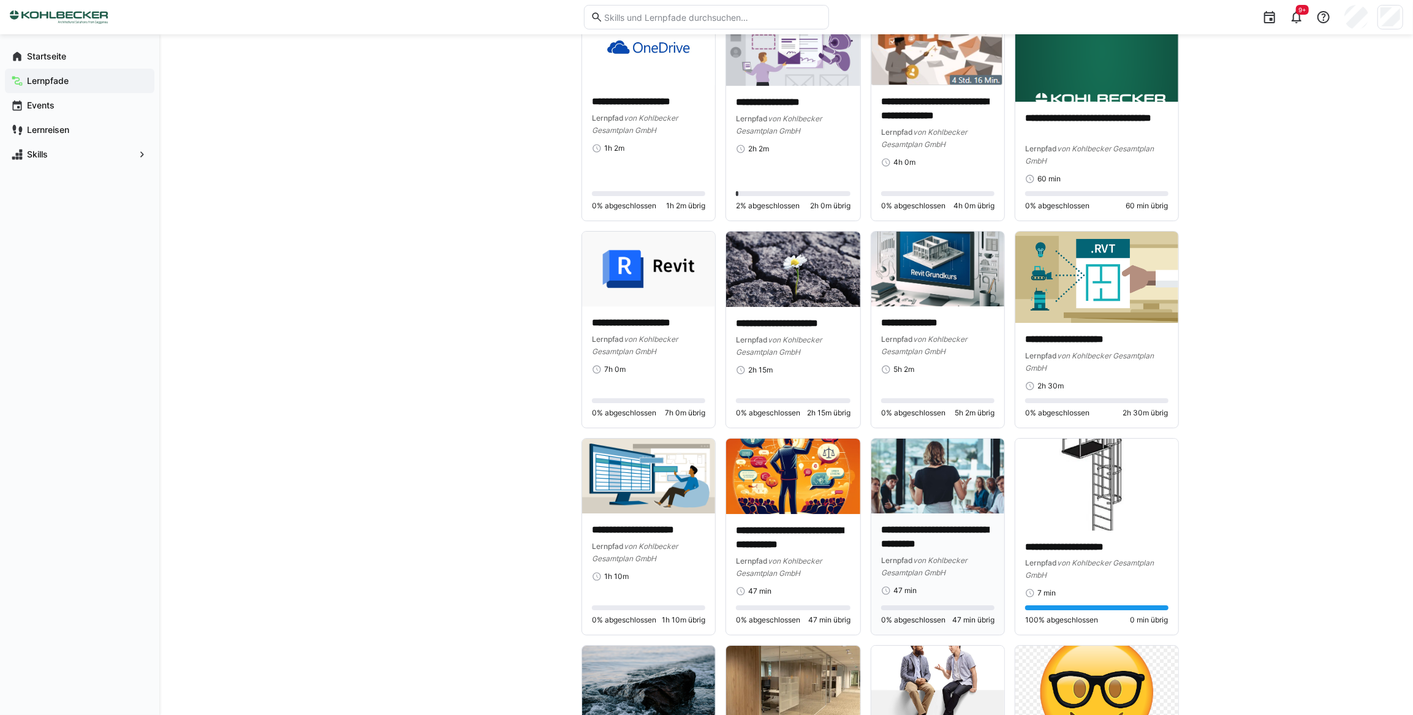
scroll to position [3566, 0]
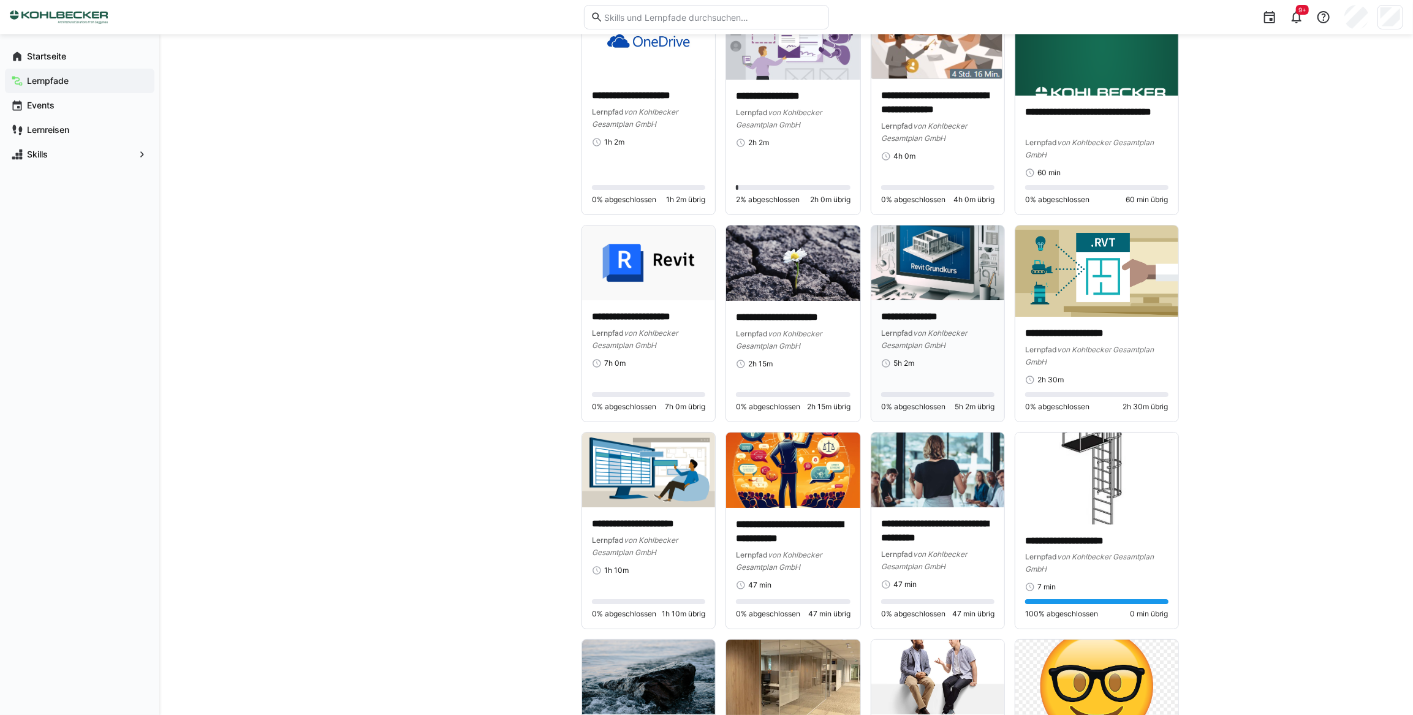
click at [921, 336] on div "Lernpfad von Kohlbecker Gesamtplan GmbH" at bounding box center [937, 338] width 113 height 25
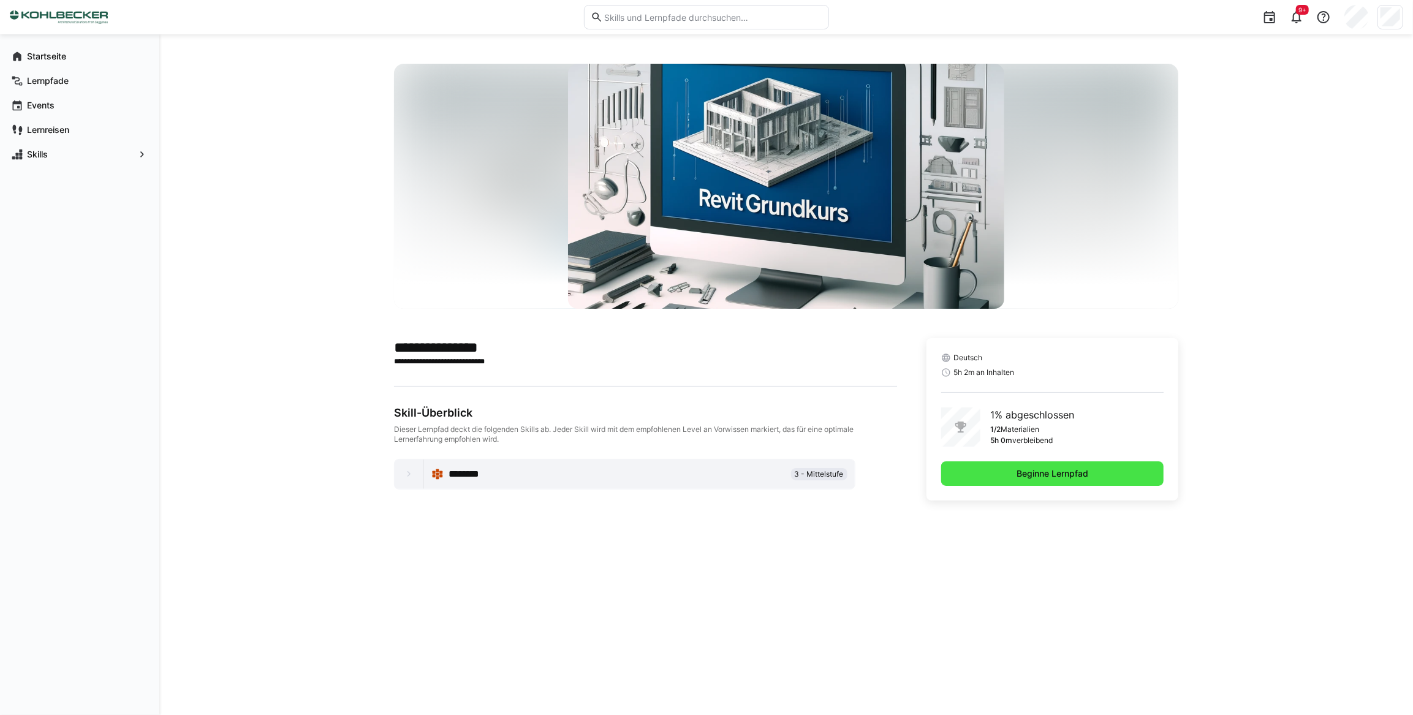
click at [1053, 472] on span "Beginne Lernpfad" at bounding box center [1051, 473] width 75 height 12
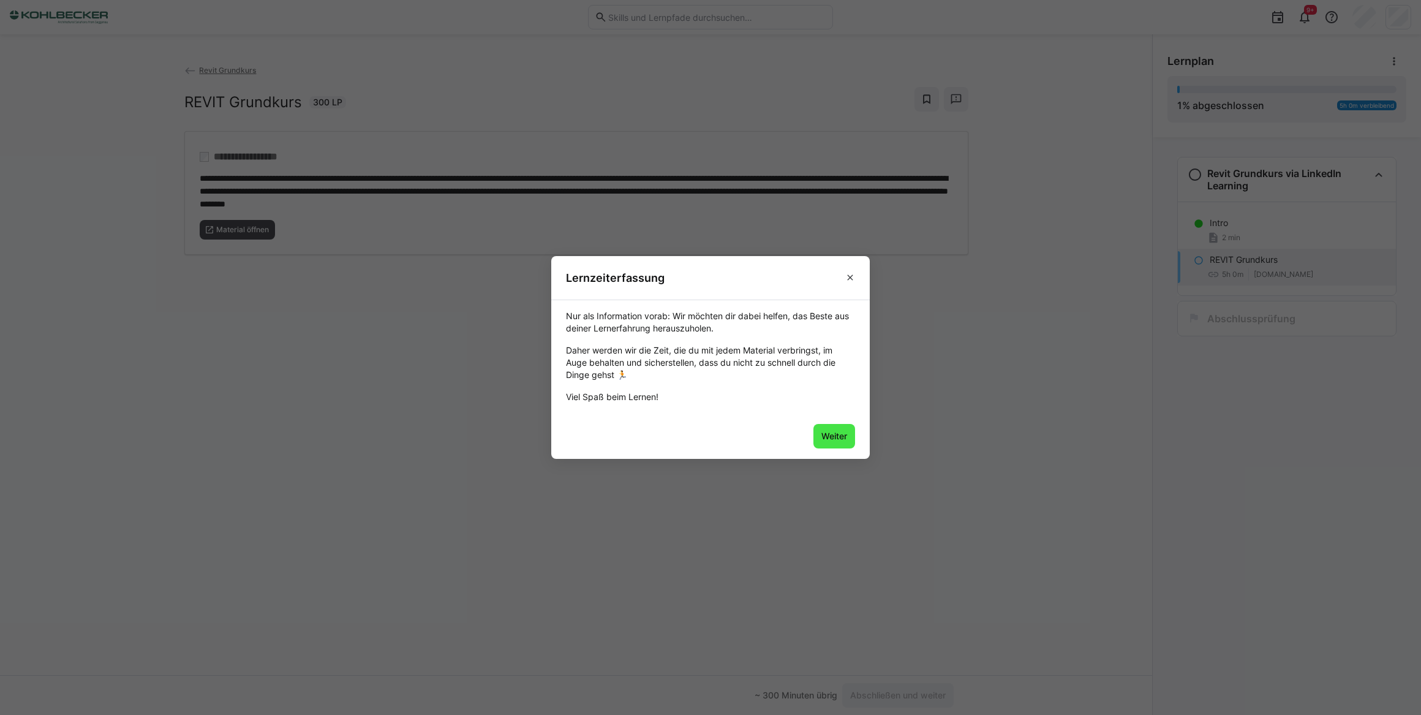
click at [826, 436] on span "Weiter" at bounding box center [834, 436] width 29 height 12
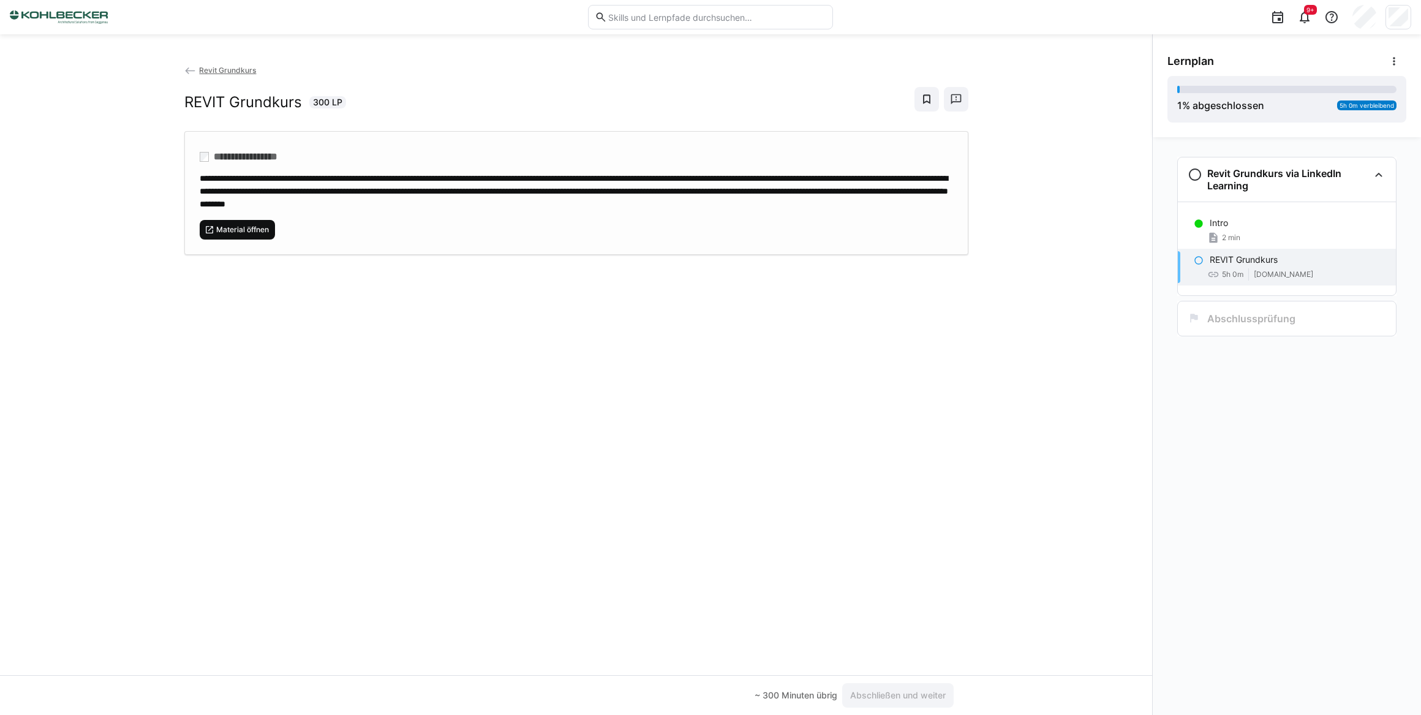
click at [239, 226] on span "Material öffnen" at bounding box center [242, 230] width 55 height 10
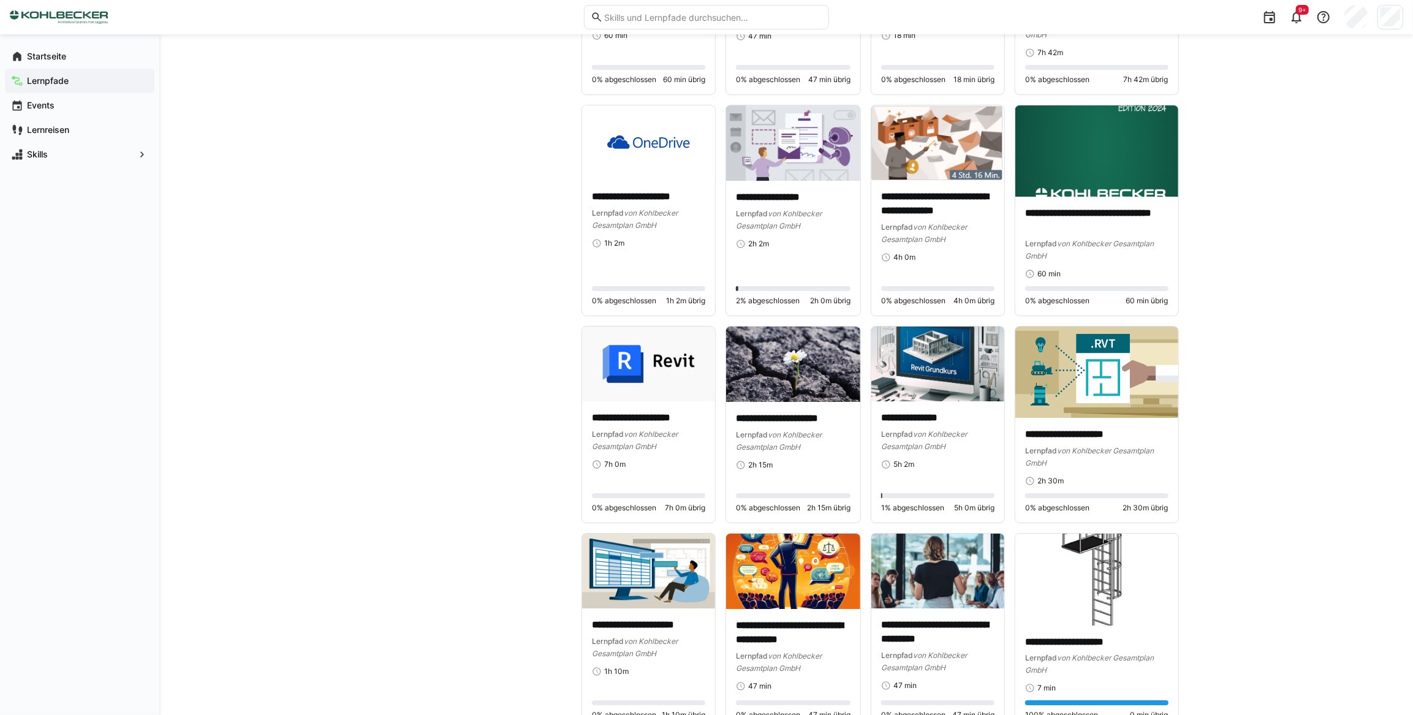
scroll to position [3544, 0]
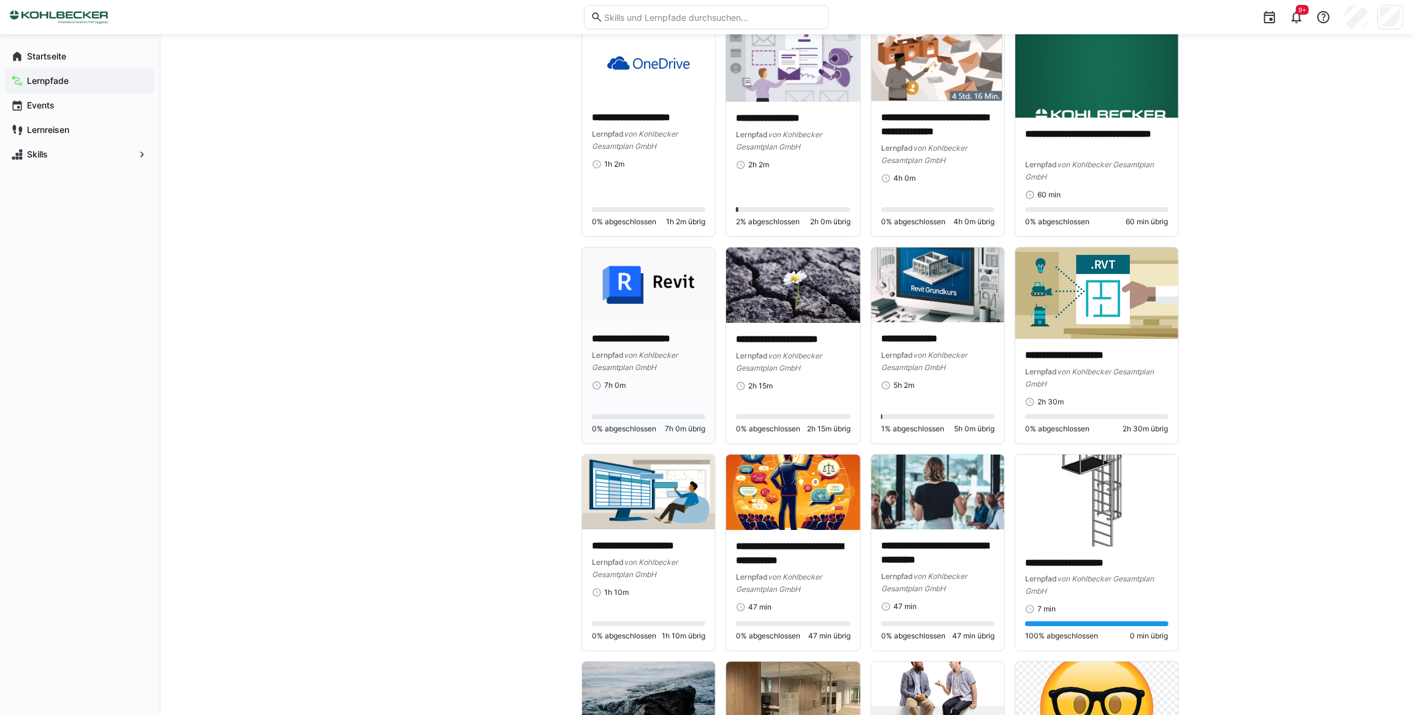
click at [634, 287] on img at bounding box center [648, 284] width 133 height 75
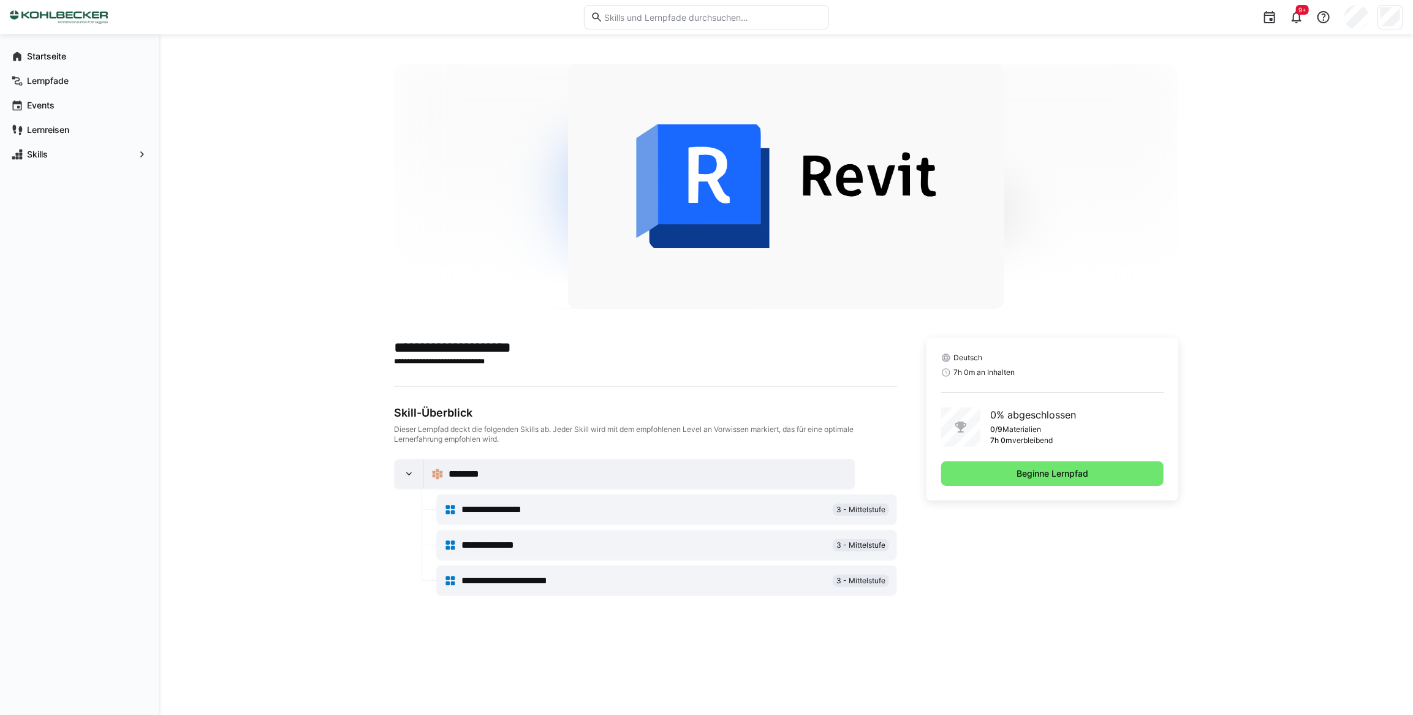
click at [720, 510] on div "**********" at bounding box center [644, 509] width 367 height 15
click at [1080, 471] on span "Beginne Lernpfad" at bounding box center [1051, 473] width 75 height 12
